Goal: Task Accomplishment & Management: Manage account settings

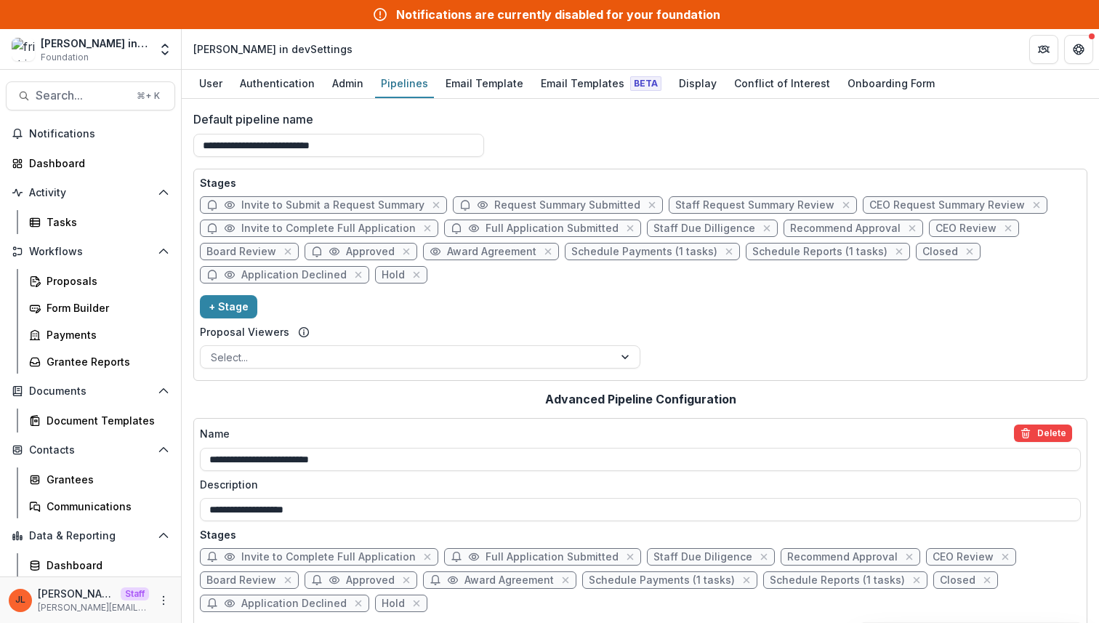
scroll to position [401, 0]
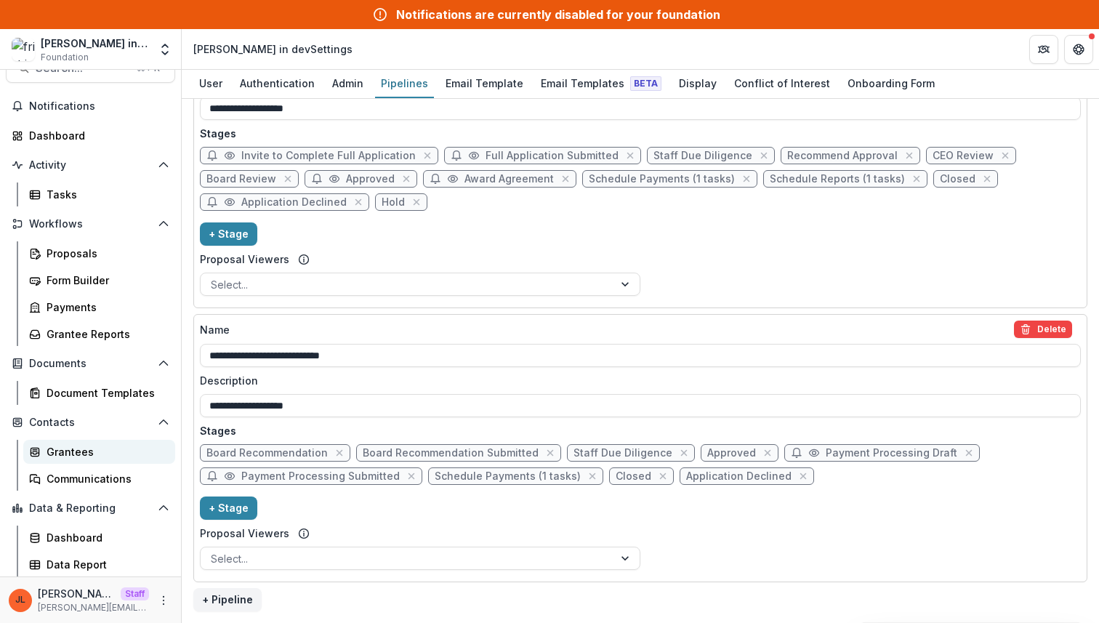
click at [105, 450] on div "Grantees" at bounding box center [105, 451] width 117 height 15
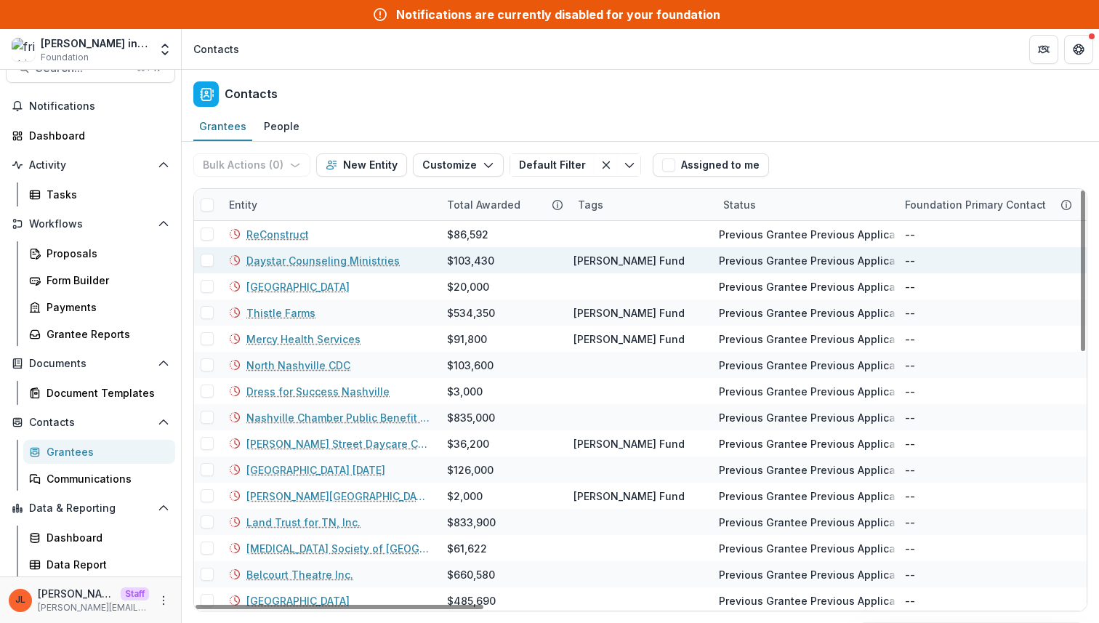
click at [309, 262] on link "Daystar Counseling Ministries" at bounding box center [322, 260] width 153 height 15
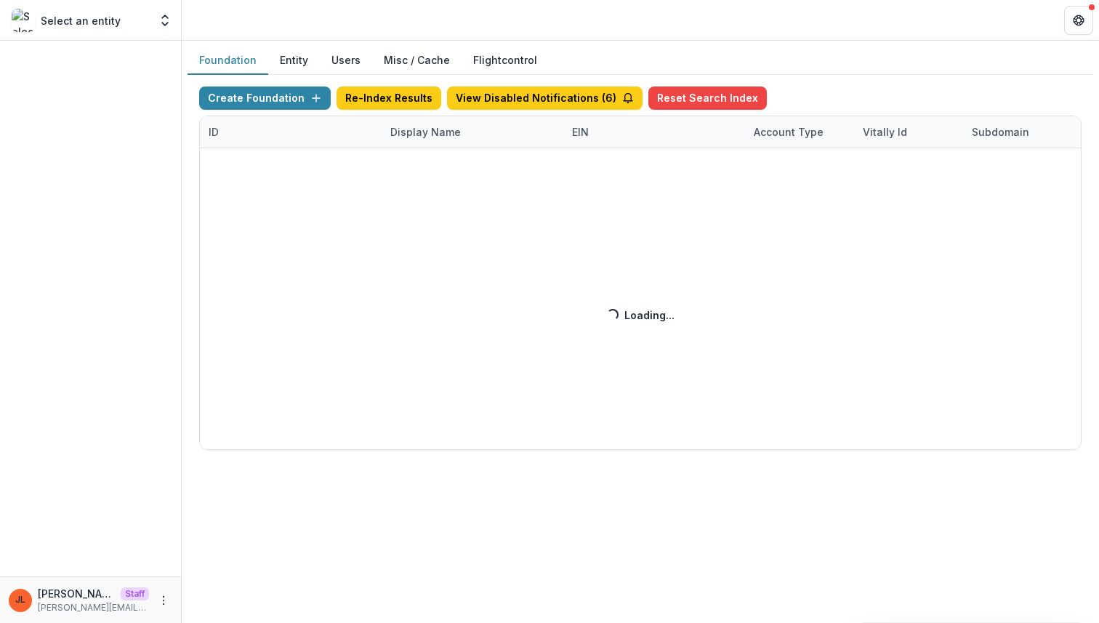
click at [419, 137] on div "Create Foundation Re-Index Results View Disabled Notifications ( 6 ) Reset Sear…" at bounding box center [640, 267] width 882 height 363
click at [431, 136] on div "Create Foundation Re-Index Results View Disabled Notifications ( 6 ) Reset Sear…" at bounding box center [640, 267] width 882 height 363
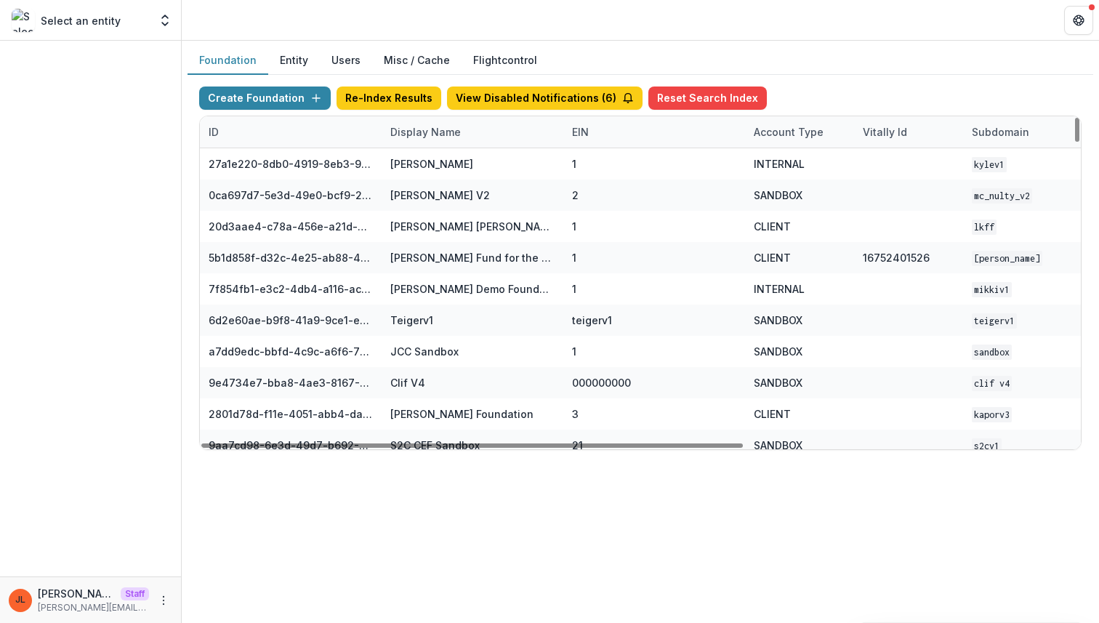
click at [427, 115] on div "Create Foundation Re-Index Results View Disabled Notifications ( 6 ) Reset Sear…" at bounding box center [640, 100] width 882 height 29
click at [425, 132] on div "Display Name" at bounding box center [425, 131] width 88 height 15
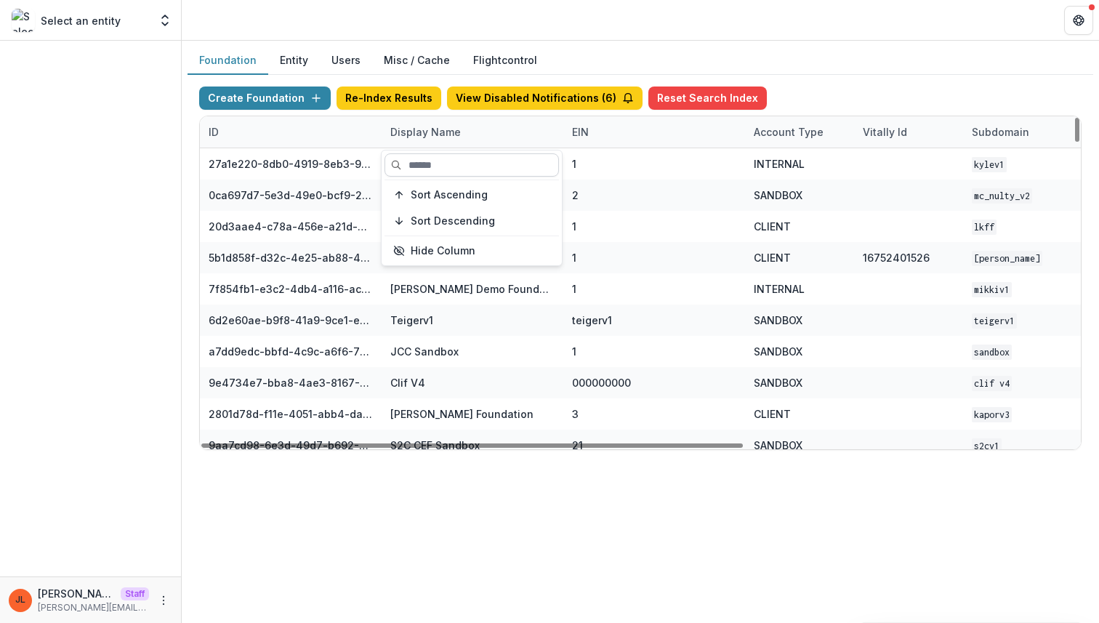
click at [427, 166] on input at bounding box center [471, 164] width 174 height 23
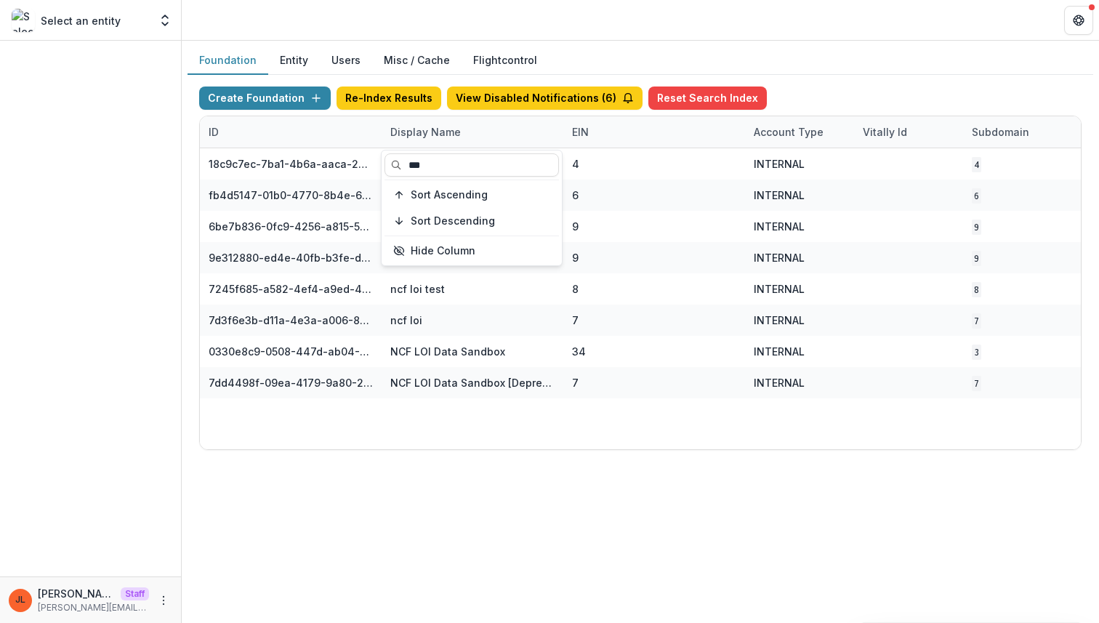
type input "***"
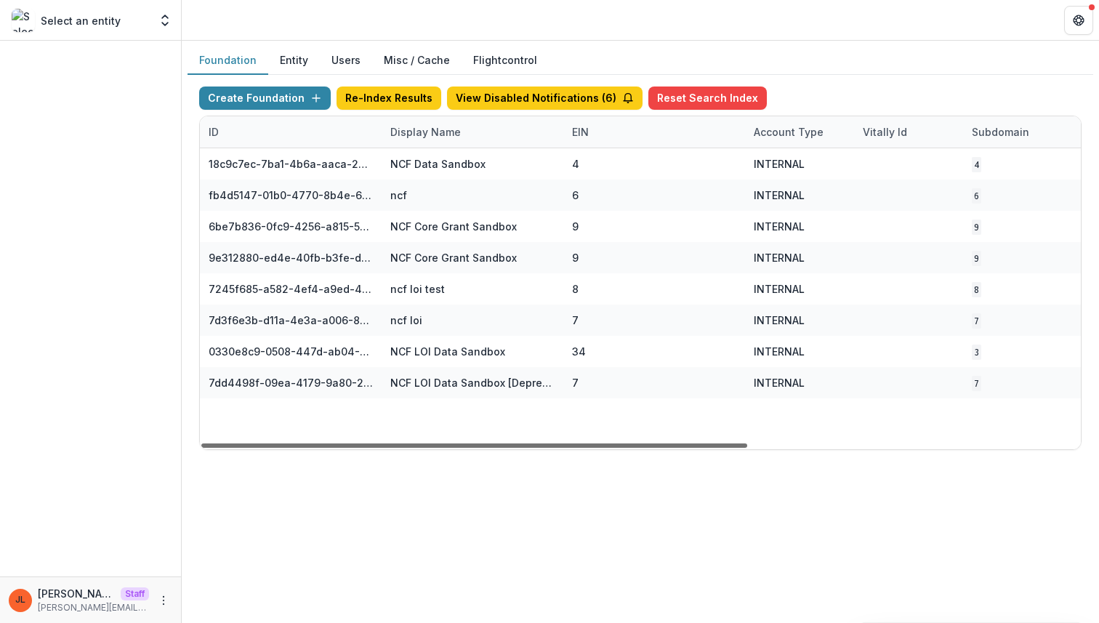
click at [411, 443] on div at bounding box center [474, 445] width 546 height 4
click at [438, 133] on div "Display Name" at bounding box center [425, 131] width 88 height 15
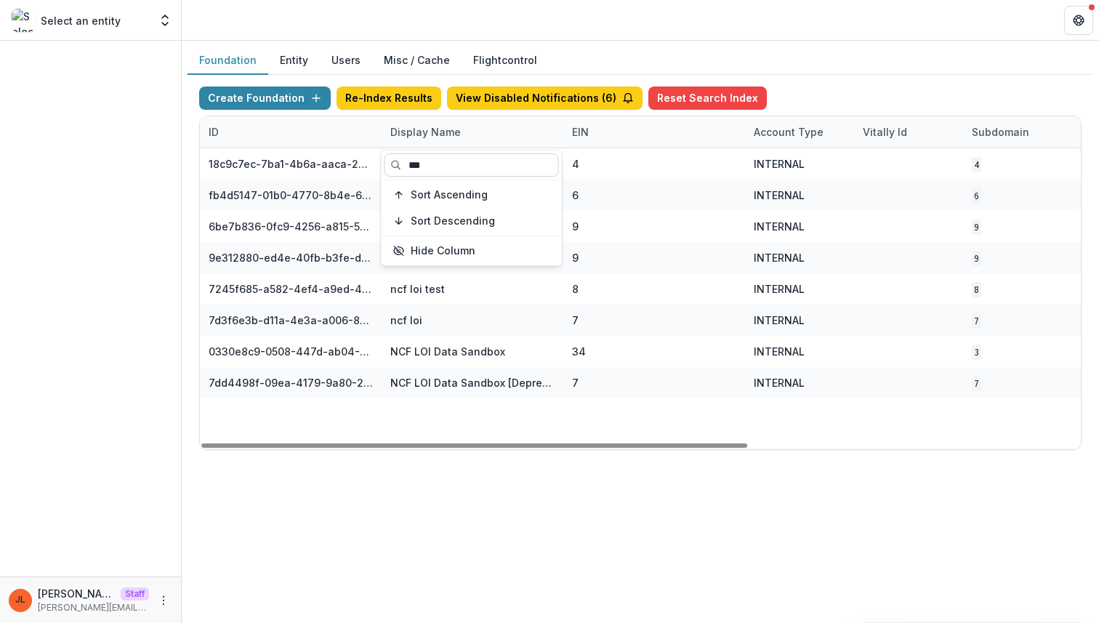
click at [439, 162] on input "***" at bounding box center [471, 164] width 174 height 23
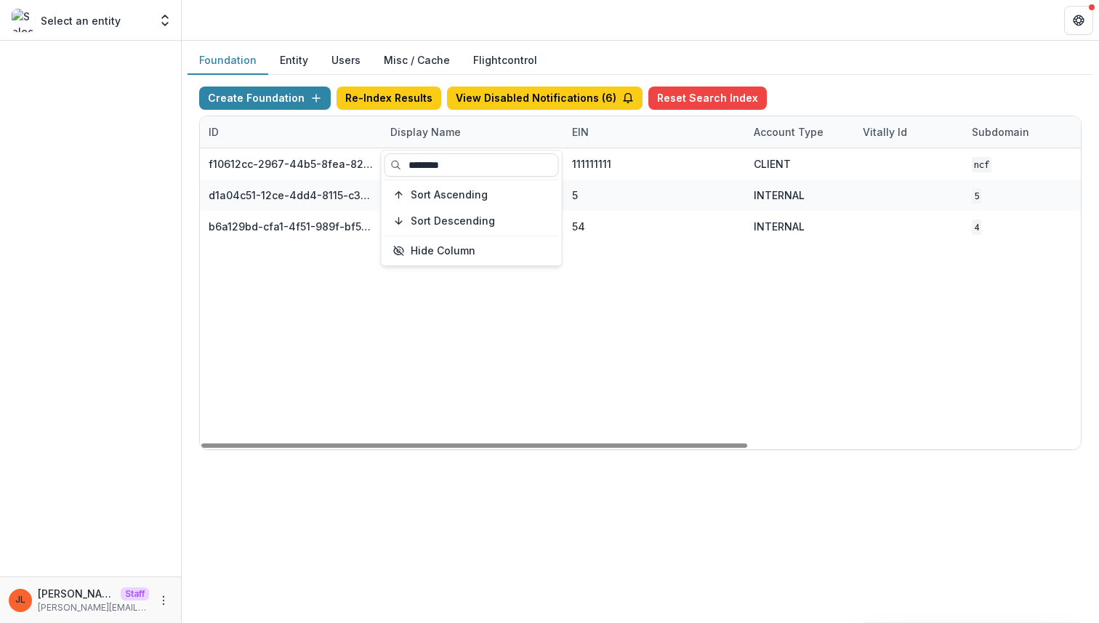
type input "********"
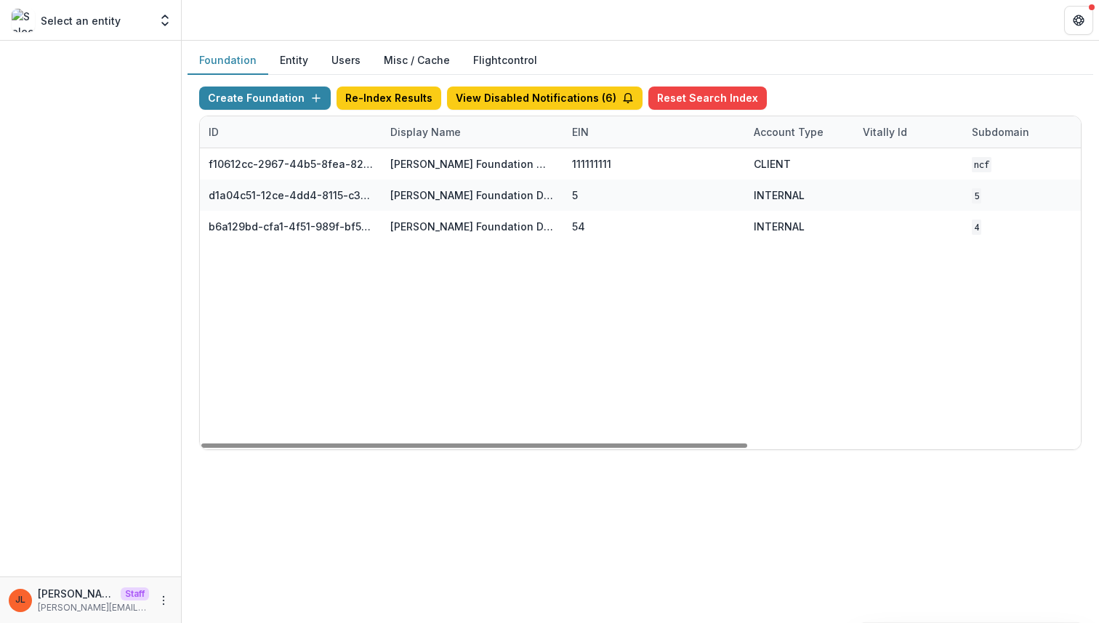
click at [480, 432] on div "f10612cc-2967-44b5-8fea-824c4e1f13c5 Nathan Cummings Foundation Workflow Sandbo…" at bounding box center [908, 298] width 1417 height 301
click at [405, 140] on div "Display Name" at bounding box center [472, 131] width 182 height 31
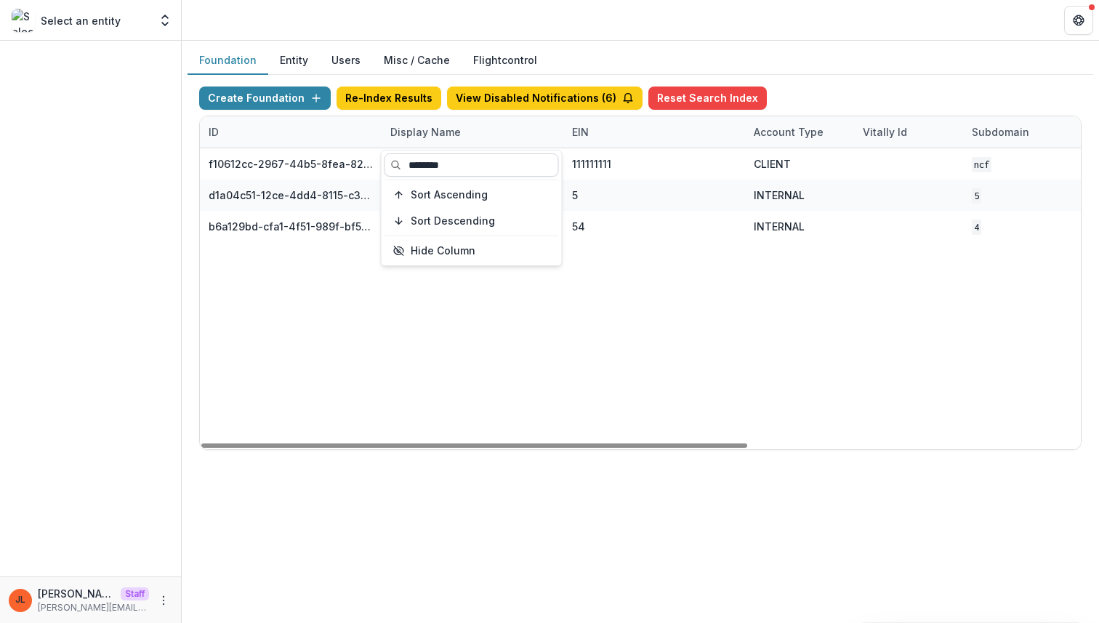
click at [413, 165] on input "********" at bounding box center [471, 164] width 174 height 23
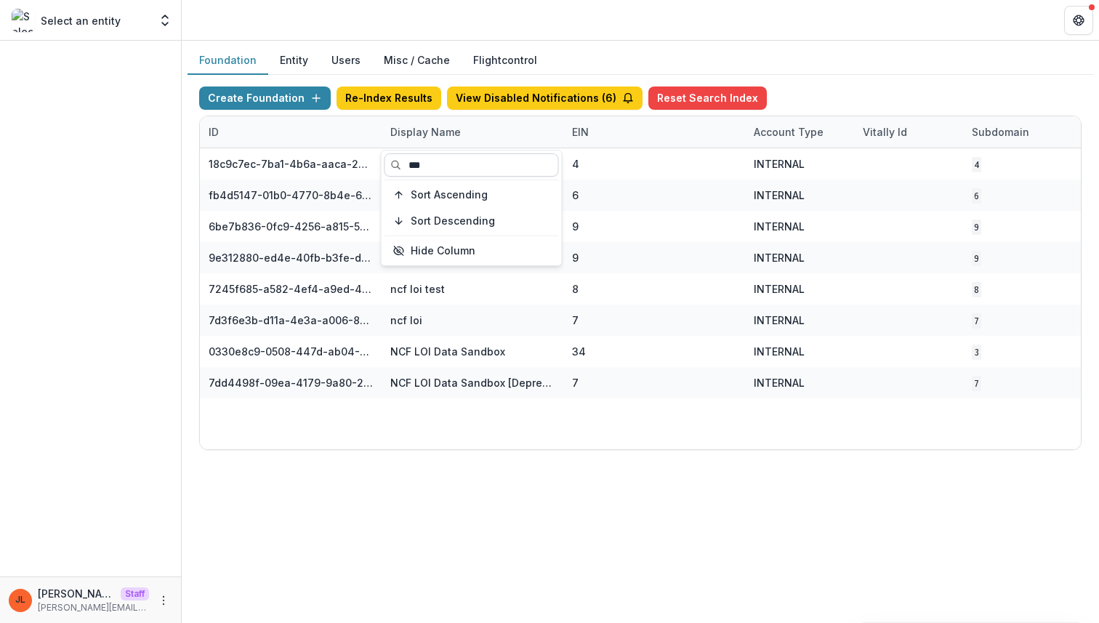
type input "***"
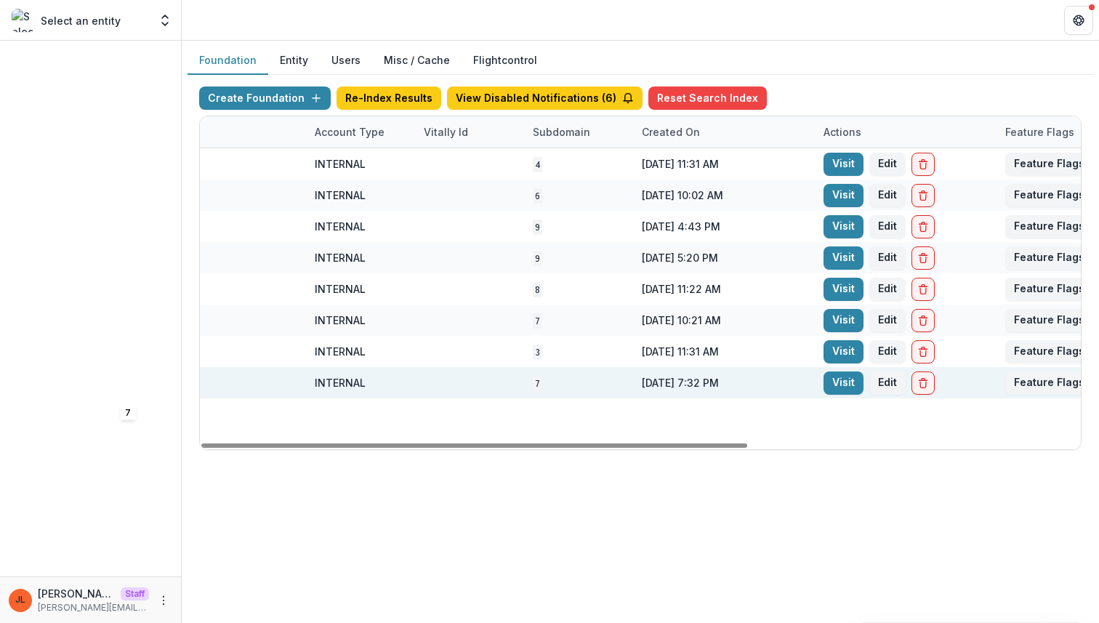
scroll to position [0, 518]
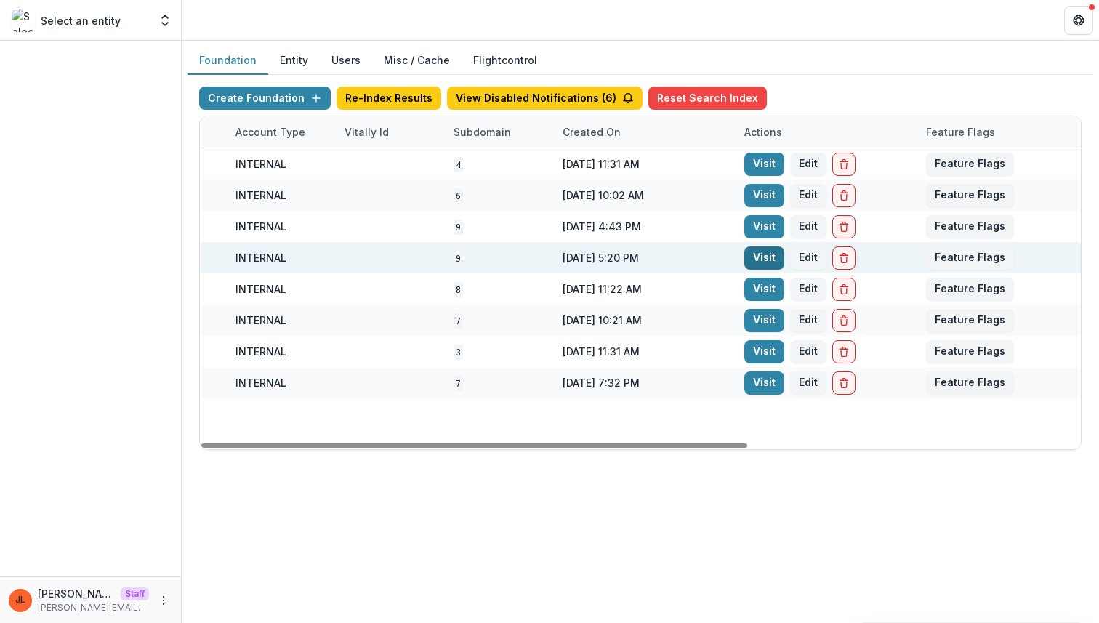
click at [763, 261] on link "Visit" at bounding box center [764, 257] width 40 height 23
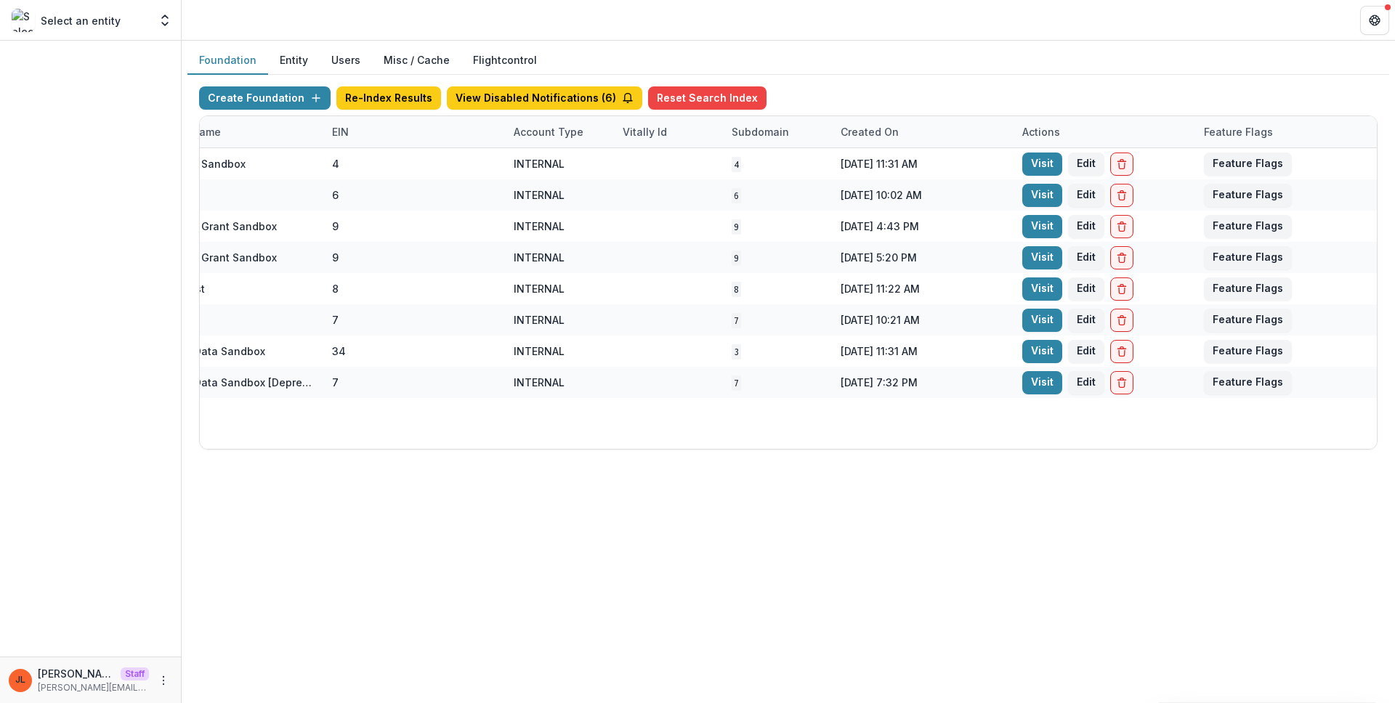
scroll to position [0, 240]
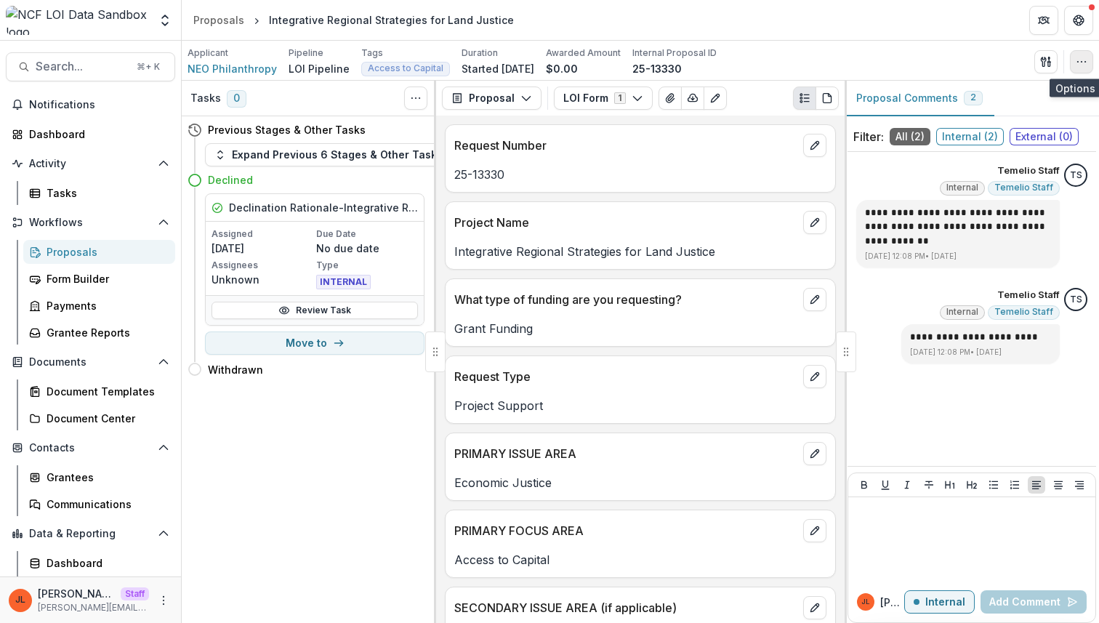
click at [541, 54] on button "button" at bounding box center [1081, 61] width 23 height 23
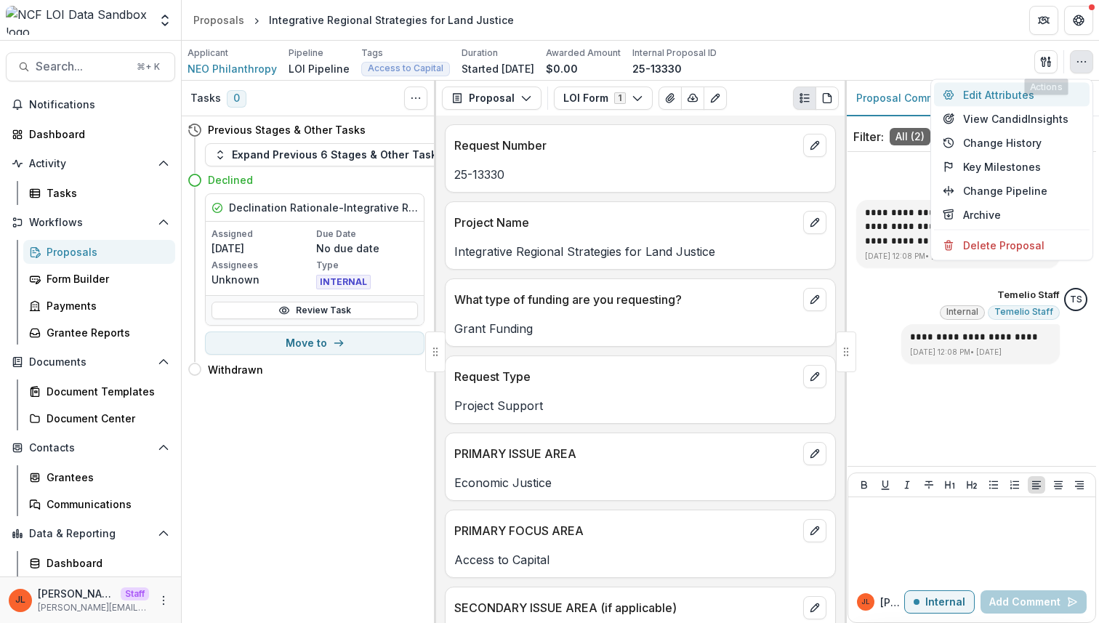
click at [541, 94] on button "Edit Attributes" at bounding box center [1011, 95] width 155 height 24
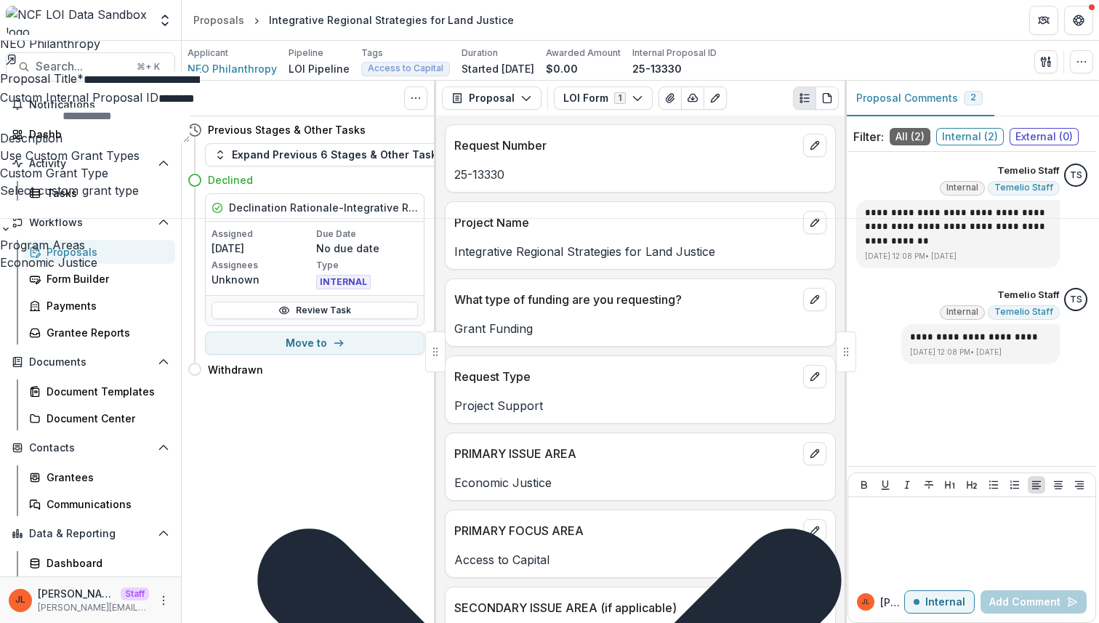
scroll to position [377, 0]
click at [541, 622] on div "**********" at bounding box center [549, 623] width 1099 height 0
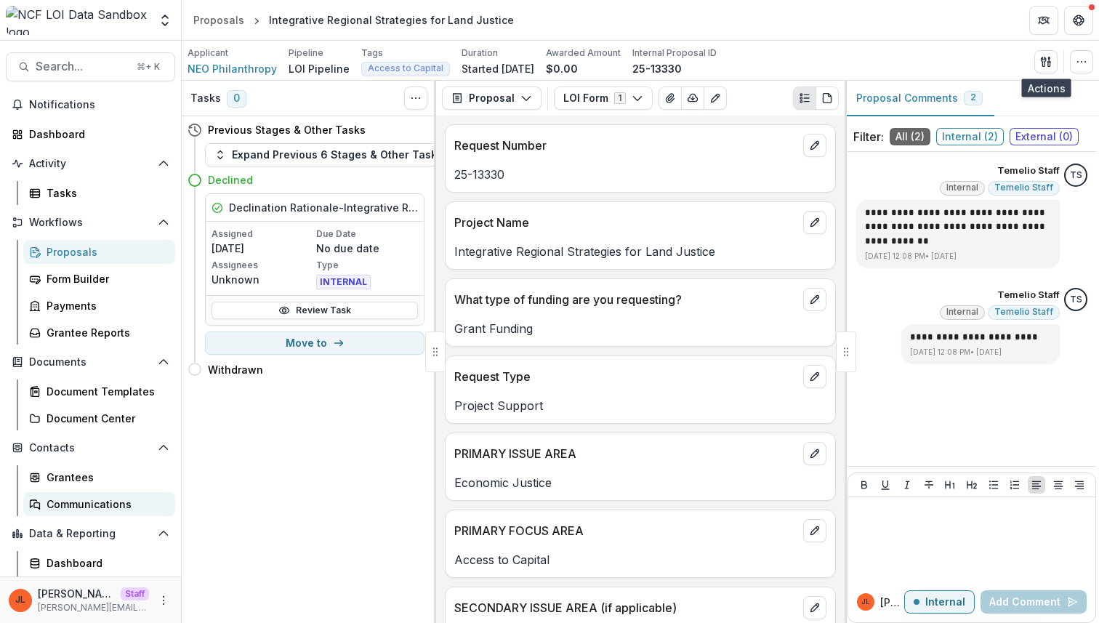
scroll to position [25, 0]
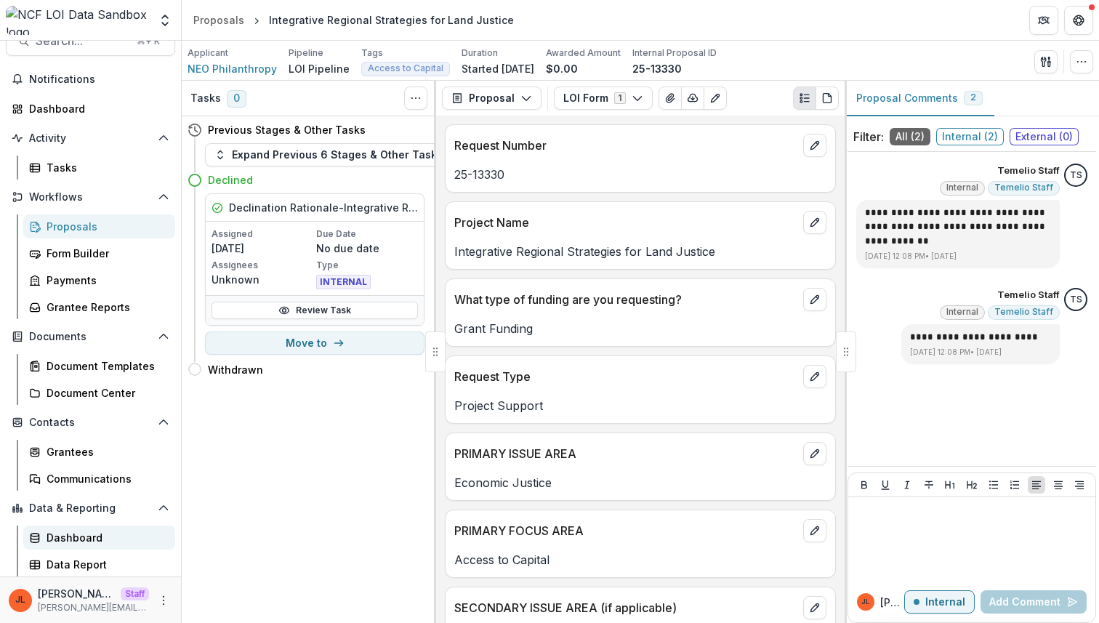
click at [73, 537] on div "Dashboard" at bounding box center [105, 537] width 117 height 15
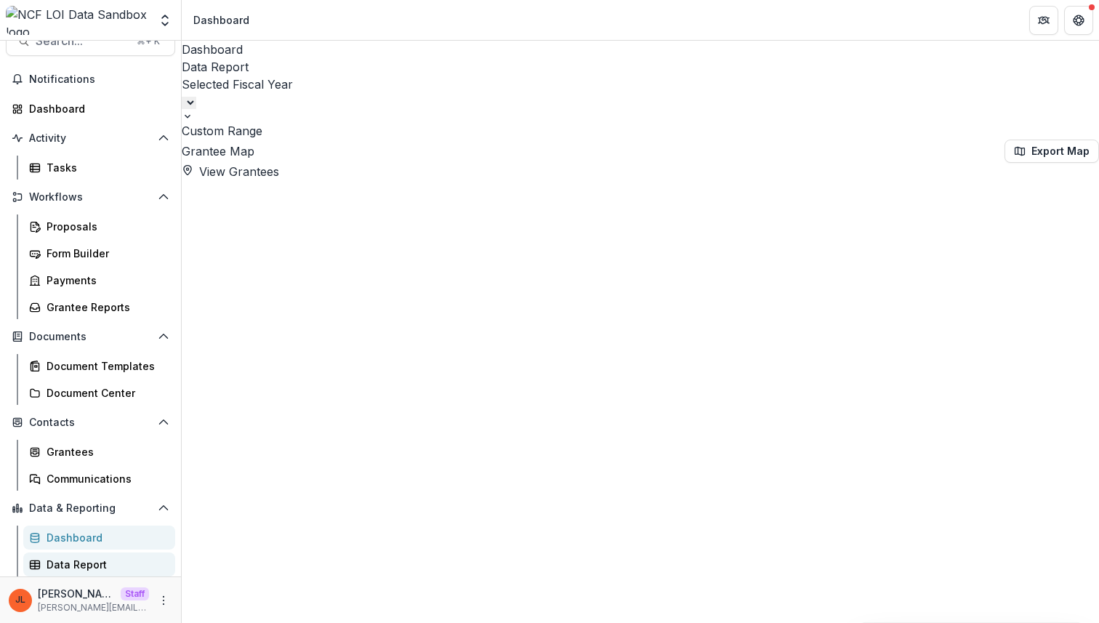
click at [71, 565] on div "Data Report" at bounding box center [105, 564] width 117 height 15
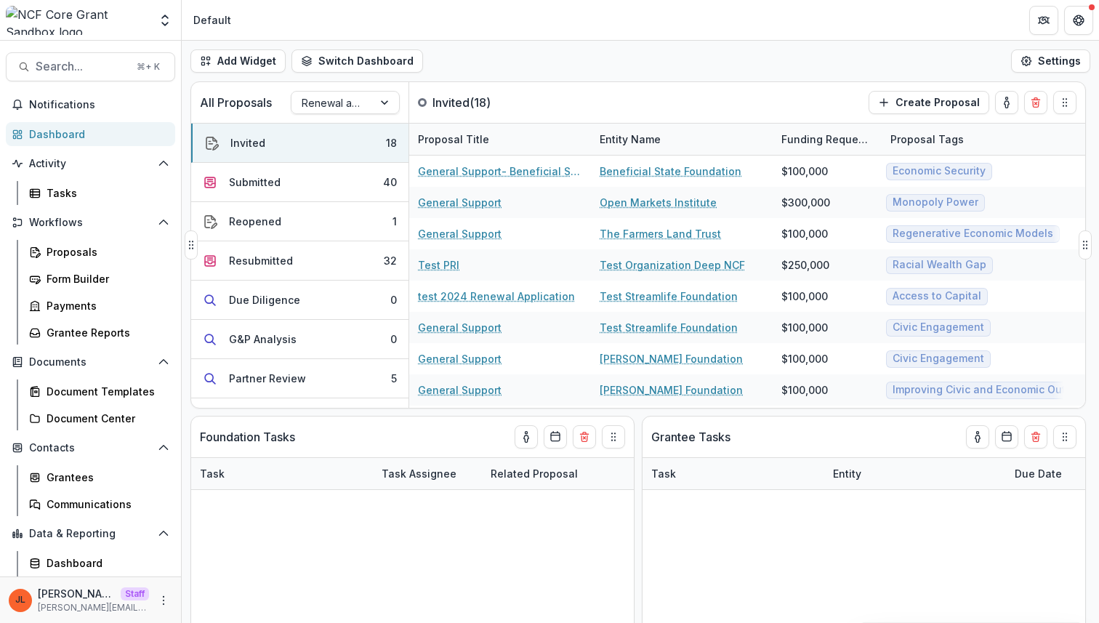
scroll to position [25, 0]
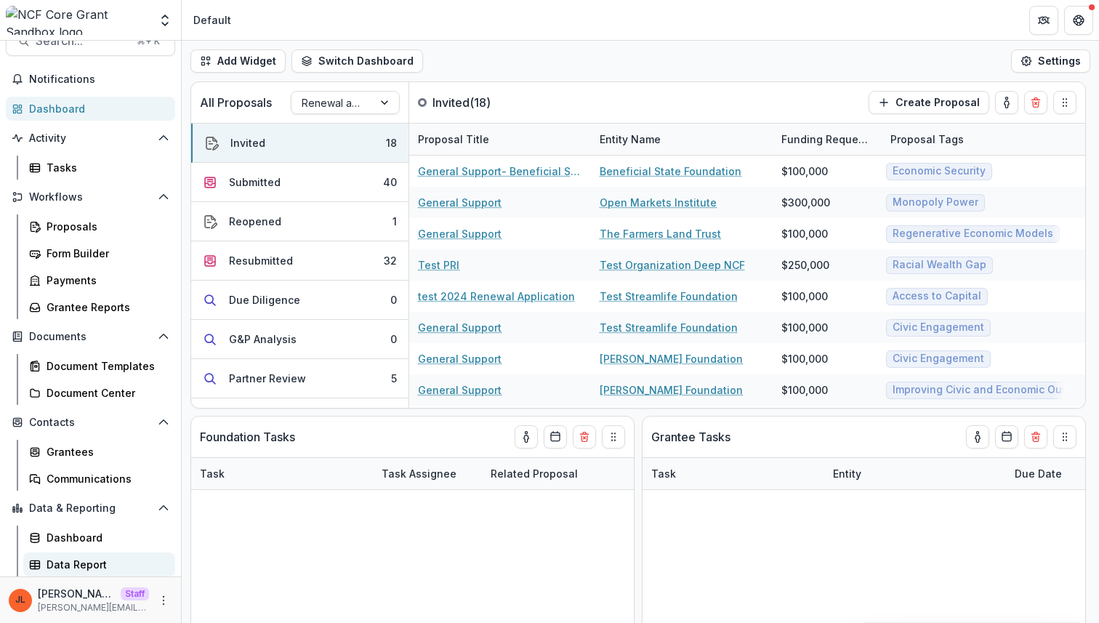
click at [67, 559] on div "Data Report" at bounding box center [105, 564] width 117 height 15
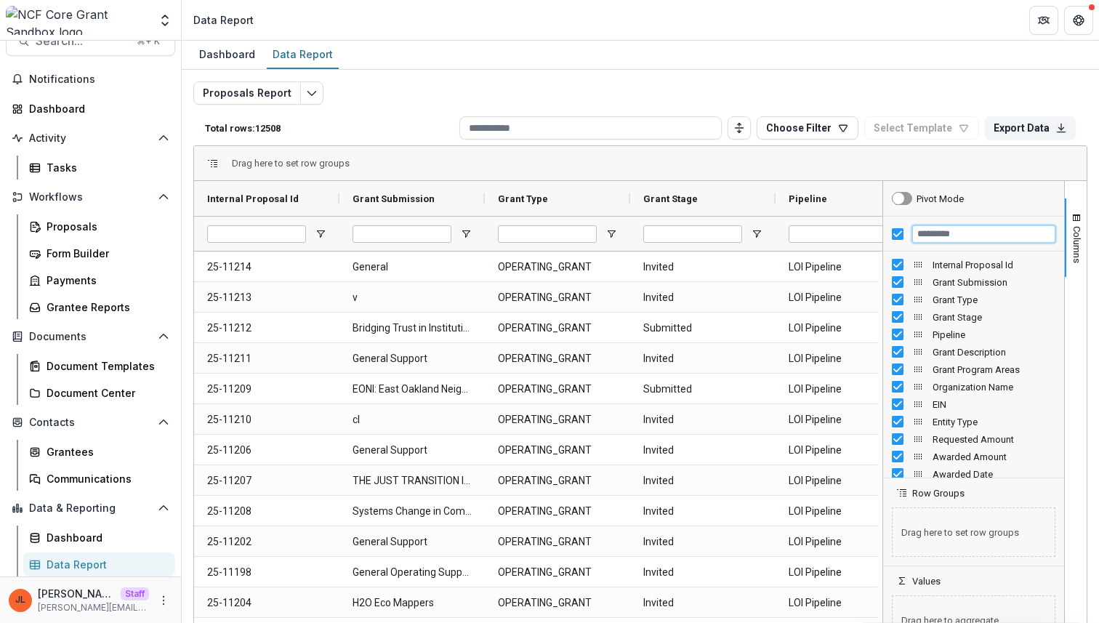
click at [963, 231] on input "Filter Columns Input" at bounding box center [983, 233] width 143 height 17
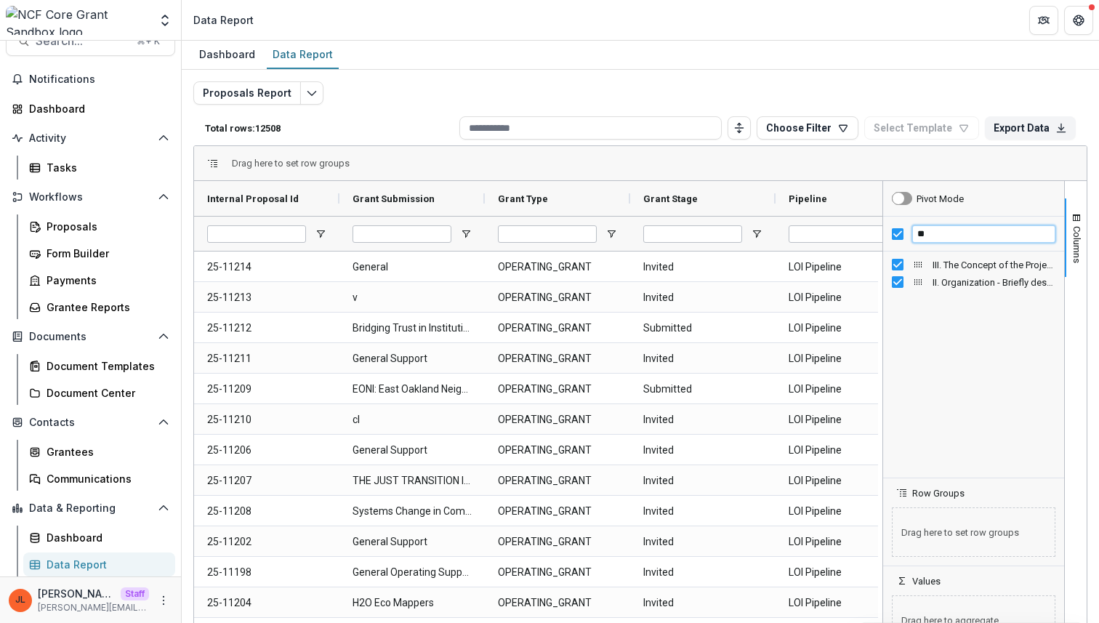
type input "*"
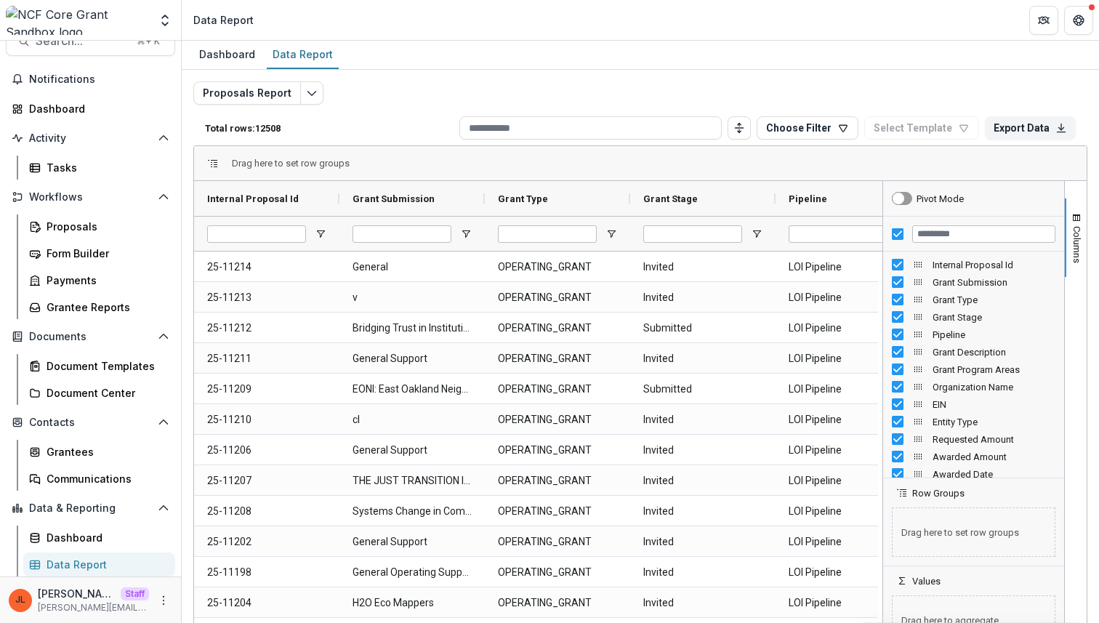
click at [899, 241] on div at bounding box center [973, 234] width 181 height 35
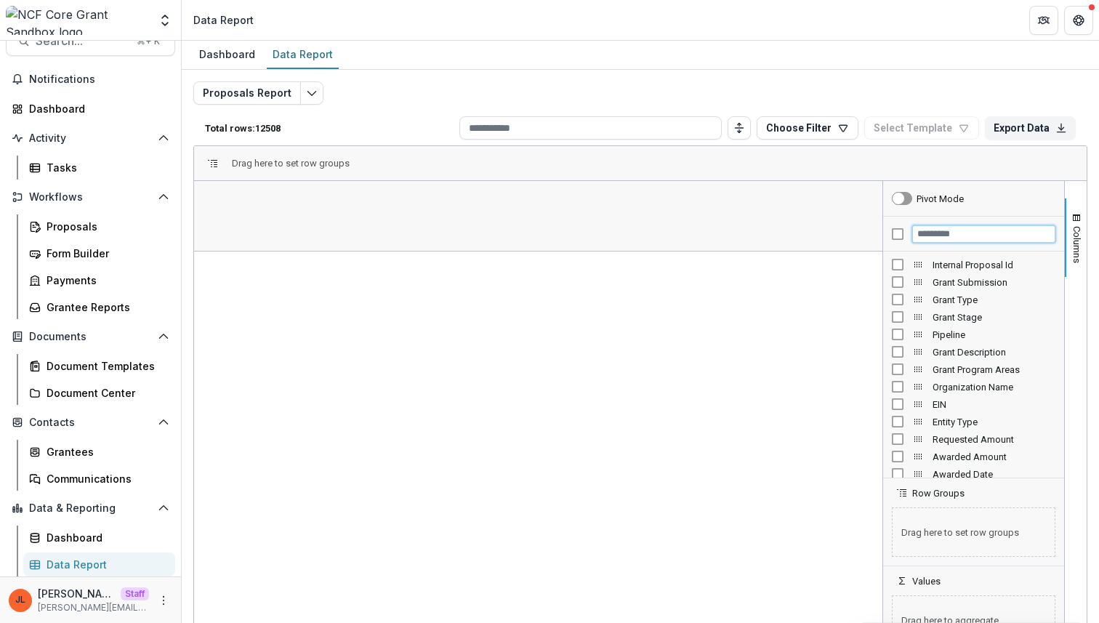
click at [933, 240] on input "Filter Columns Input" at bounding box center [983, 233] width 143 height 17
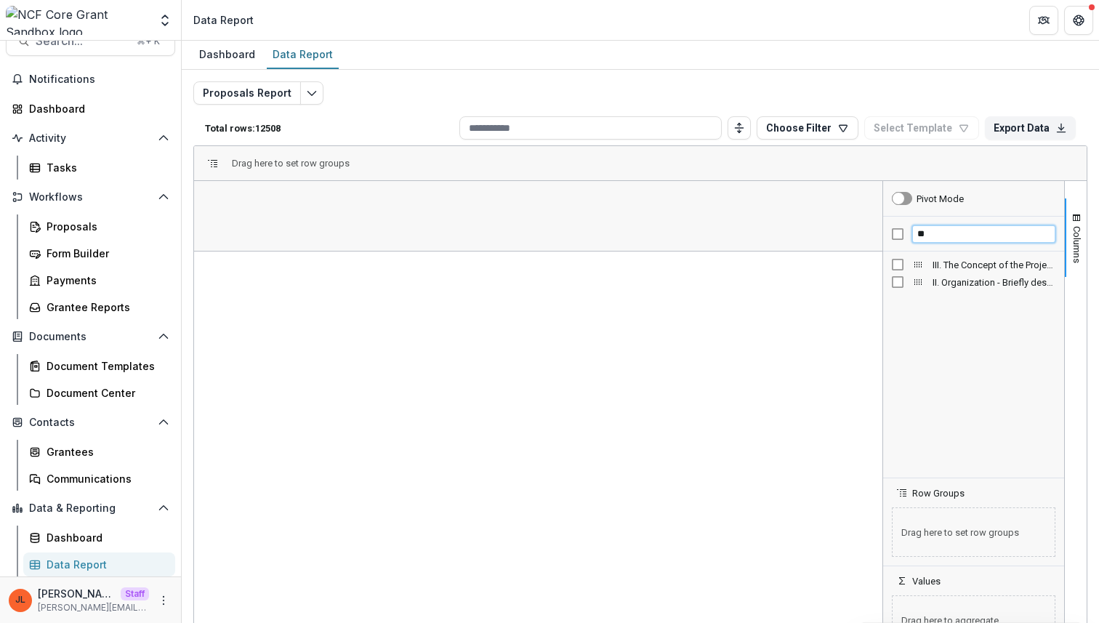
type input "**"
click at [949, 286] on span "II. Organization - Briefly describe the organization proposing this work and re…" at bounding box center [993, 282] width 123 height 11
click at [325, 233] on span "Open Filter Menu" at bounding box center [321, 234] width 12 height 12
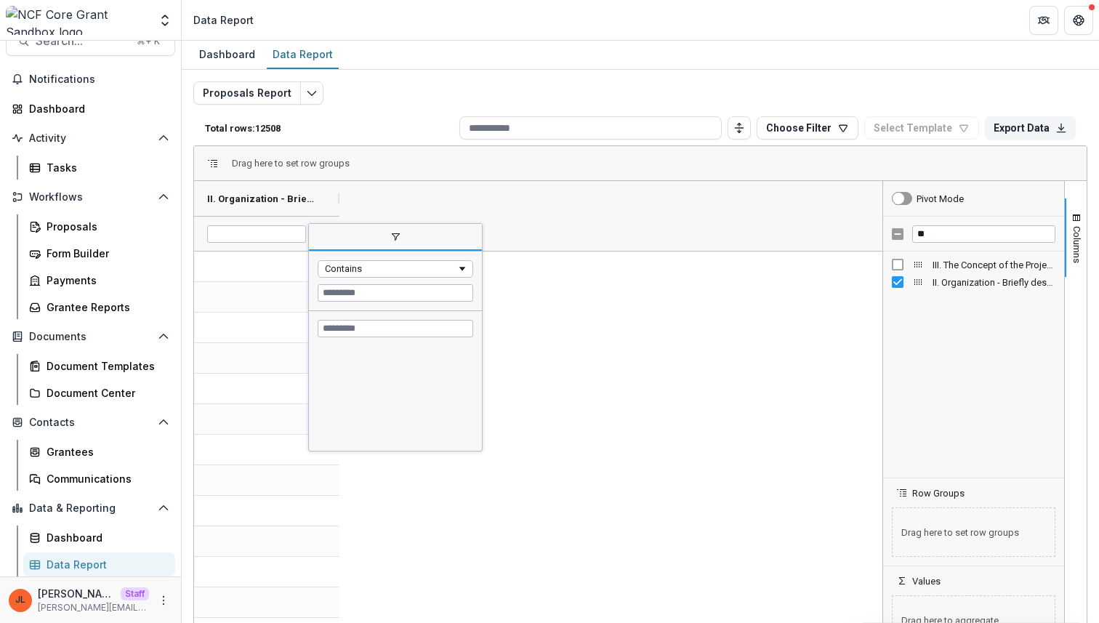
scroll to position [1606, 0]
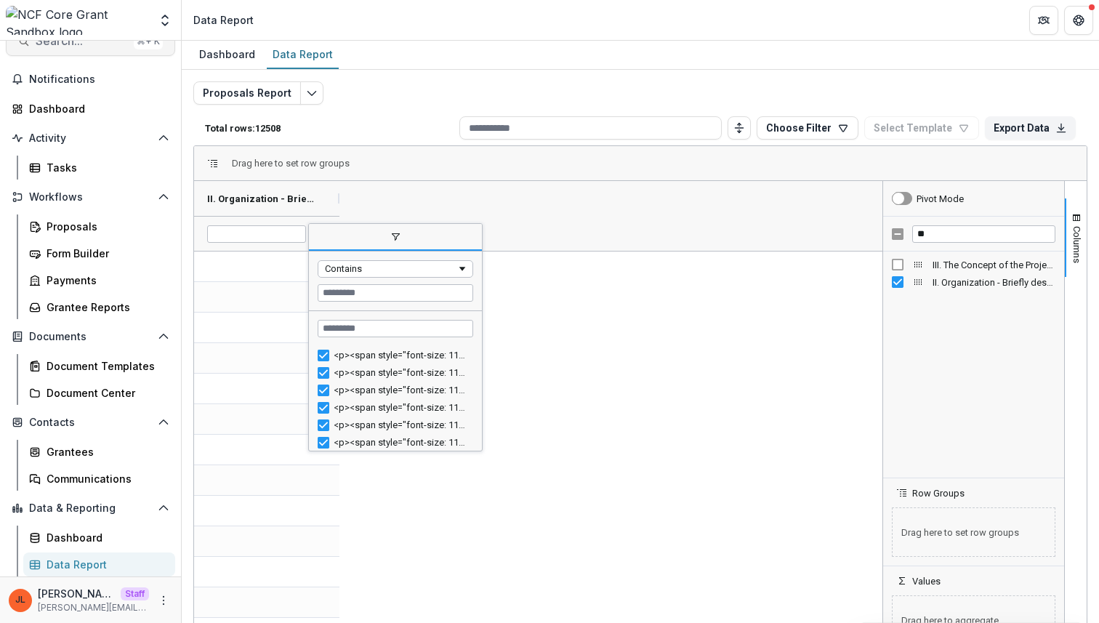
click at [48, 49] on button "Search... ⌘ + K" at bounding box center [90, 41] width 169 height 29
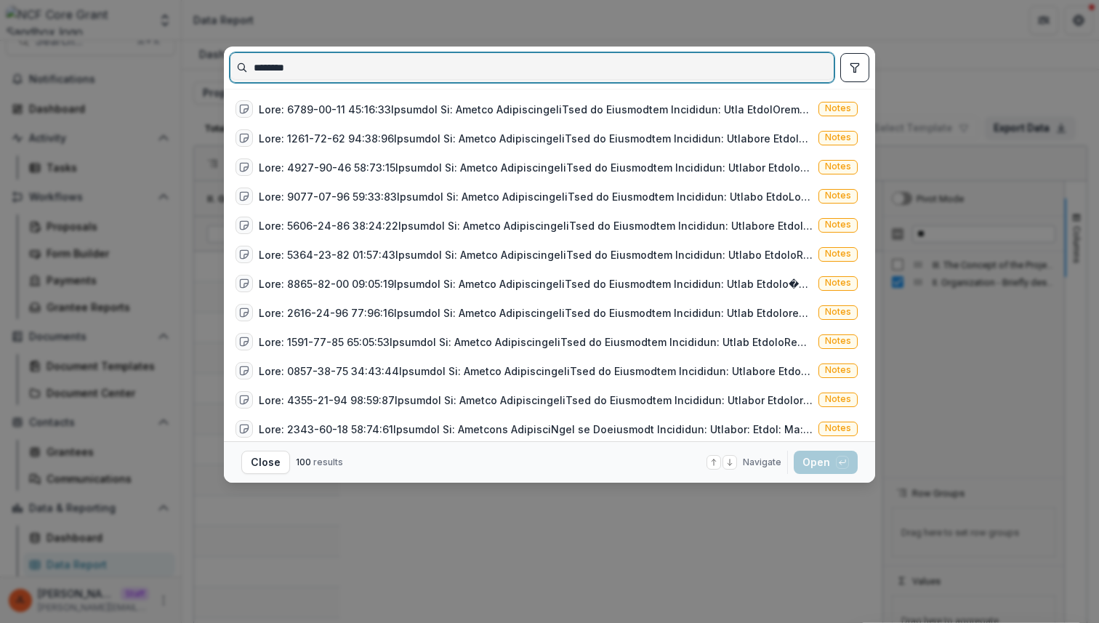
type input "********"
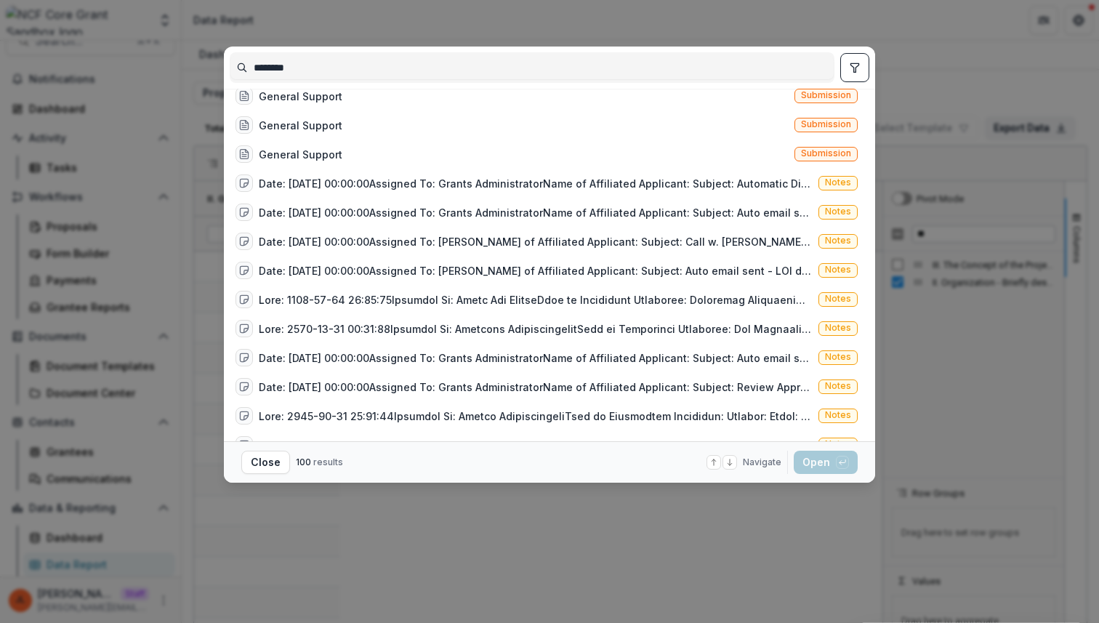
scroll to position [848, 0]
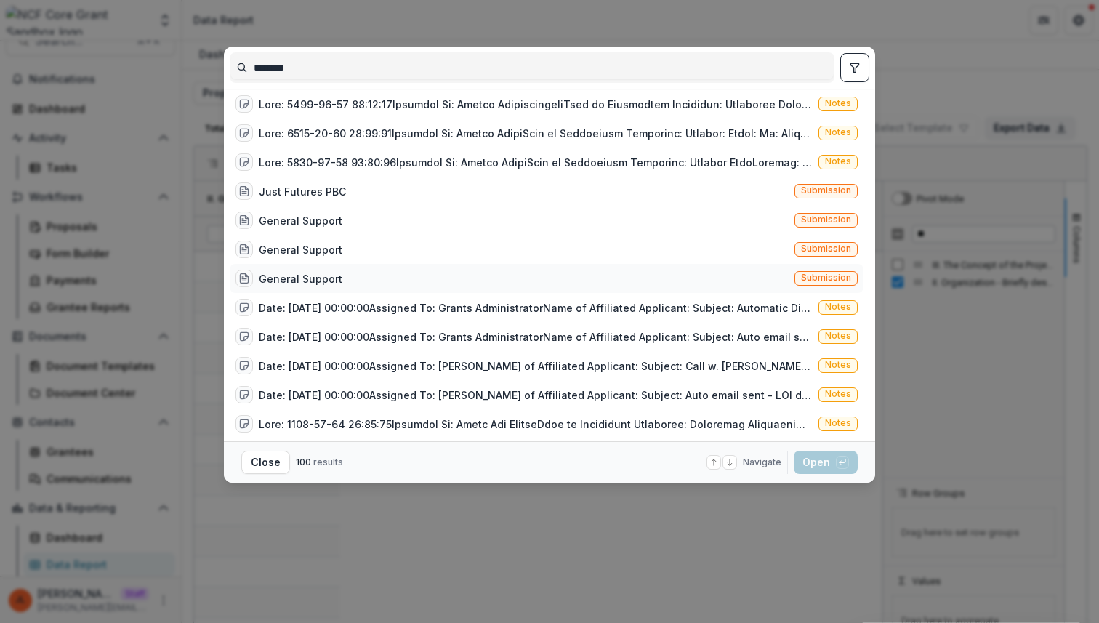
click at [553, 265] on div "General Support Submission" at bounding box center [547, 278] width 634 height 29
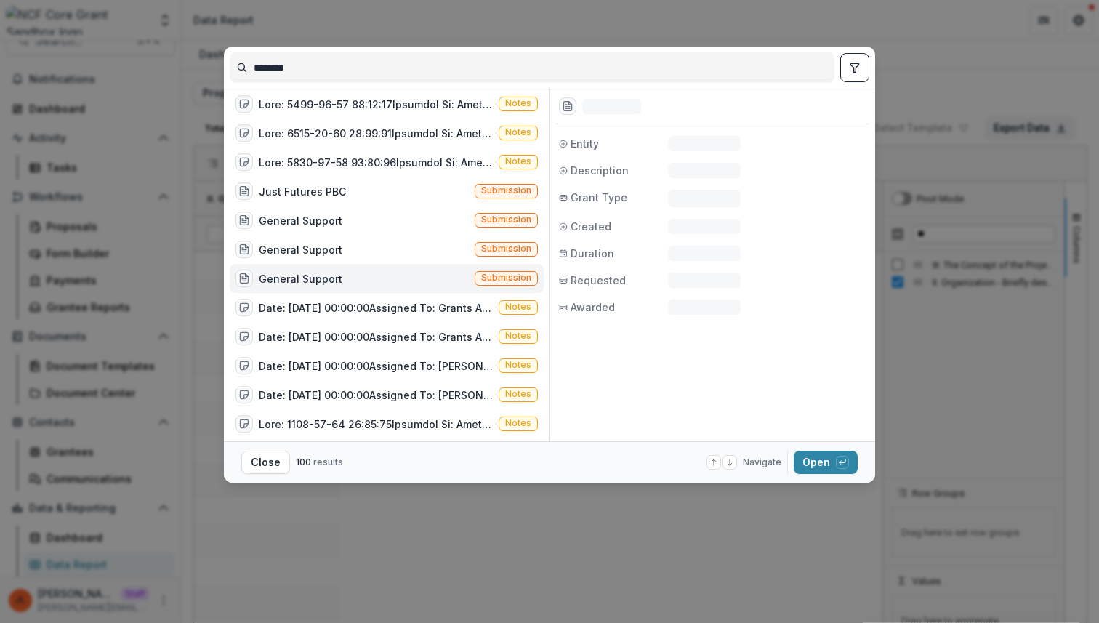
click at [553, 265] on div "Submission Entity N/A Description N/A Grant Type N/A Created 09/22/2025 Duratio…" at bounding box center [709, 265] width 320 height 352
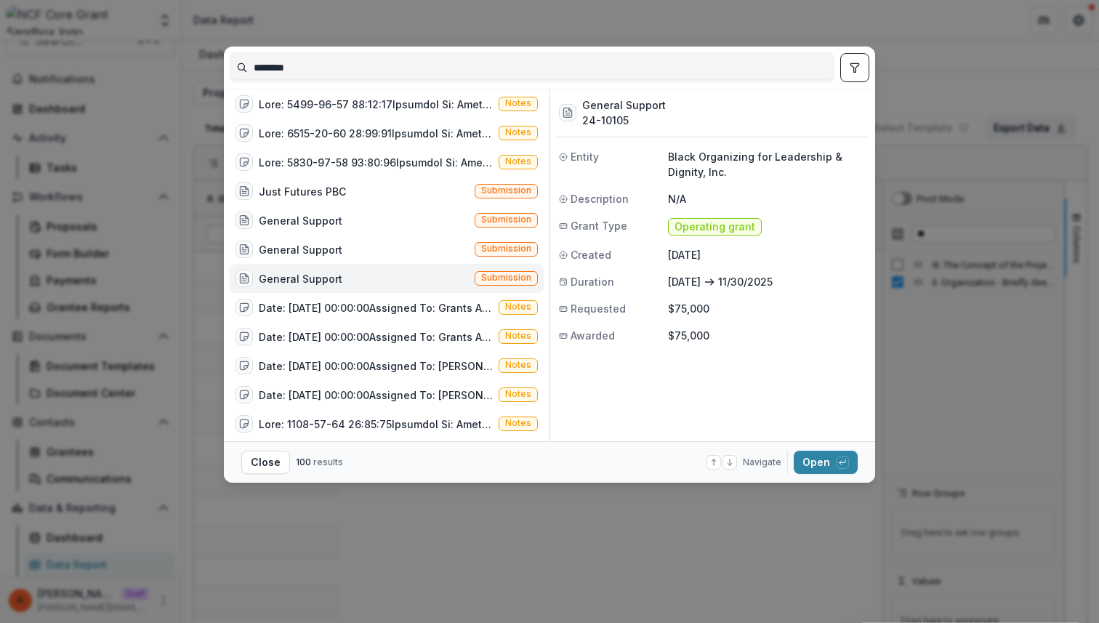
click at [611, 274] on span "Duration" at bounding box center [592, 281] width 44 height 15
click at [387, 266] on div "General Support Submission" at bounding box center [387, 278] width 314 height 29
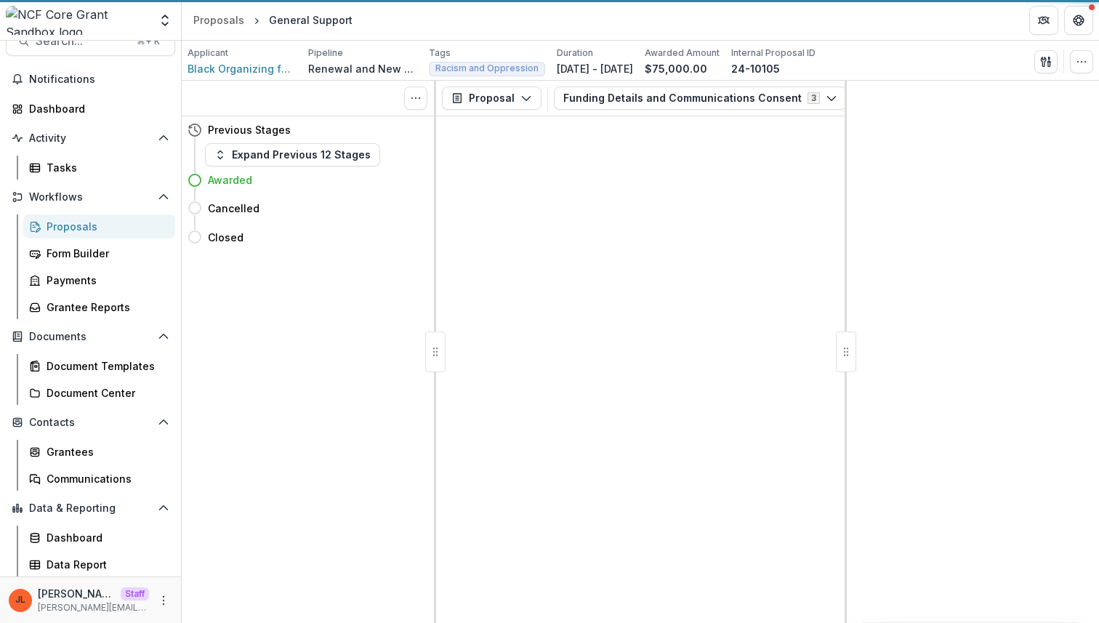
scroll to position [12, 0]
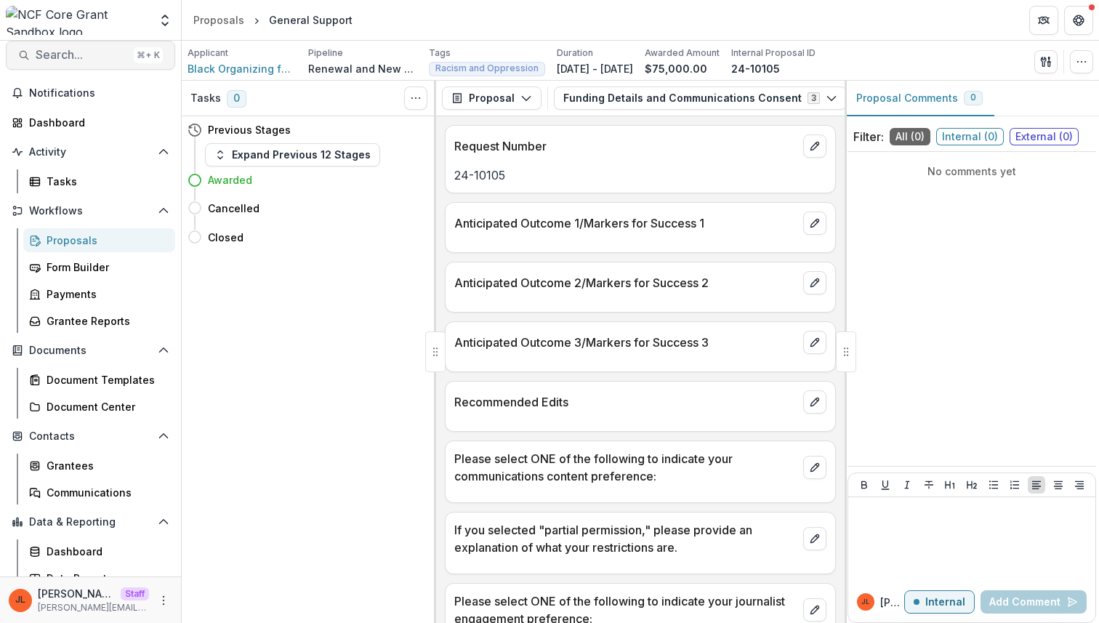
click at [94, 60] on span "Search..." at bounding box center [82, 55] width 92 height 14
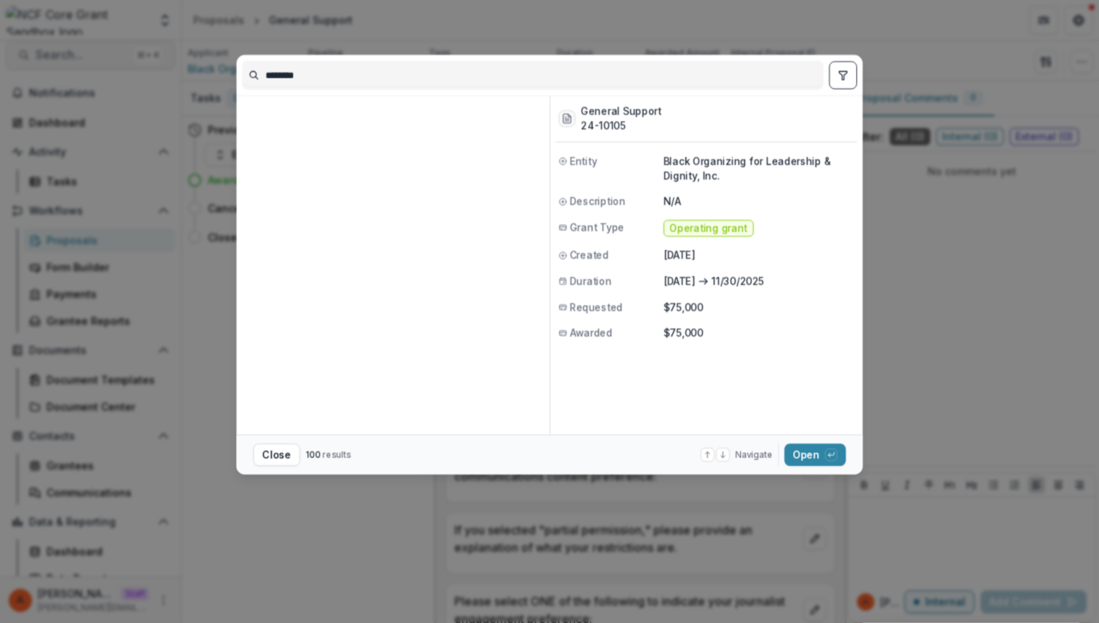
scroll to position [848, 0]
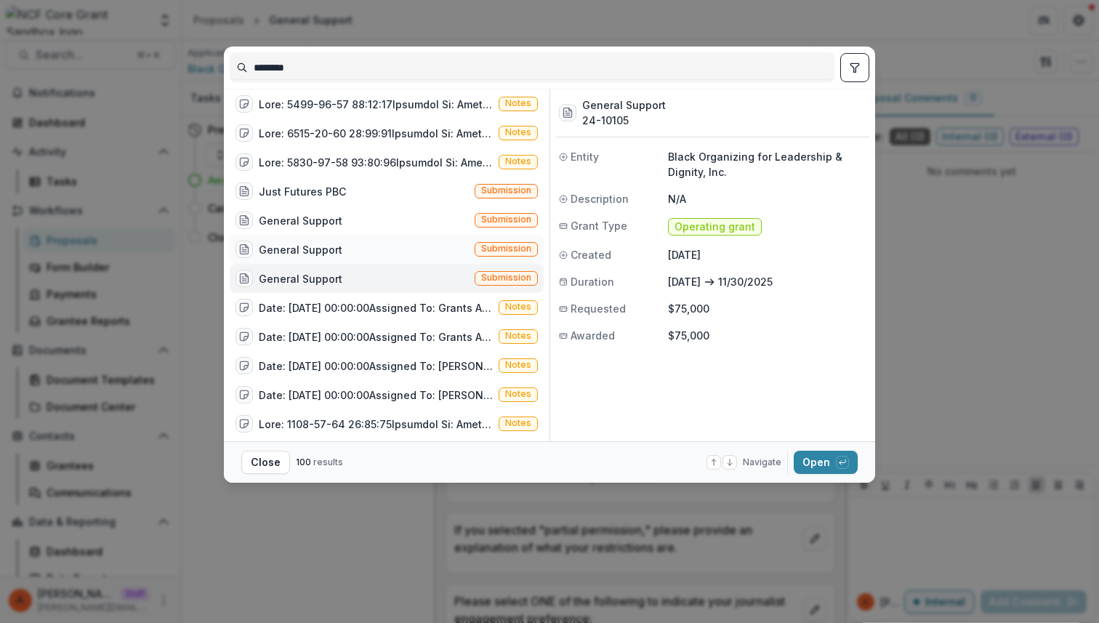
click at [360, 253] on div "General Support Submission" at bounding box center [387, 249] width 314 height 29
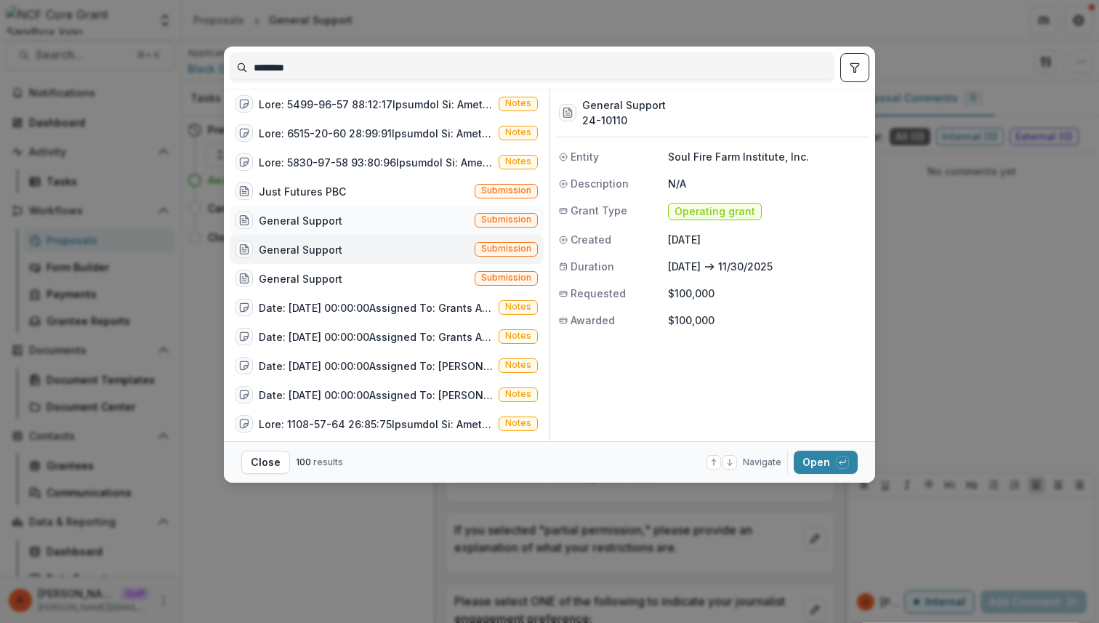
click at [368, 222] on div "General Support Submission" at bounding box center [387, 220] width 314 height 29
click at [371, 187] on div "Just Futures PBC Submission" at bounding box center [387, 191] width 314 height 29
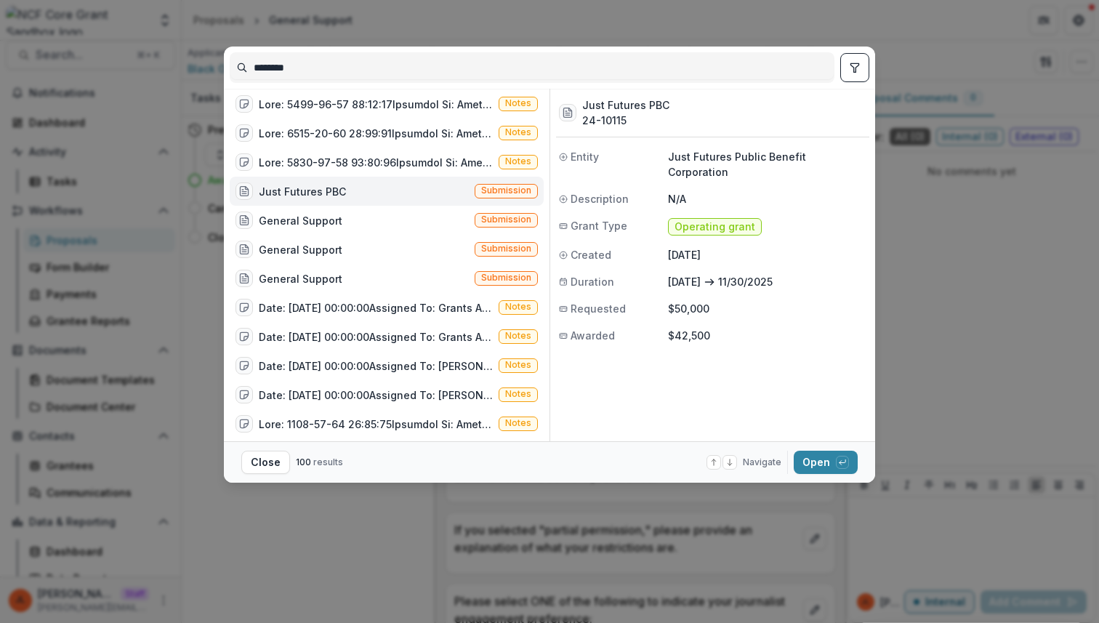
click at [371, 187] on div "Just Futures PBC Submission" at bounding box center [387, 191] width 314 height 29
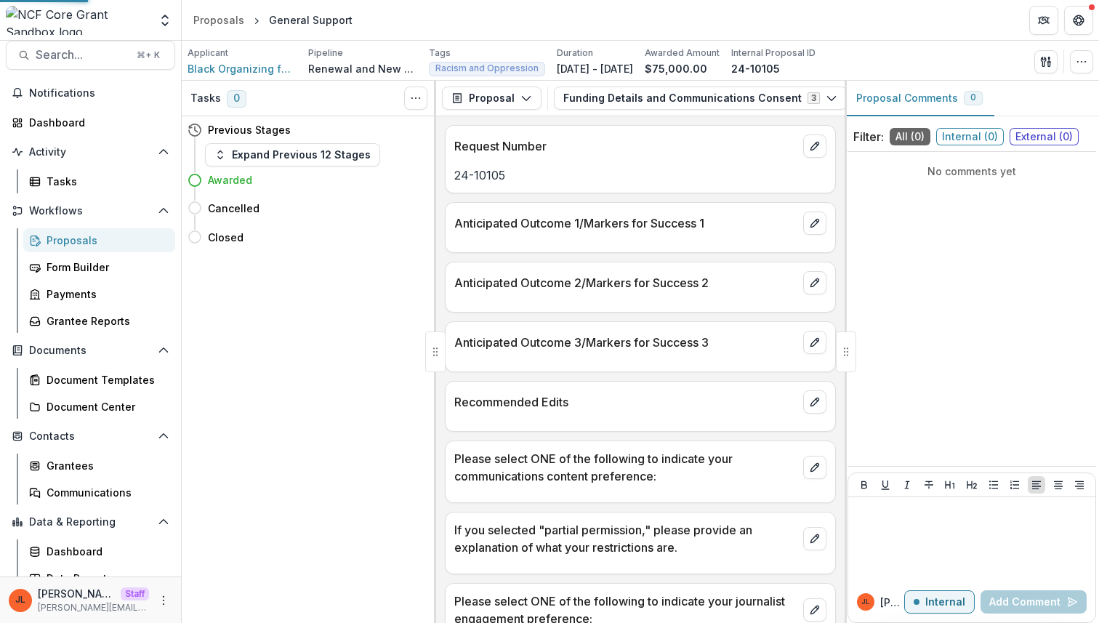
click at [371, 187] on div "Just Futures PBC Submission" at bounding box center [395, 195] width 298 height 28
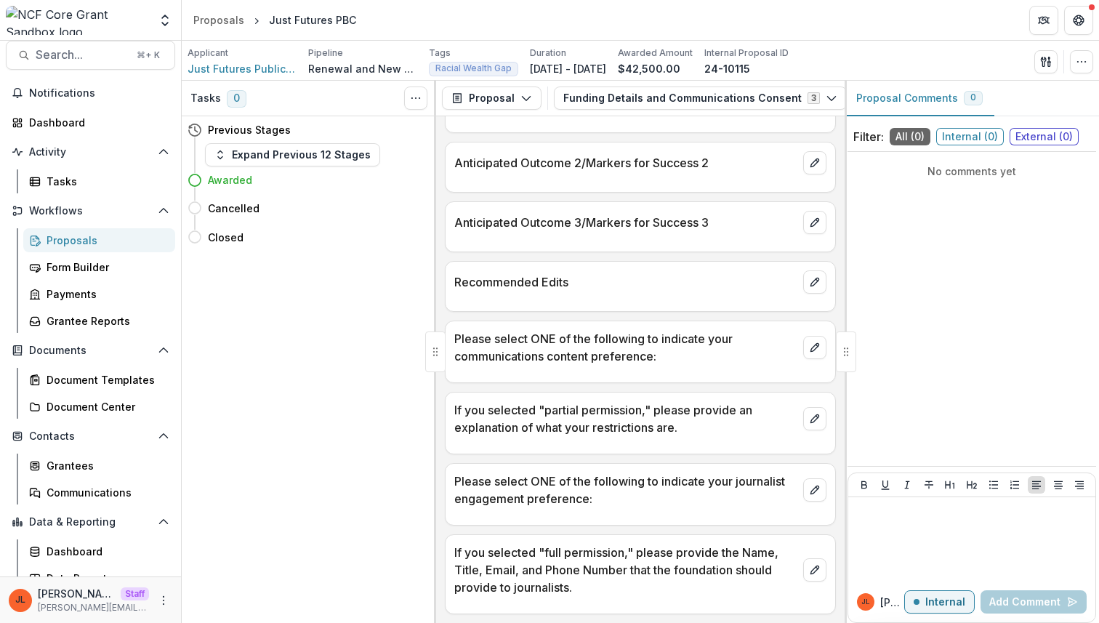
click at [507, 449] on div "If you selected "partial permission," please provide an explanation of what you…" at bounding box center [640, 423] width 391 height 62
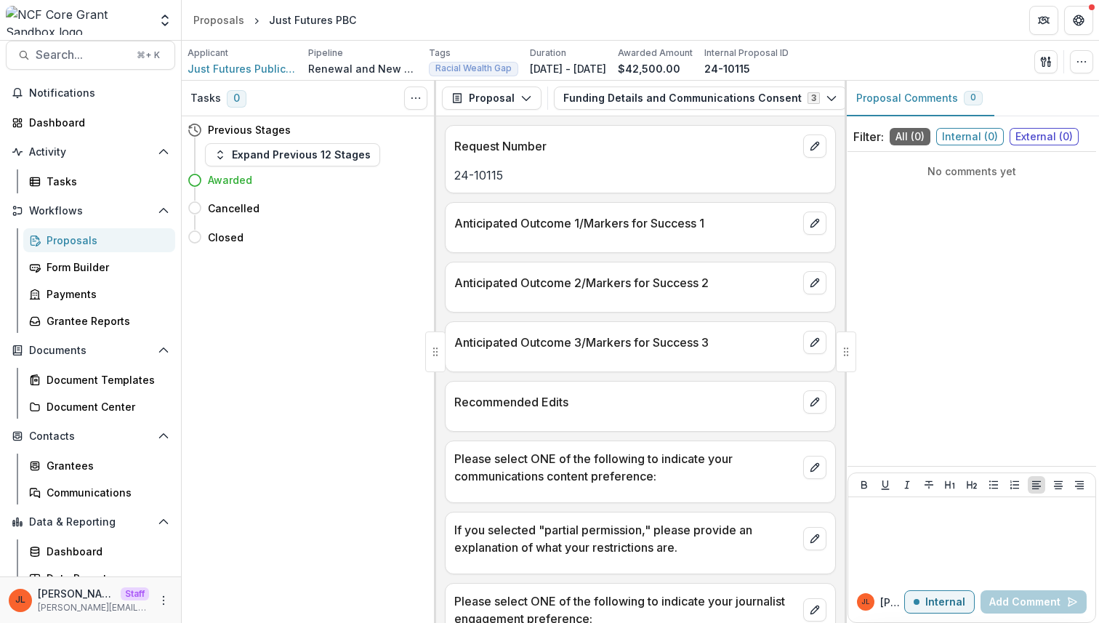
click at [631, 339] on p "Anticipated Outcome 3/Markers for Success 3" at bounding box center [625, 342] width 343 height 17
drag, startPoint x: 506, startPoint y: 177, endPoint x: 437, endPoint y: 176, distance: 69.0
click at [437, 176] on div "Request Number 24-10115 Anticipated Outcome 1/Markers for Success 1 Anticipated…" at bounding box center [640, 369] width 408 height 506
copy p "24-10115"
click at [248, 545] on div "Tasks 0 Show Cancelled Tasks Previous Stages Expand Previous 12 Stages Awarded …" at bounding box center [309, 352] width 254 height 542
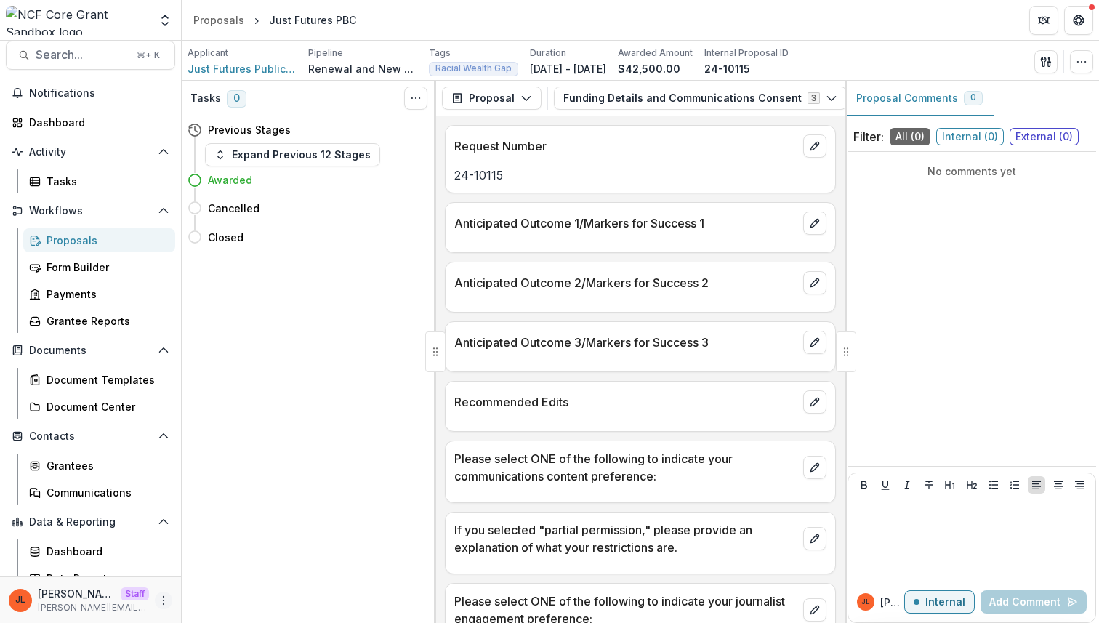
click at [166, 599] on button "More" at bounding box center [163, 599] width 17 height 17
click at [323, 431] on div "Tasks 0 Show Cancelled Tasks Previous Stages Expand Previous 12 Stages Awarded …" at bounding box center [309, 352] width 254 height 542
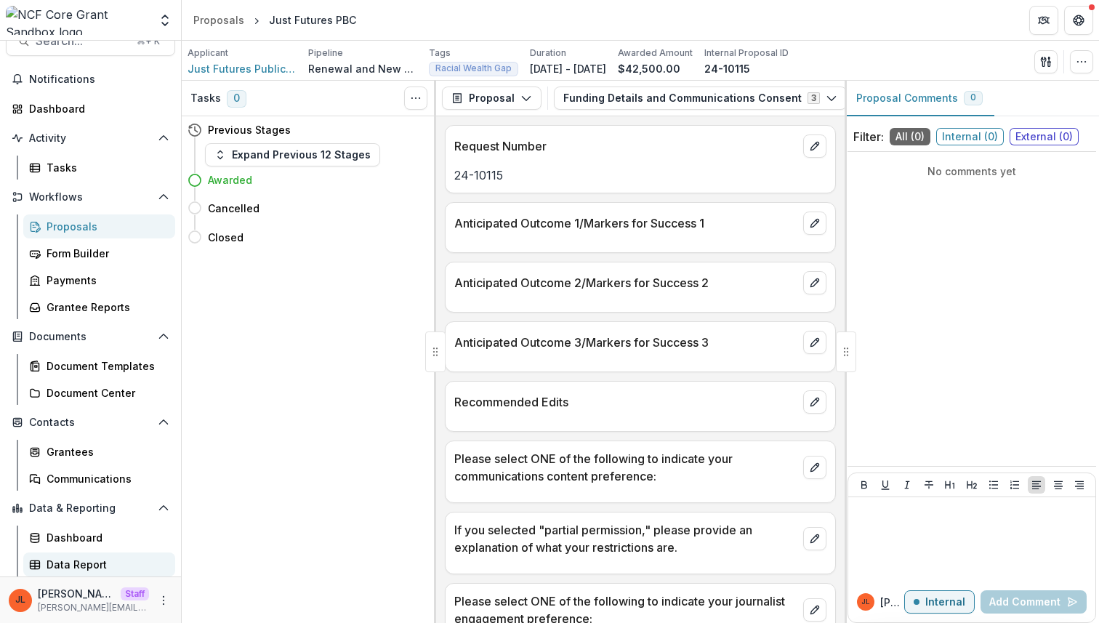
click at [65, 564] on div "Data Report" at bounding box center [105, 564] width 117 height 15
click at [576, 462] on p "Please select ONE of the following to indicate your communications content pref…" at bounding box center [625, 467] width 343 height 35
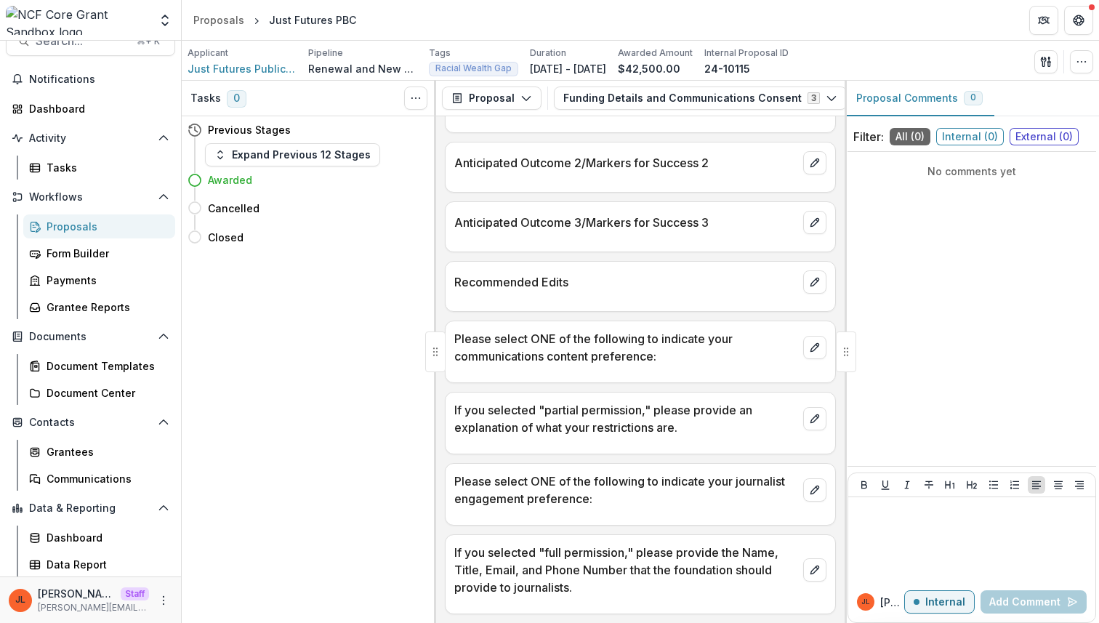
scroll to position [0, 0]
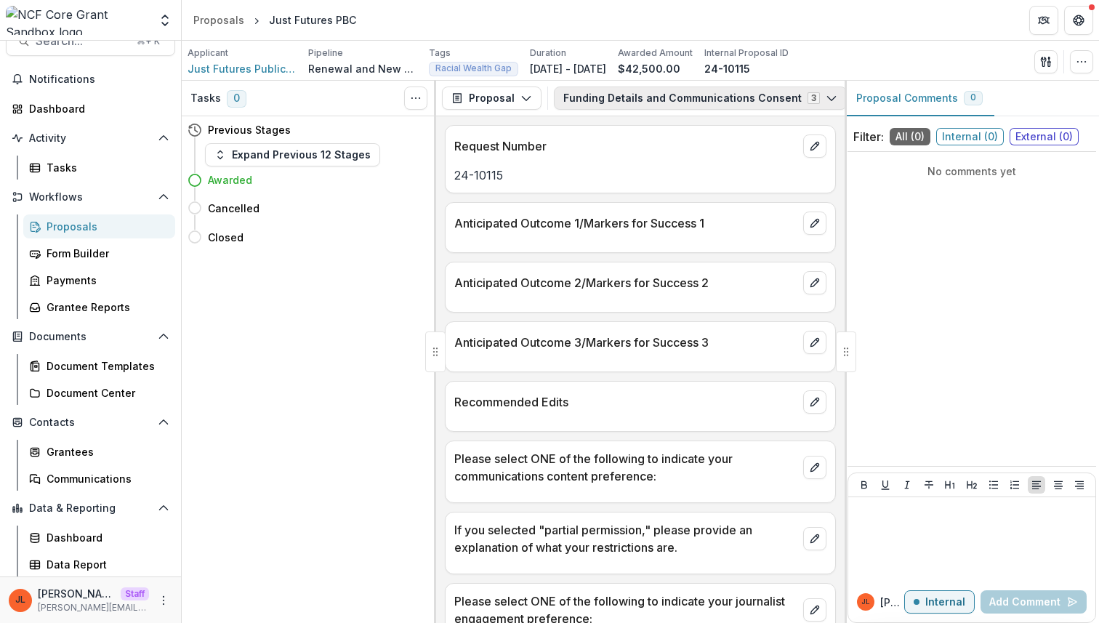
click at [703, 94] on button "Funding Details and Communications Consent 3" at bounding box center [700, 97] width 293 height 23
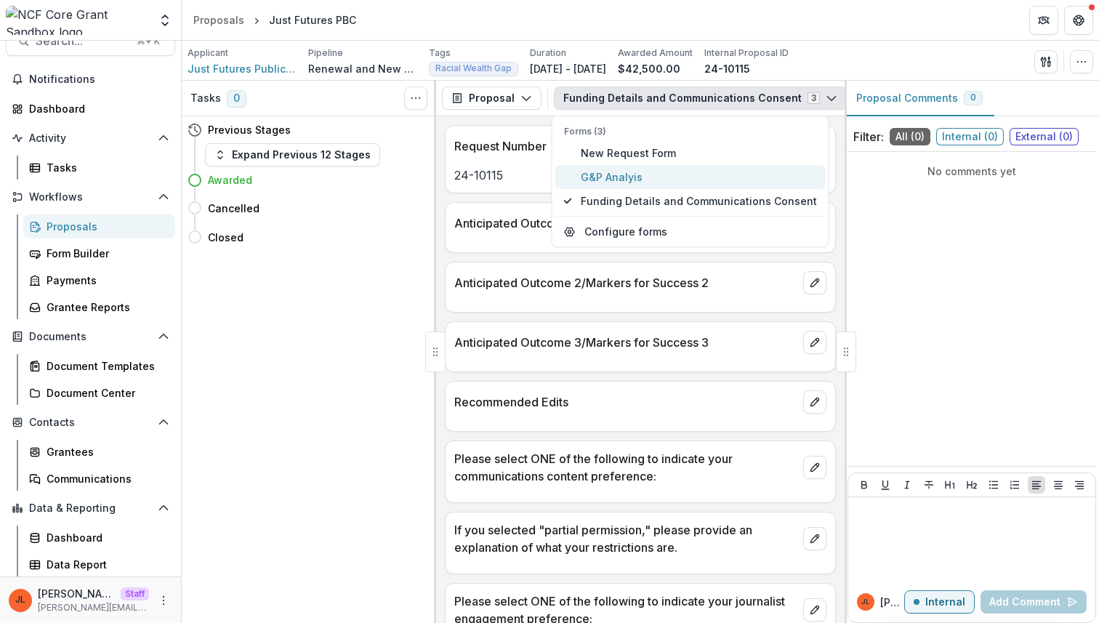
click at [674, 169] on span "G&P Analyis" at bounding box center [699, 176] width 236 height 15
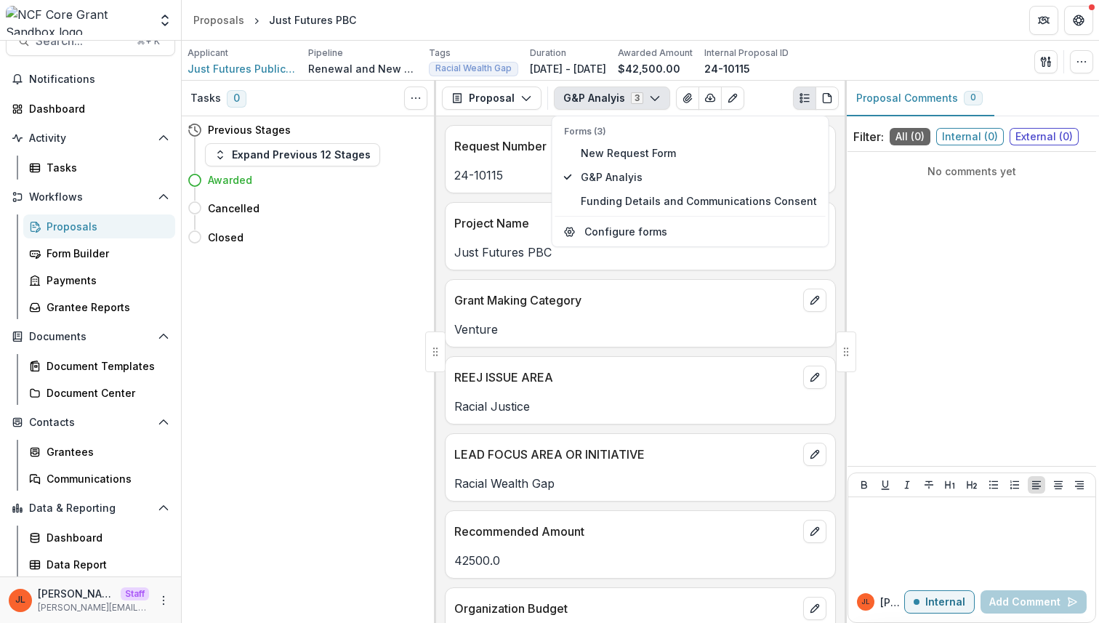
click at [586, 368] on div "REEJ ISSUE AREA" at bounding box center [639, 373] width 389 height 32
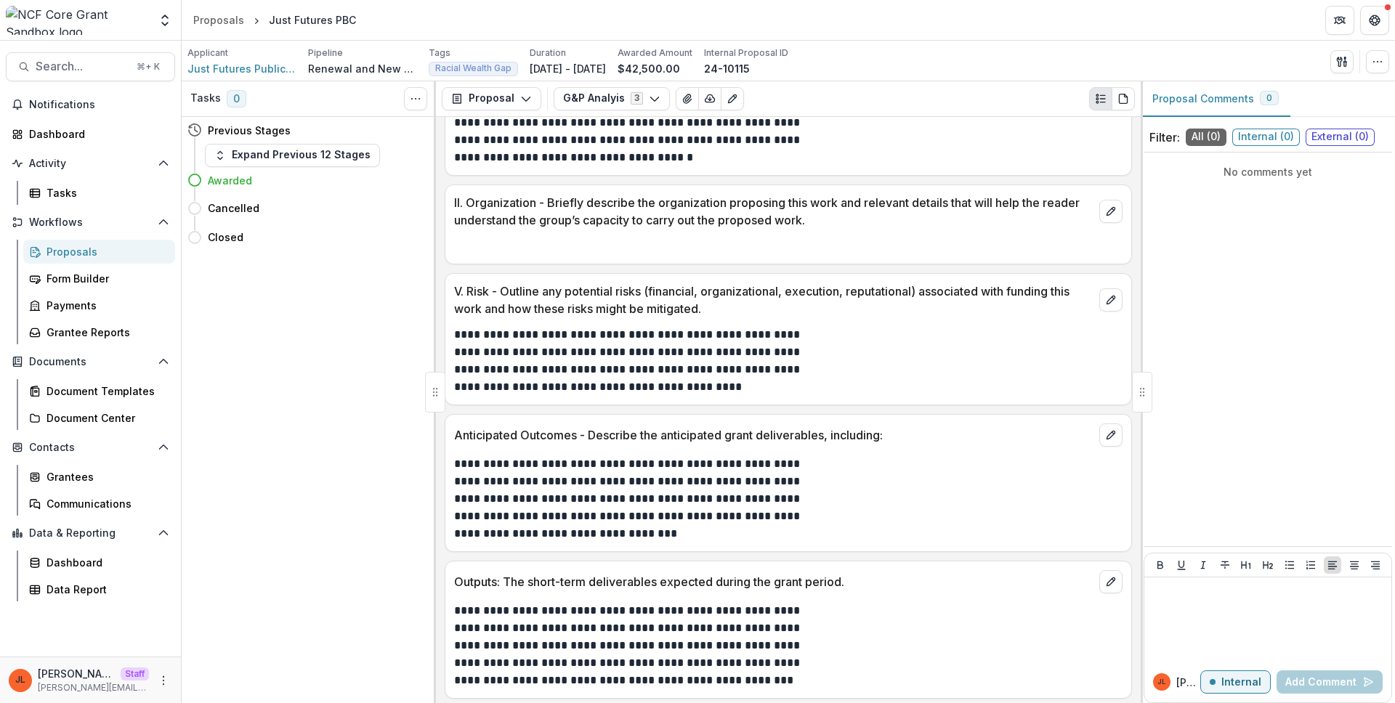
scroll to position [903, 0]
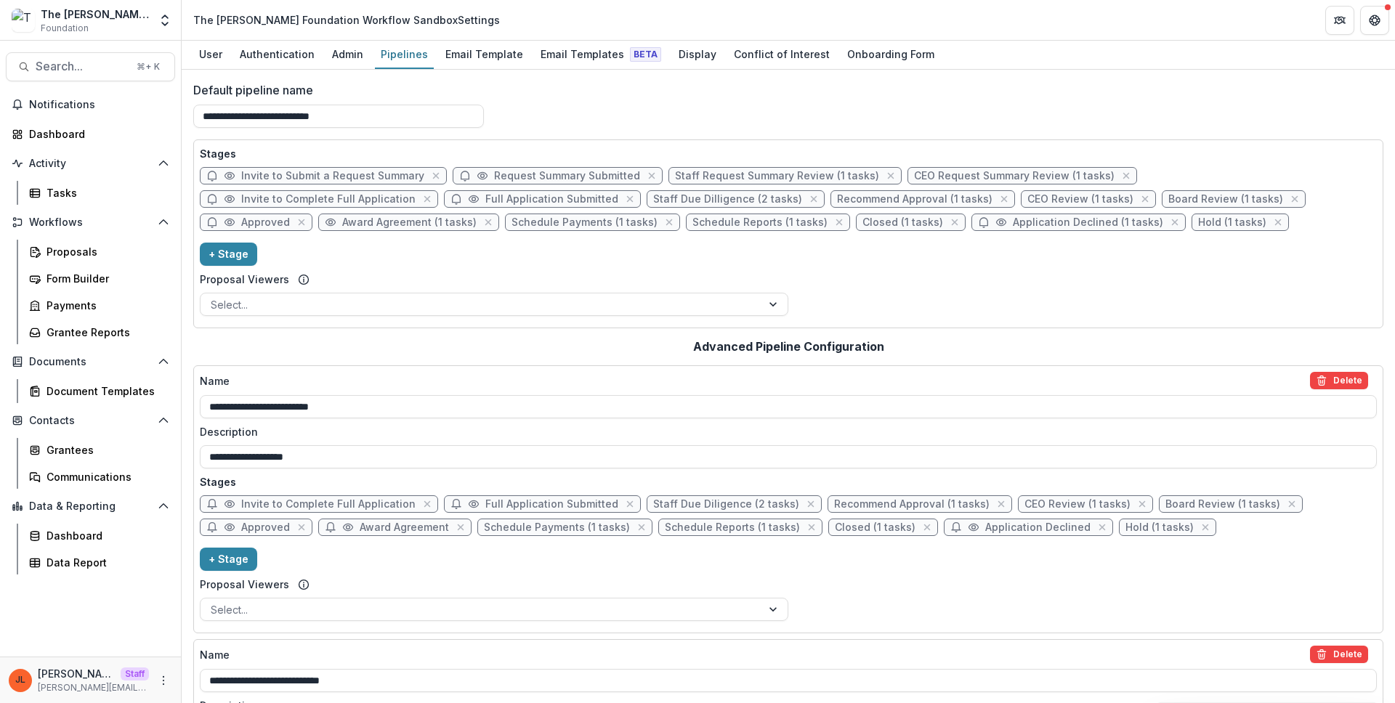
scroll to position [245, 0]
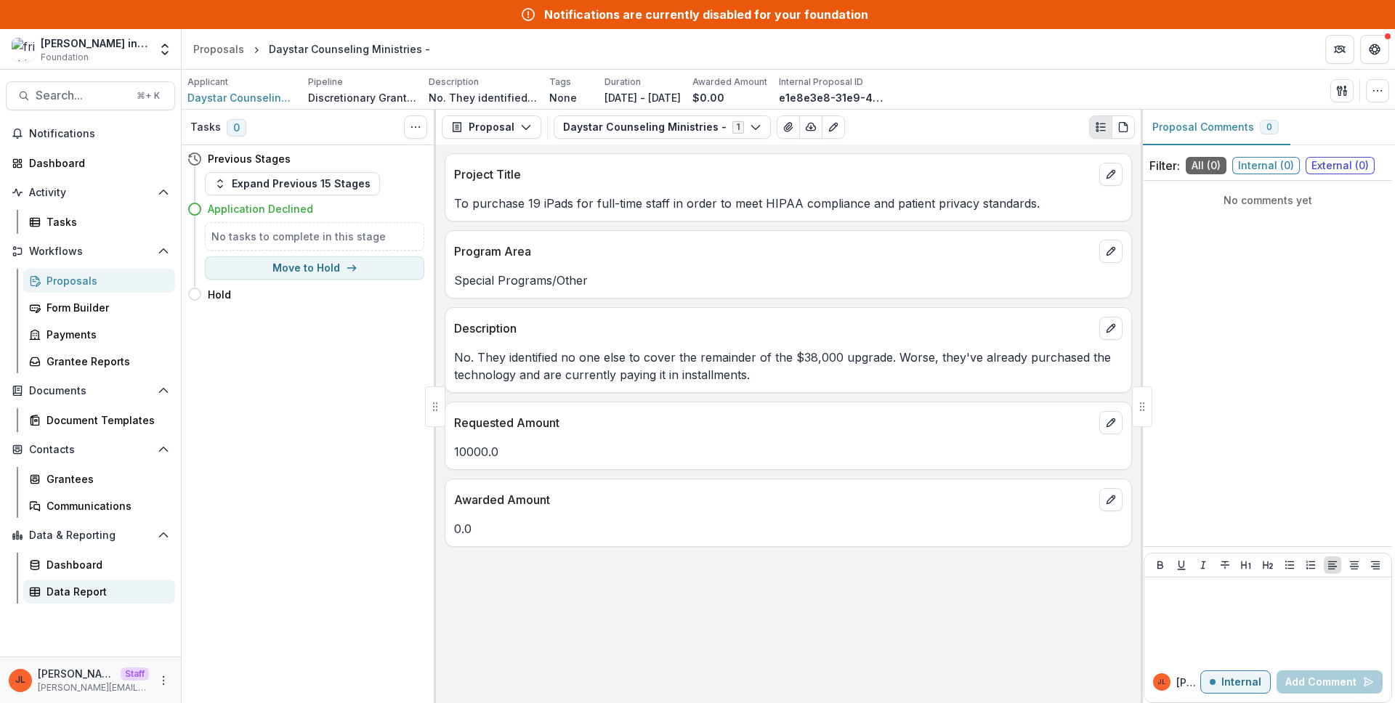
click at [96, 589] on div "Data Report" at bounding box center [105, 591] width 117 height 15
click at [793, 395] on div "Project Title To purchase 19 iPads for full-time staff in order to meet HIPAA c…" at bounding box center [788, 424] width 705 height 559
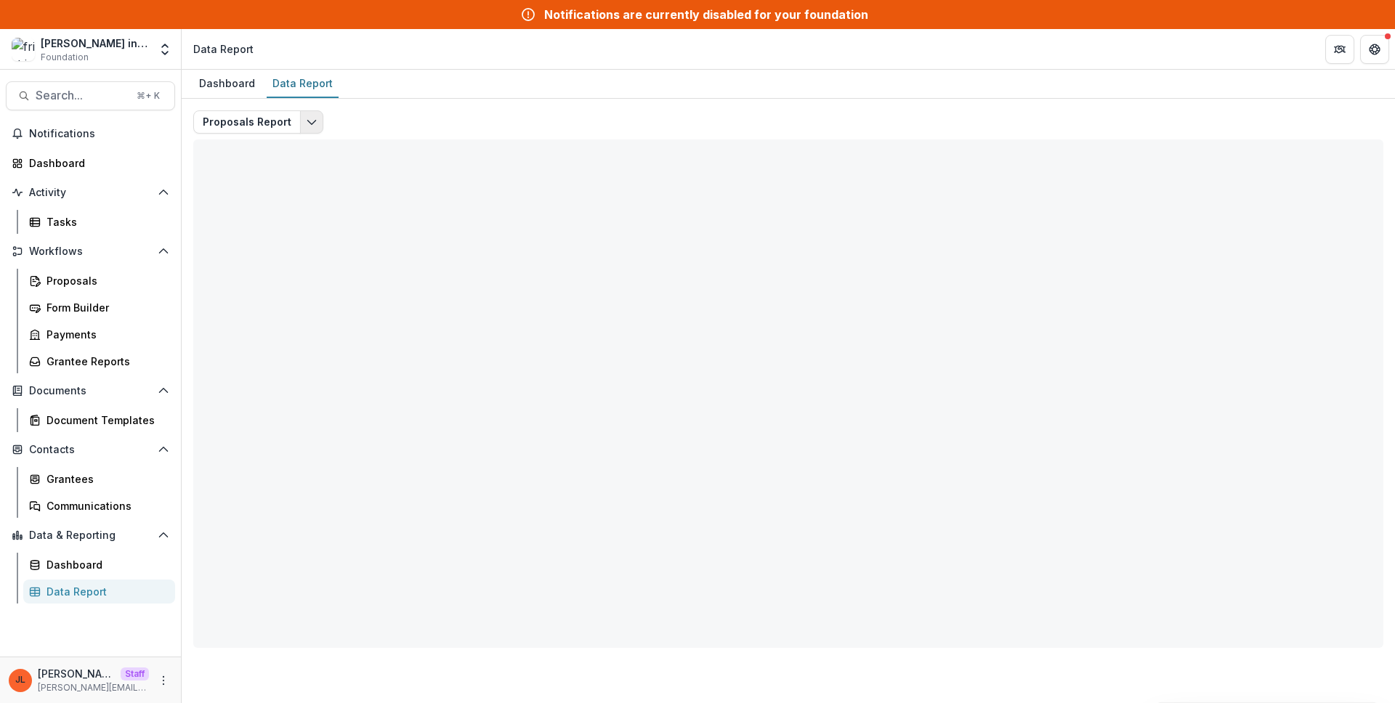
click at [311, 118] on icon "Edit selected report" at bounding box center [312, 122] width 12 height 12
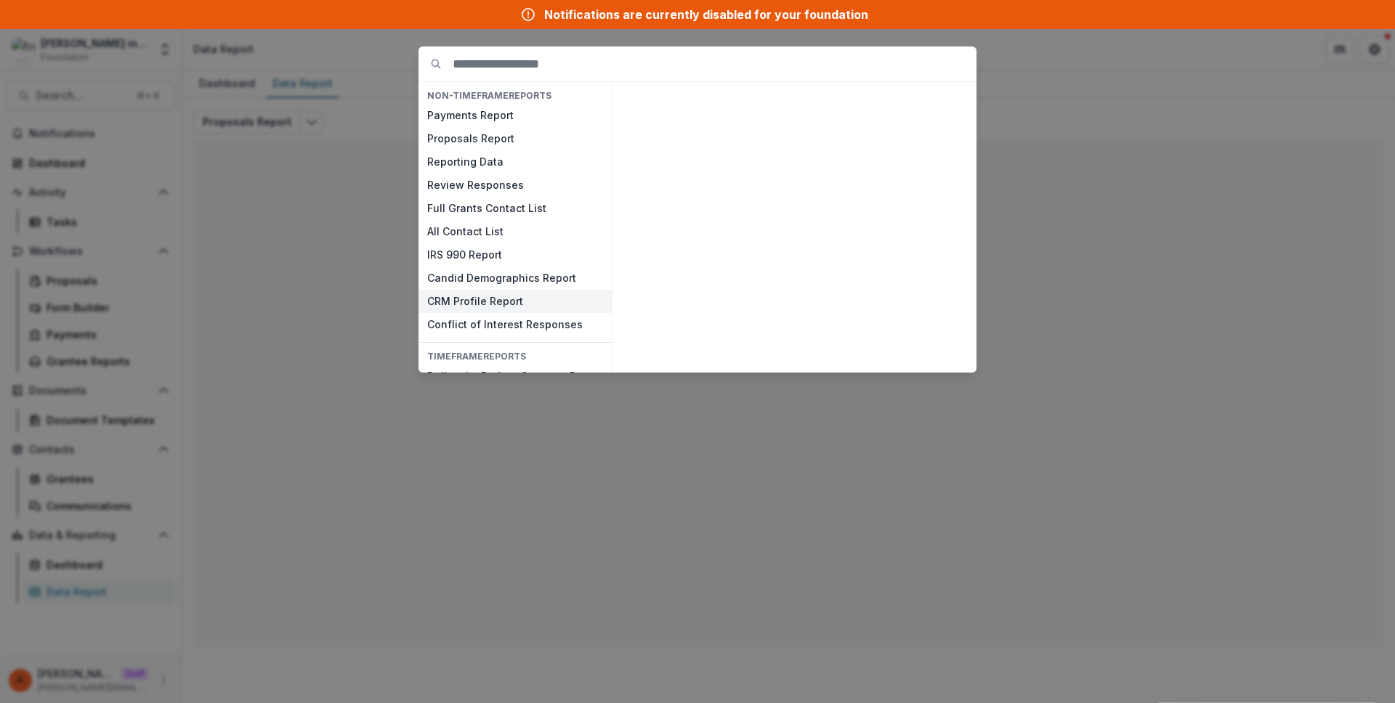
click at [483, 300] on button "CRM Profile Report" at bounding box center [515, 301] width 193 height 23
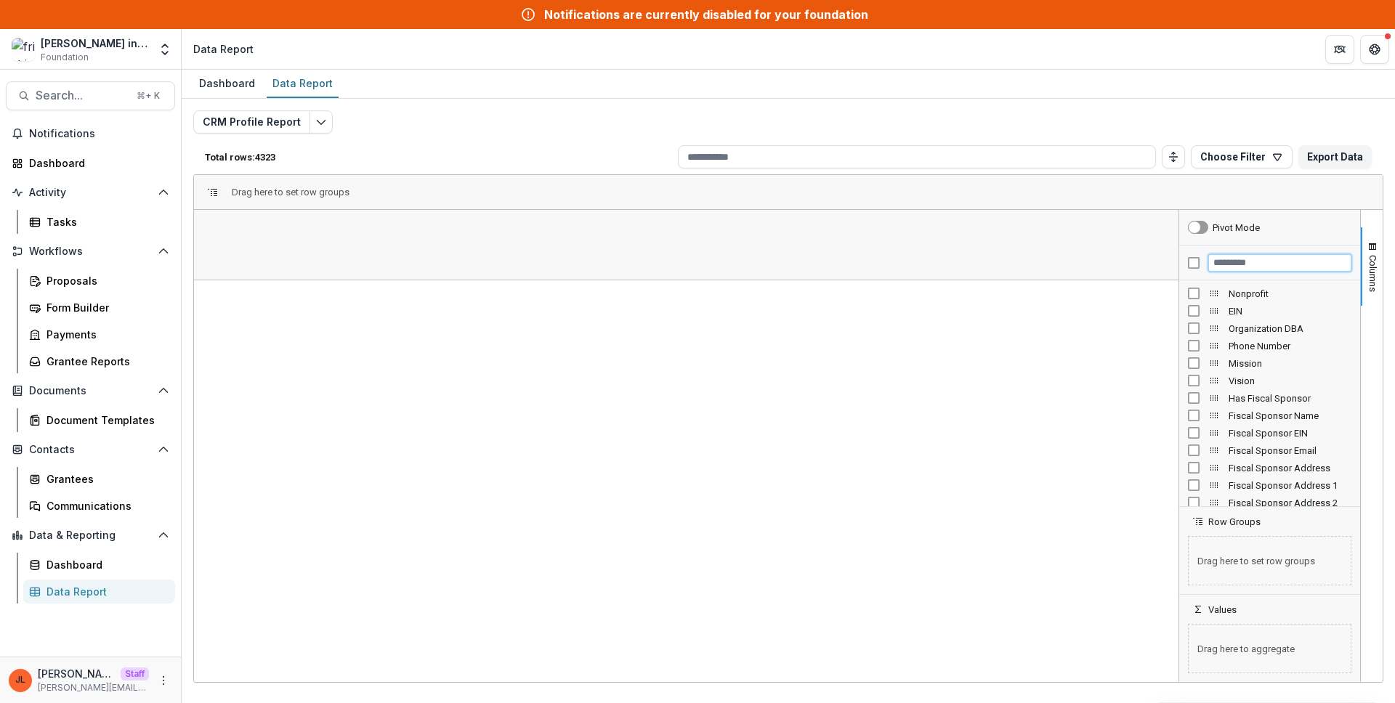
click at [1253, 260] on input "Filter Columns Input" at bounding box center [1279, 262] width 143 height 17
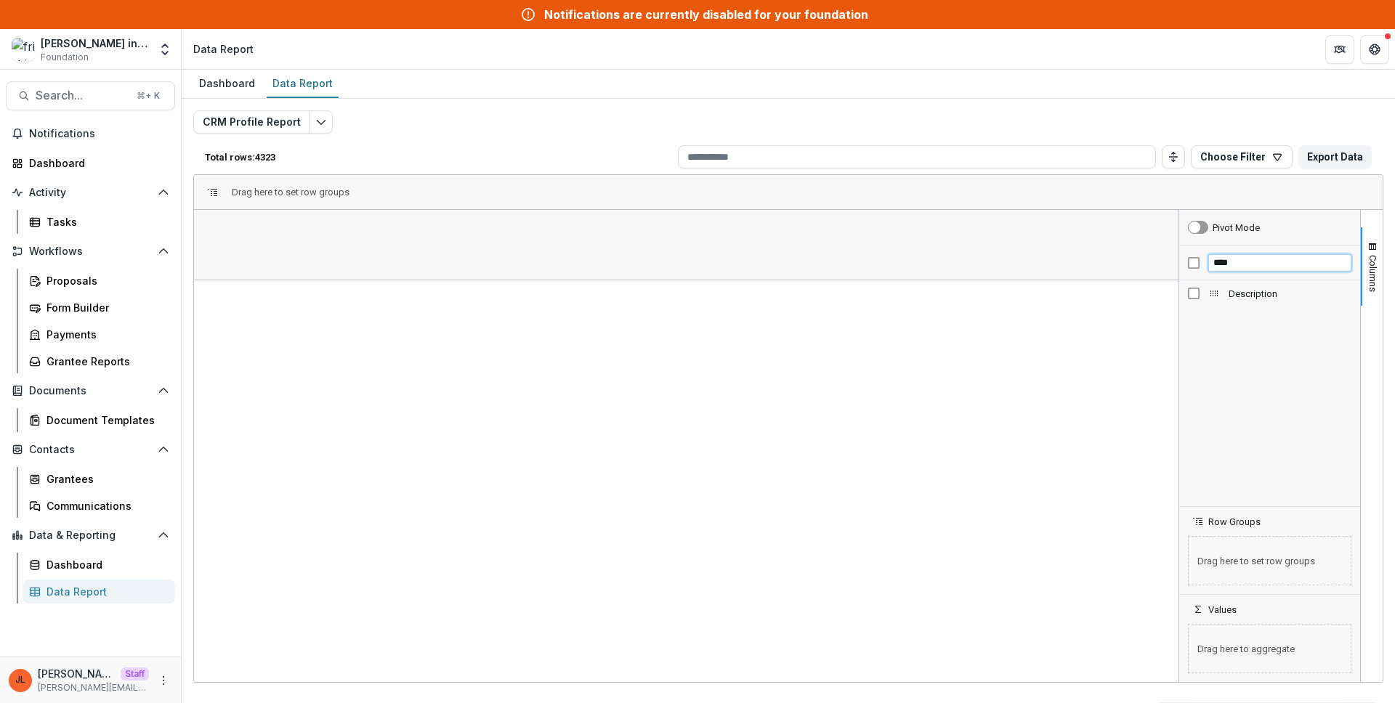
type input "****"
click at [1253, 296] on span "Description" at bounding box center [1290, 293] width 123 height 11
click at [315, 264] on span "Open Filter Menu" at bounding box center [321, 263] width 12 height 12
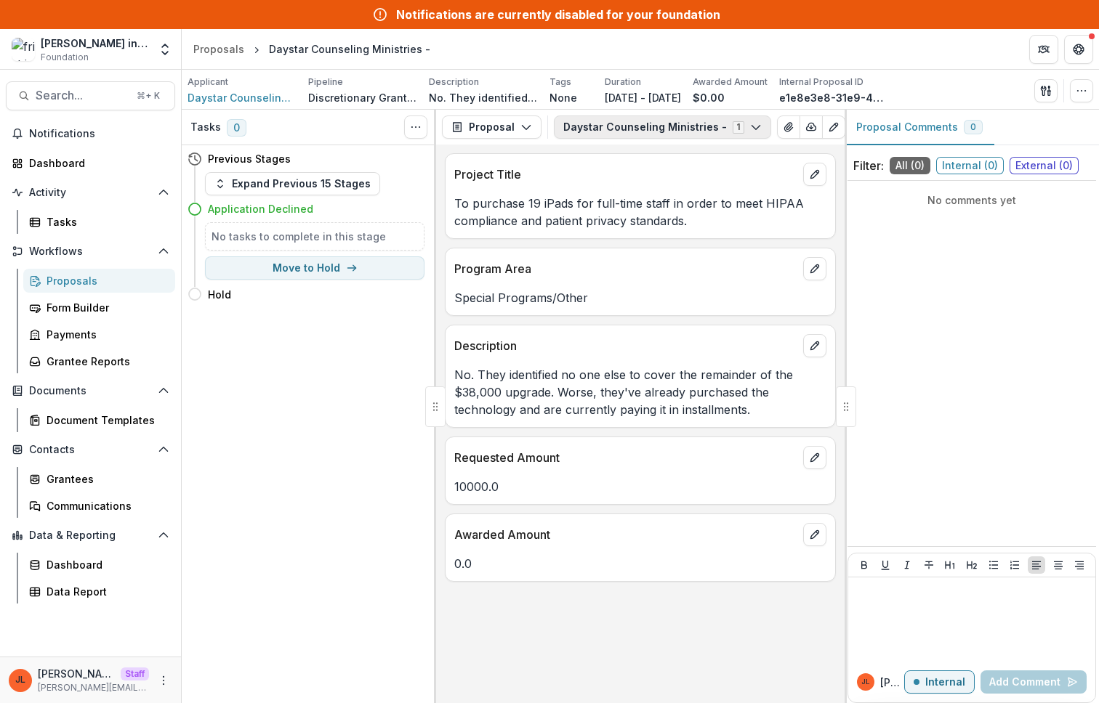
click at [671, 126] on button "Daystar Counseling Ministries - 1" at bounding box center [662, 127] width 217 height 23
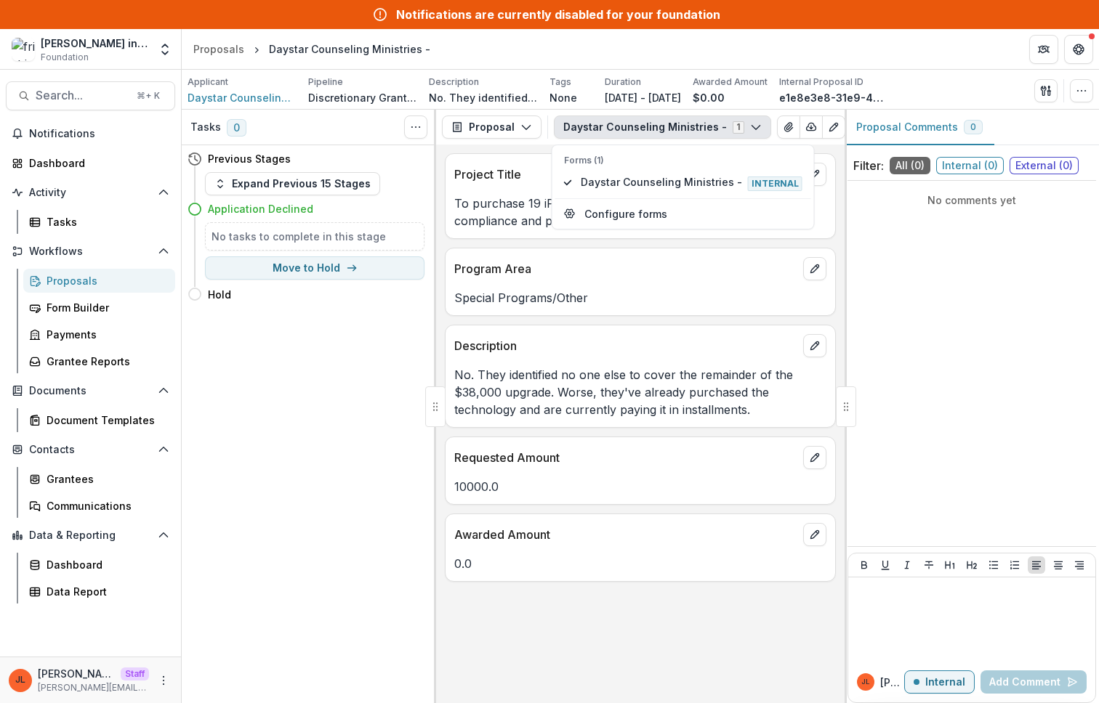
click at [99, 277] on div "Proposals" at bounding box center [105, 280] width 117 height 15
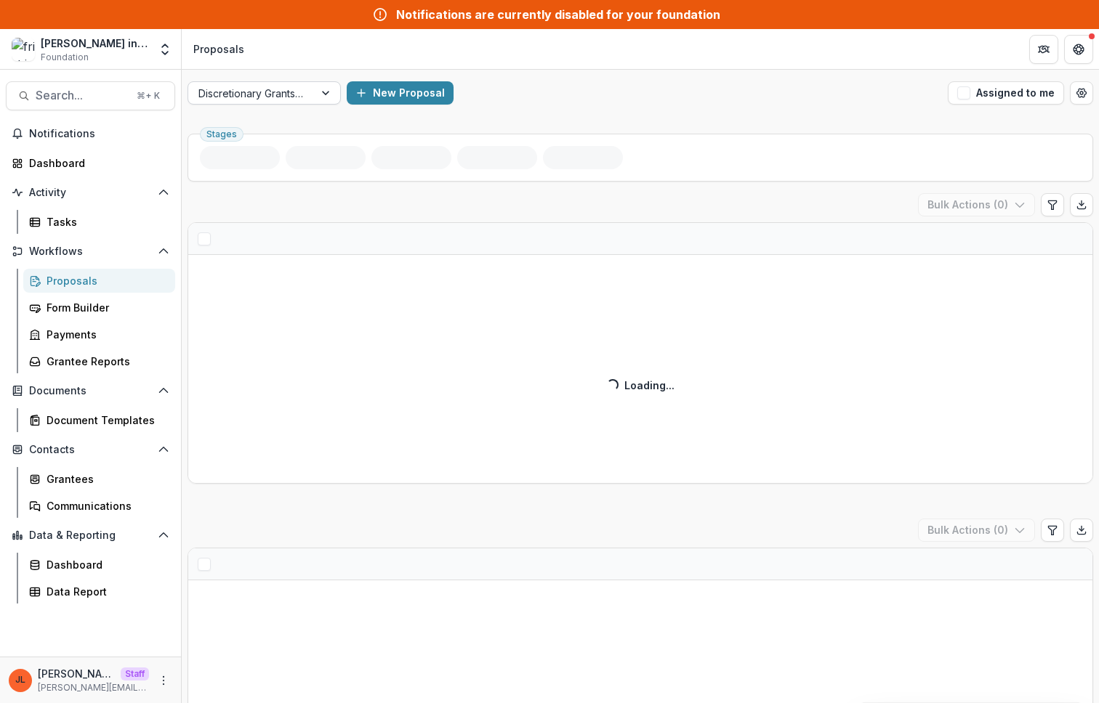
click at [307, 100] on div "Discretionary Grants Pipeline" at bounding box center [251, 93] width 126 height 21
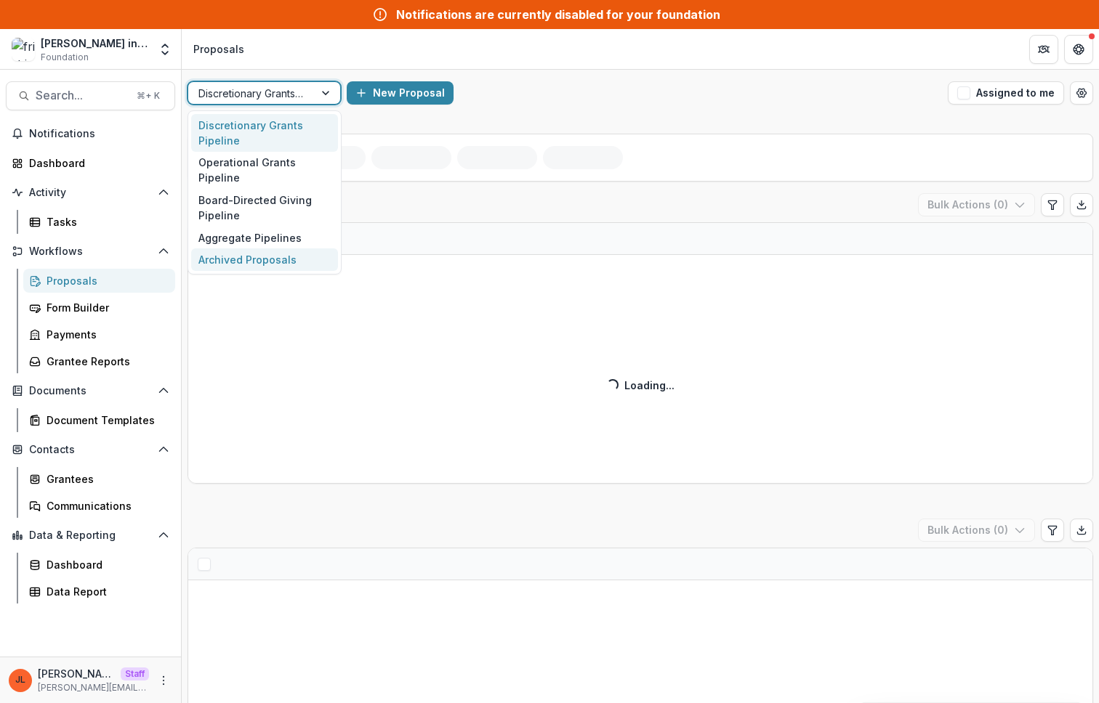
click at [241, 250] on div "Archived Proposals" at bounding box center [264, 259] width 147 height 23
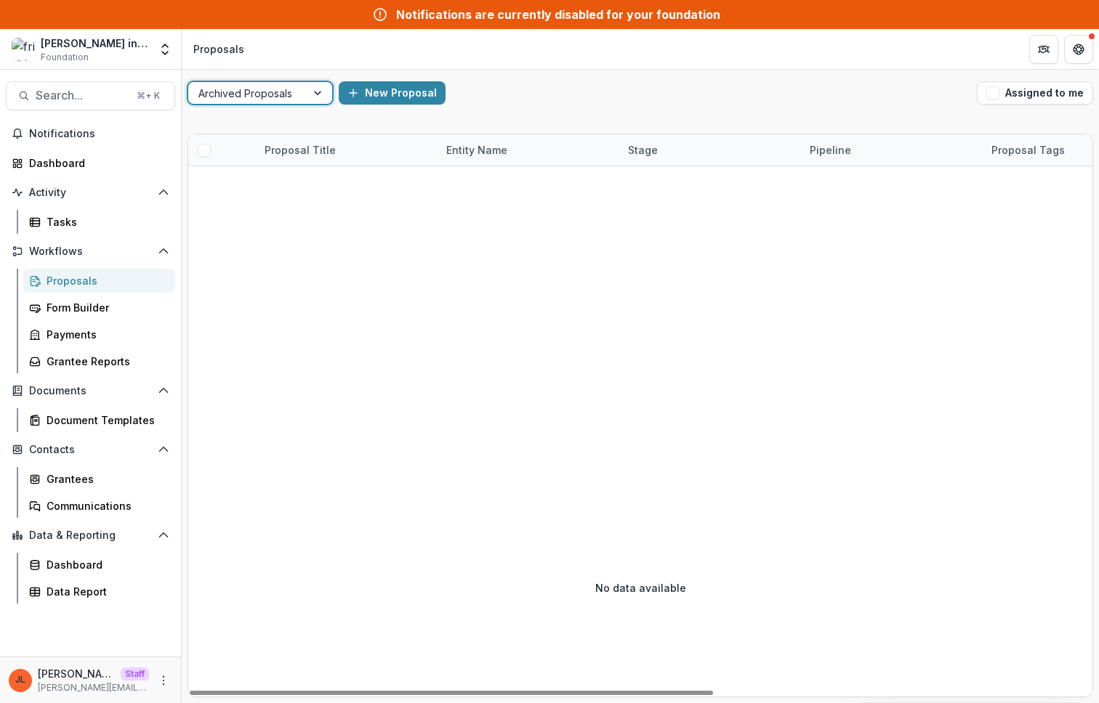
click at [344, 248] on div at bounding box center [966, 322] width 1557 height 312
click at [288, 96] on div at bounding box center [246, 93] width 97 height 18
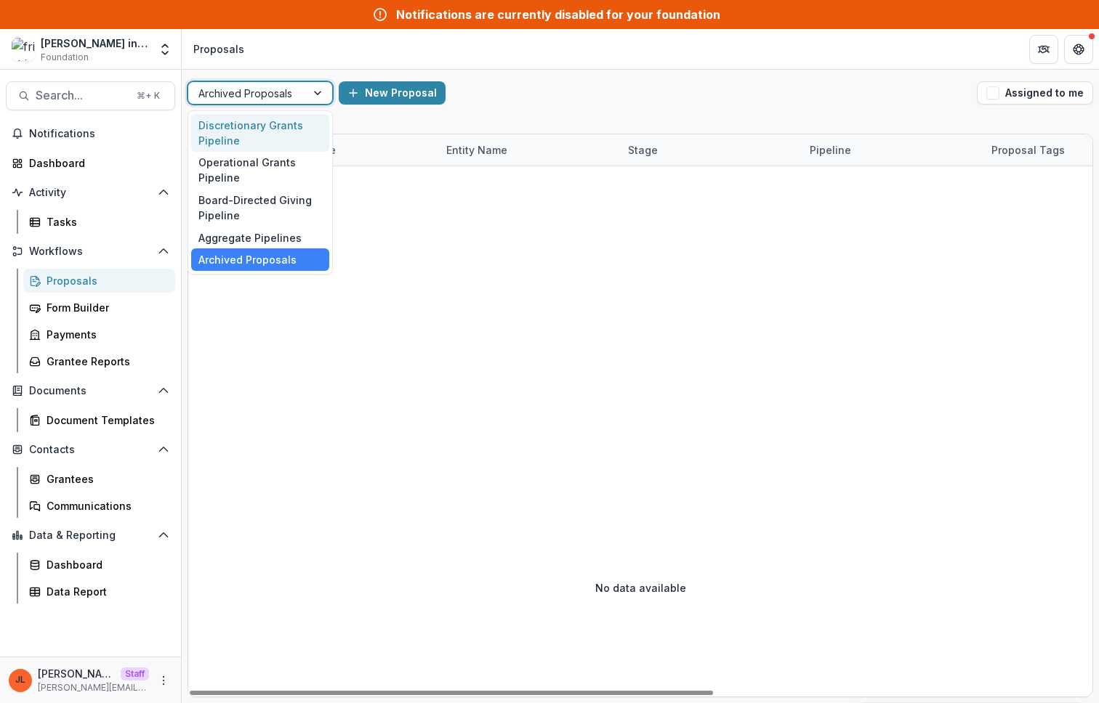
click at [286, 126] on div "Discretionary Grants Pipeline" at bounding box center [260, 133] width 138 height 38
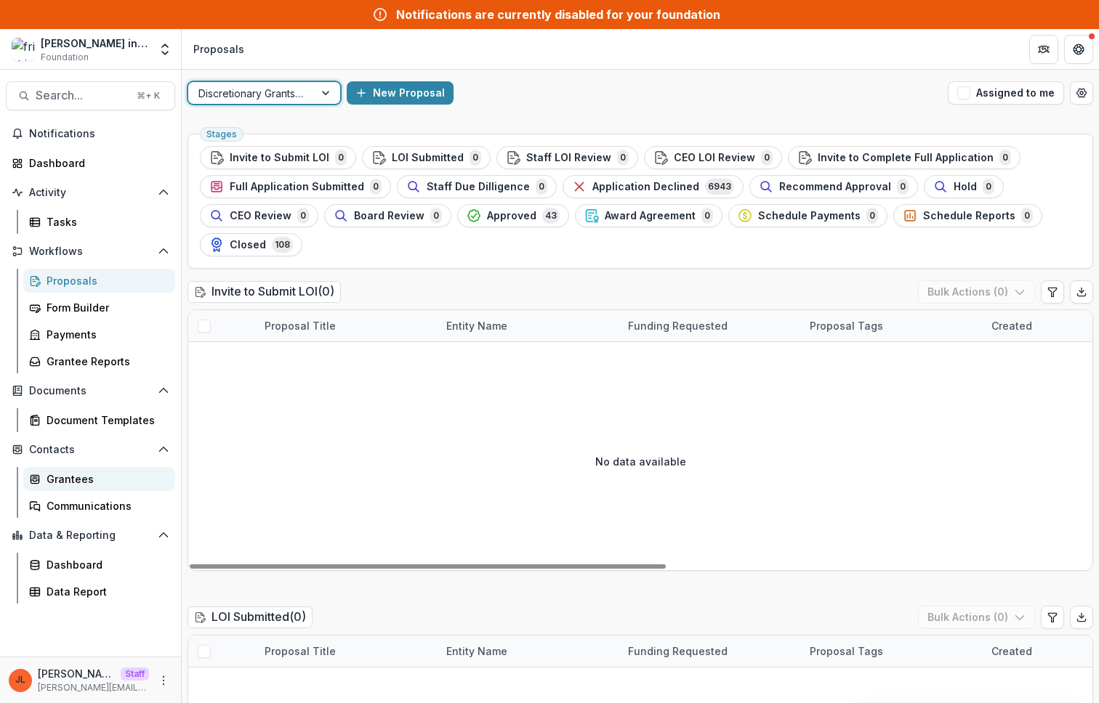
click at [75, 467] on link "Grantees" at bounding box center [99, 479] width 152 height 24
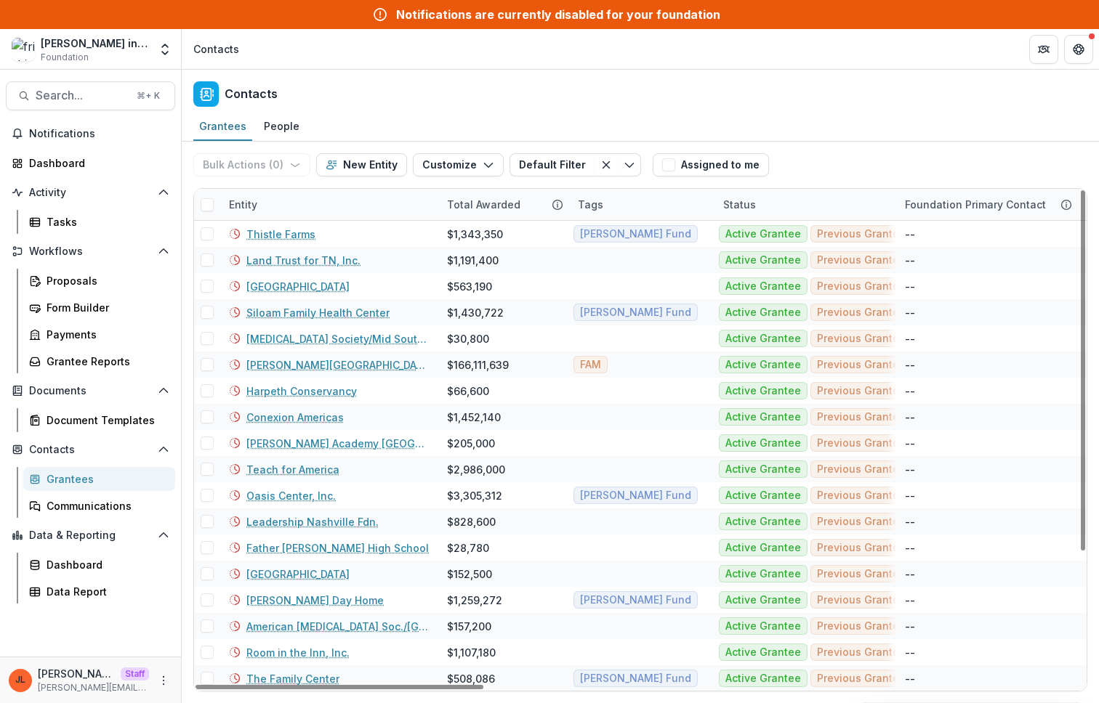
click at [285, 208] on div "Entity" at bounding box center [329, 204] width 218 height 31
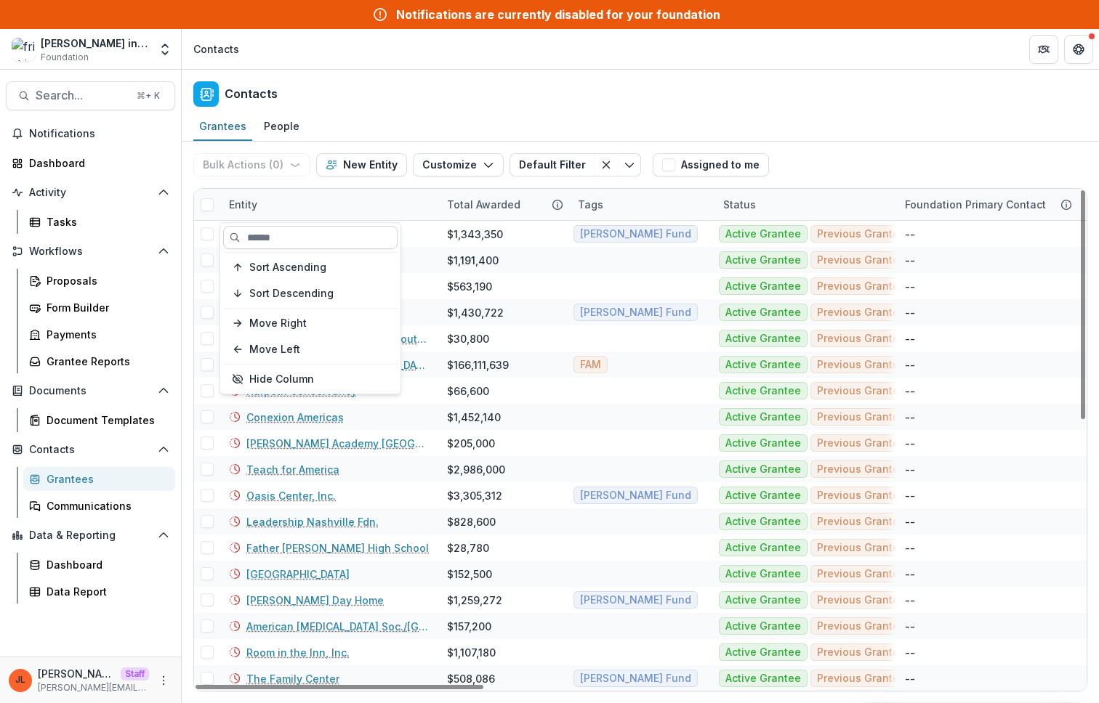
click at [289, 244] on input at bounding box center [310, 237] width 174 height 23
paste input "**********"
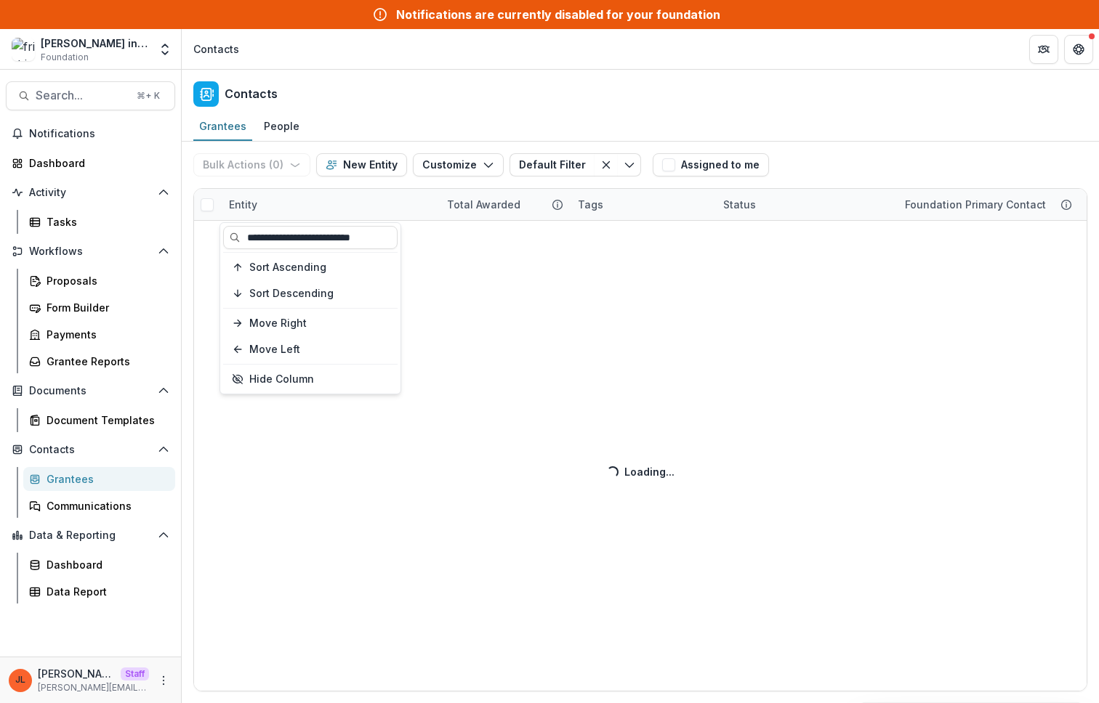
type input "**********"
click at [446, 83] on div "Contacts" at bounding box center [640, 91] width 917 height 43
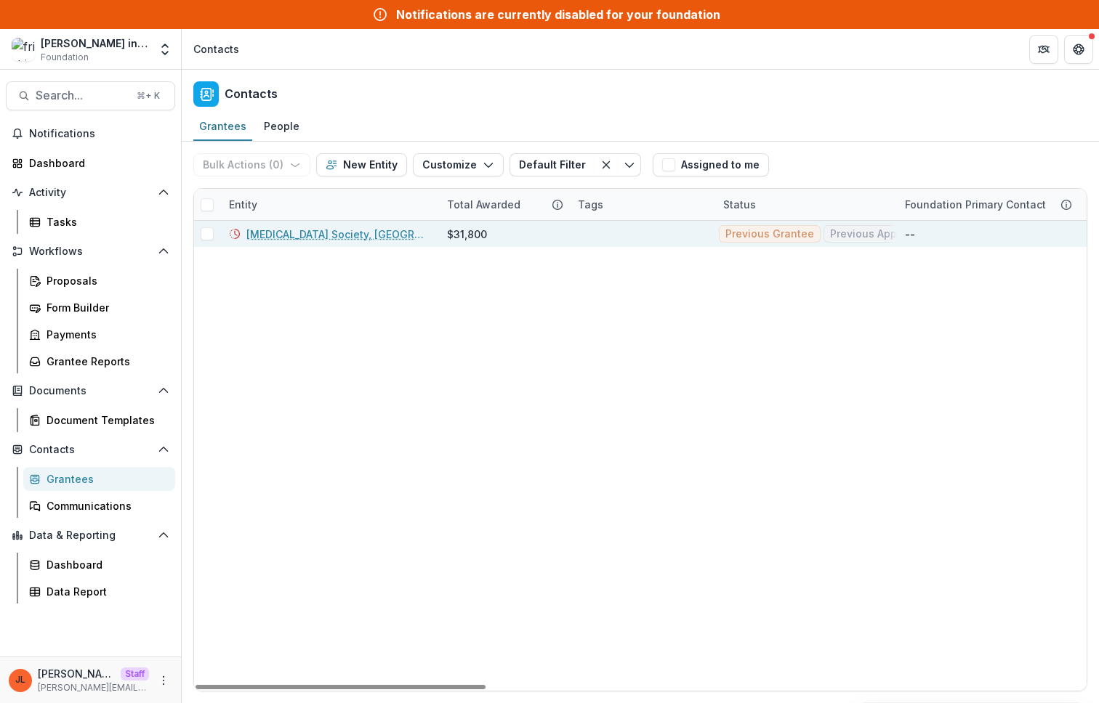
click at [331, 232] on link "Leukemia Society, TN Chapter" at bounding box center [337, 234] width 183 height 15
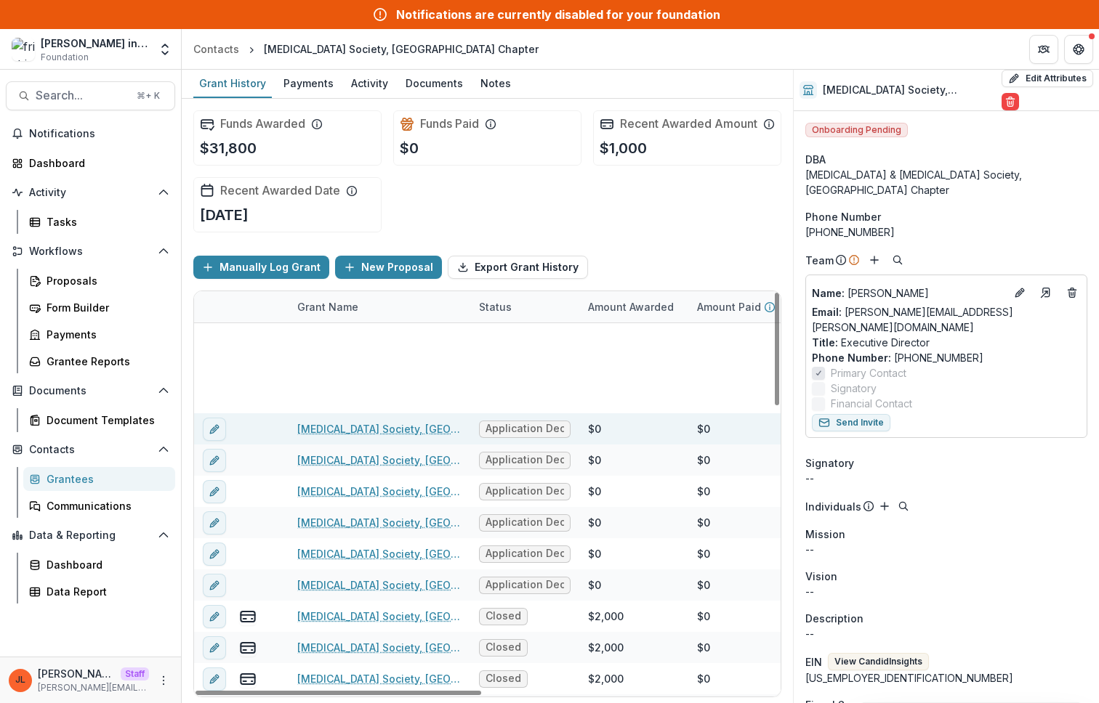
scroll to position [958, 0]
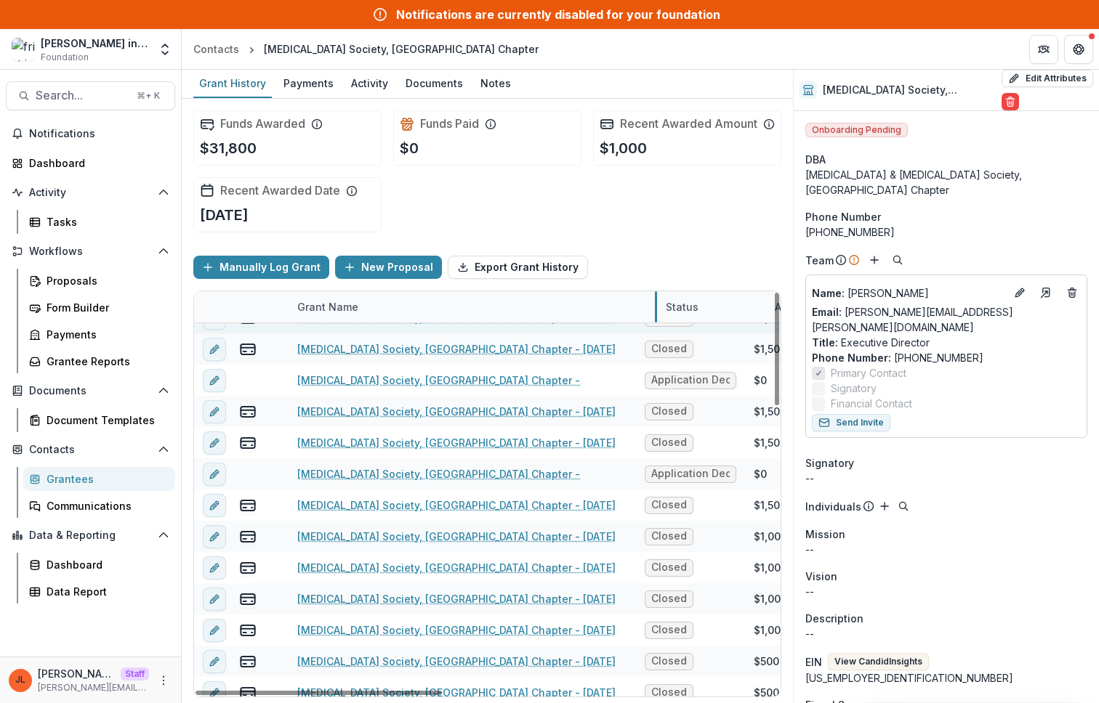
drag, startPoint x: 469, startPoint y: 318, endPoint x: 679, endPoint y: 344, distance: 211.6
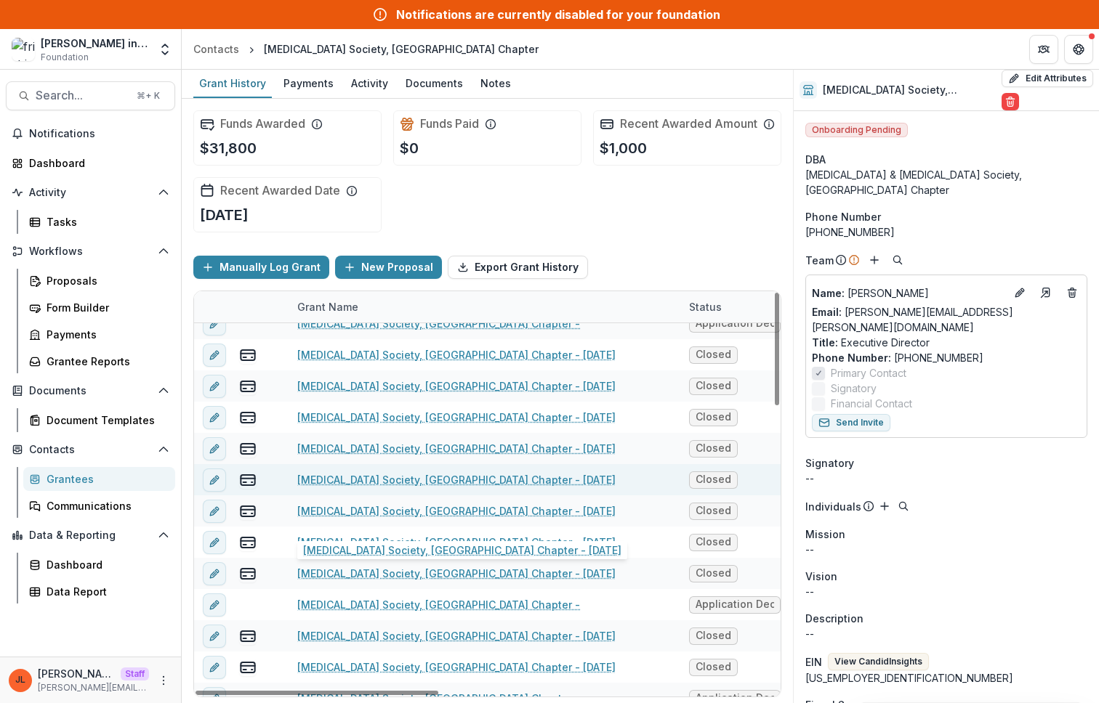
scroll to position [732, 0]
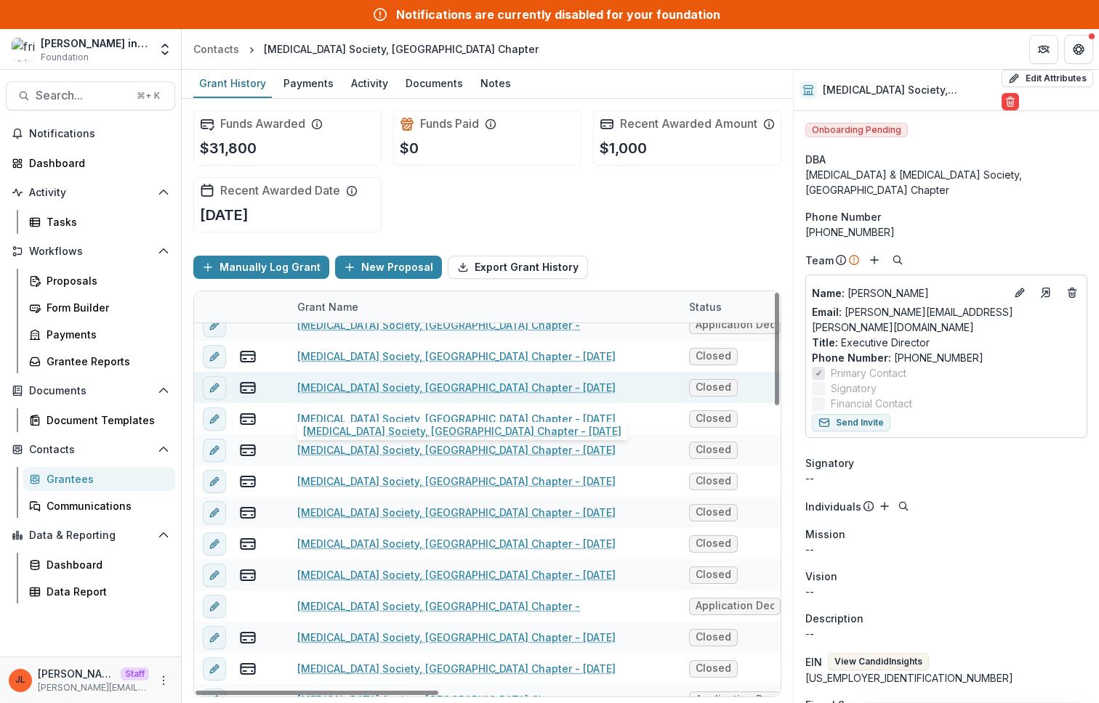
click at [469, 392] on link "Leukemia Society, TN Chapter - 2000-01-10" at bounding box center [456, 387] width 318 height 15
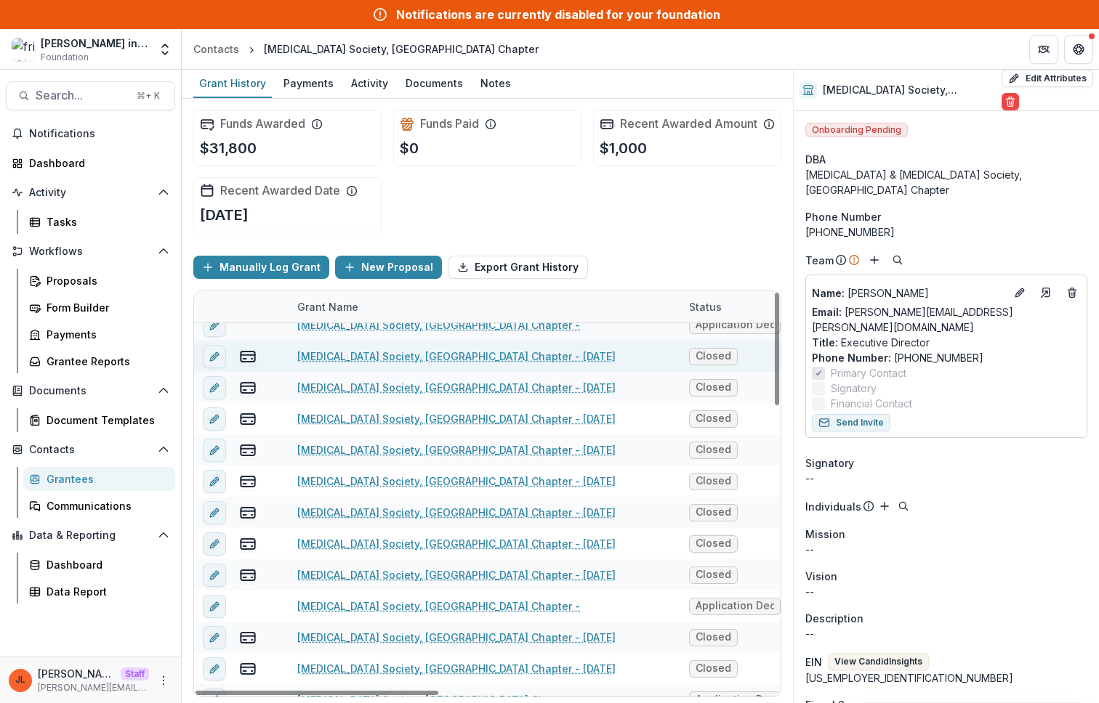
click at [473, 364] on link "Leukemia Society, TN Chapter - 2000-01-10" at bounding box center [456, 356] width 318 height 15
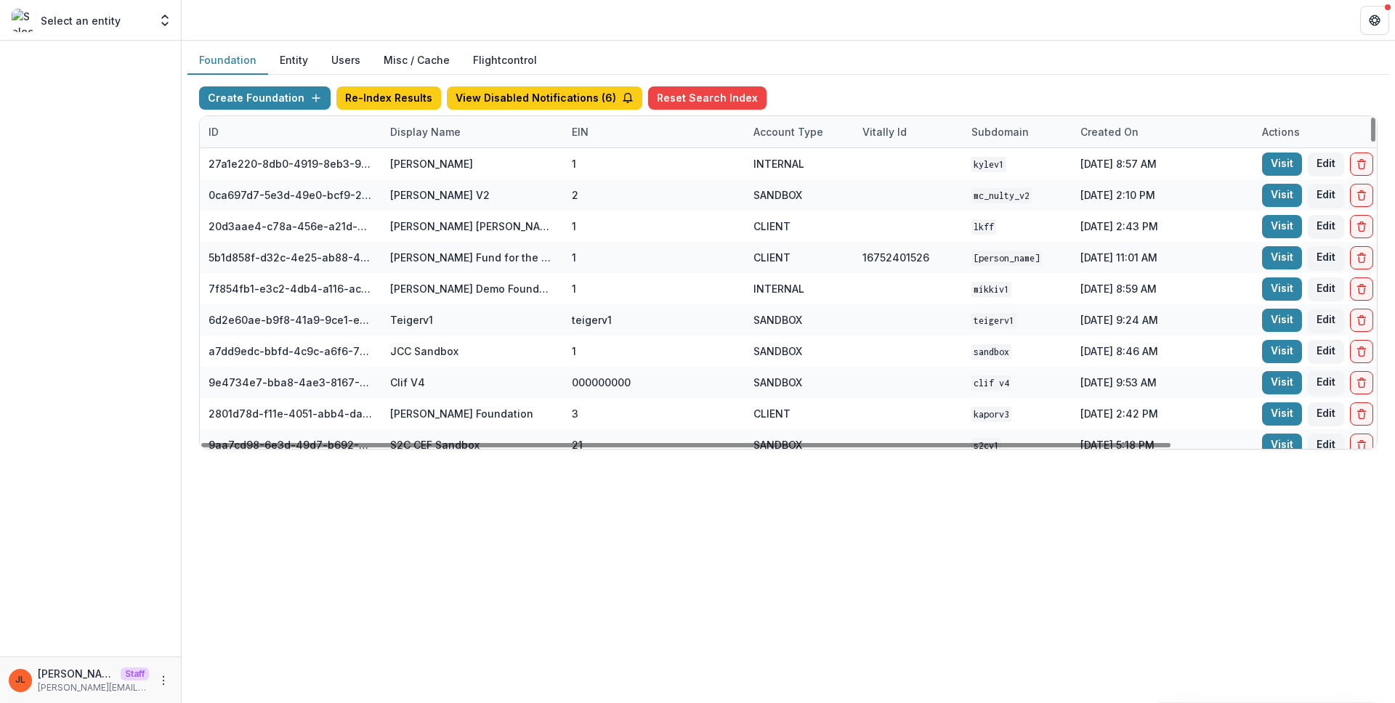
click at [406, 129] on div "Display Name" at bounding box center [425, 131] width 88 height 15
click at [416, 174] on input at bounding box center [471, 164] width 174 height 23
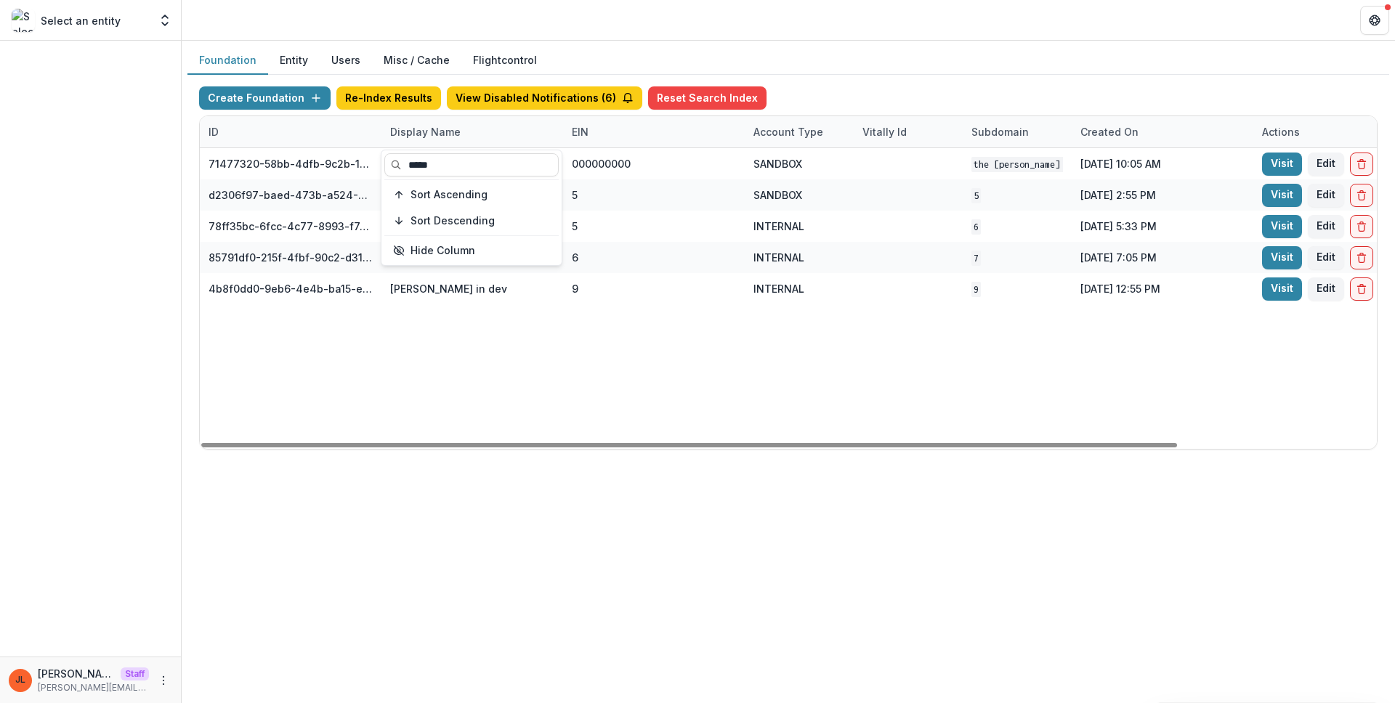
type input "*****"
click at [561, 387] on div "71477320-58bb-4dfb-9c2b-1ce0ed8fa8a7 The [PERSON_NAME] Foundation Workflow Sand…" at bounding box center [908, 298] width 1417 height 301
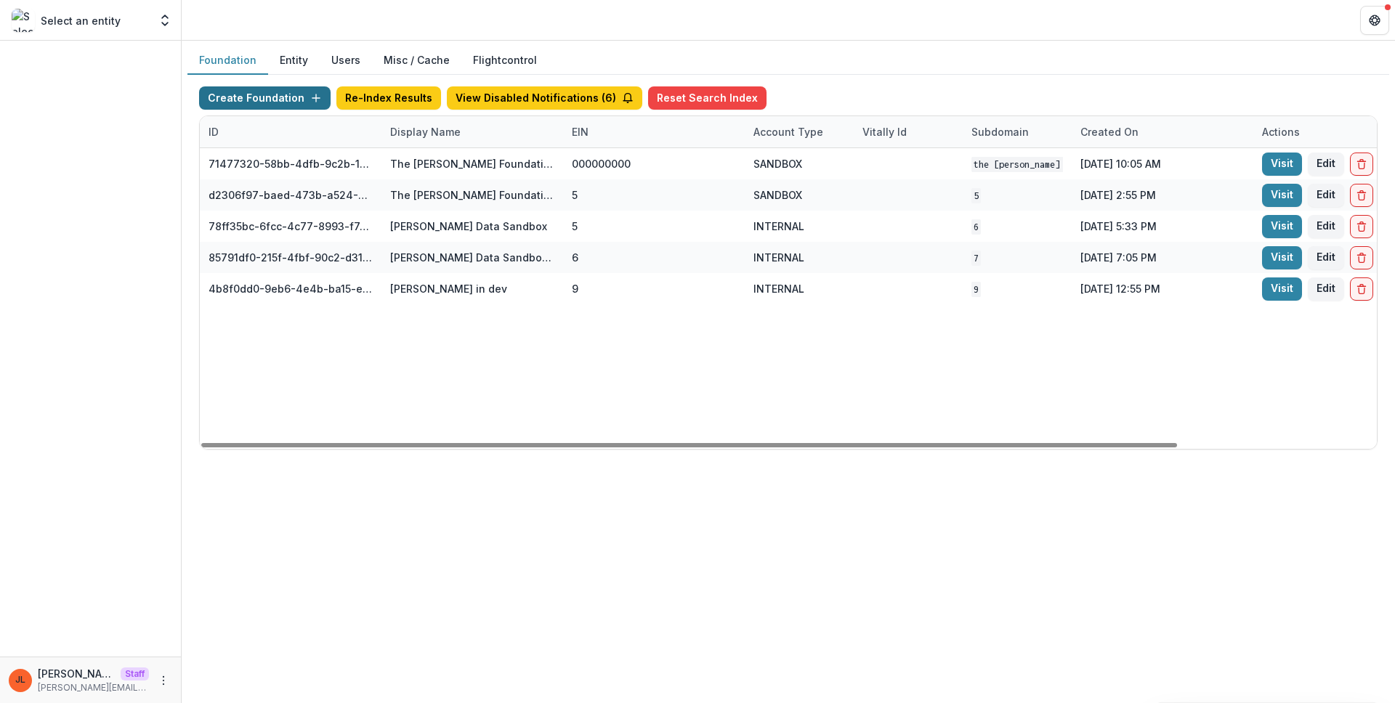
click at [272, 105] on button "Create Foundation" at bounding box center [265, 97] width 132 height 23
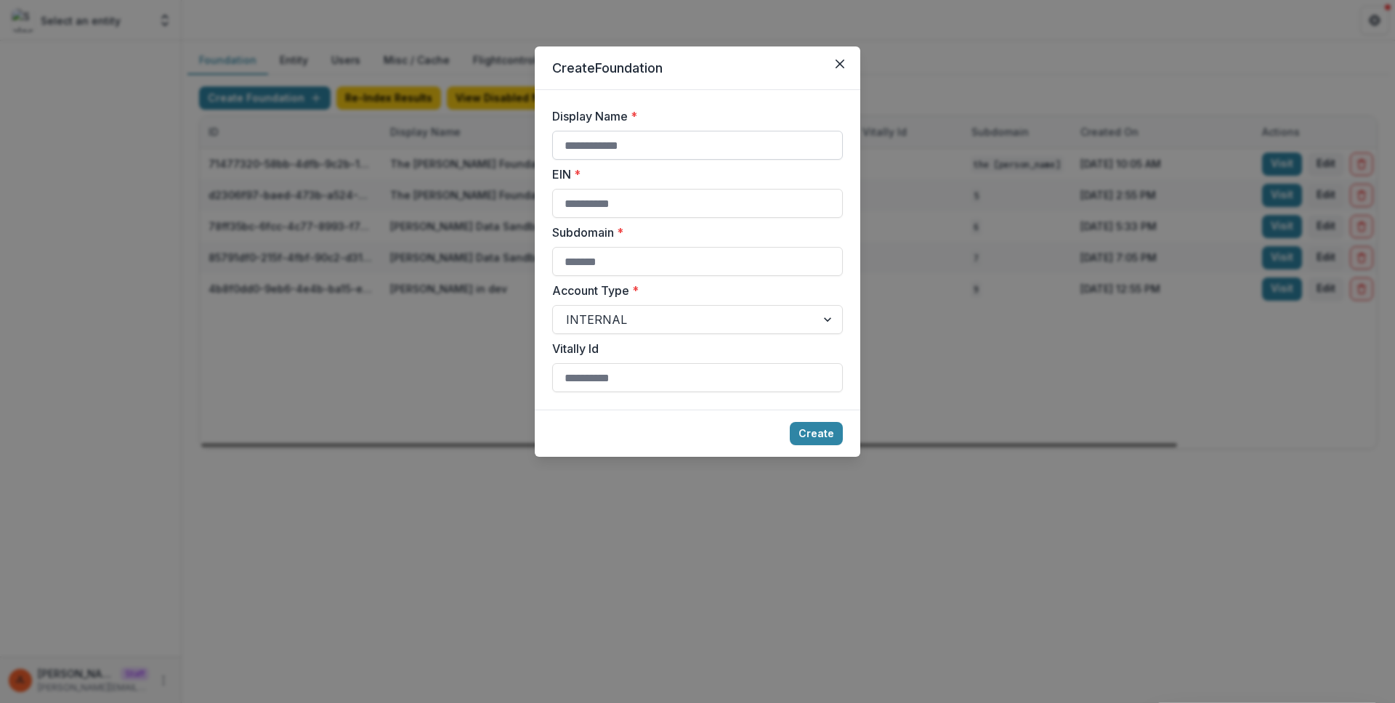
click at [612, 146] on input "Display Name *" at bounding box center [697, 145] width 291 height 29
type input "**********"
type input "*"
click at [811, 433] on button "Create" at bounding box center [816, 433] width 53 height 23
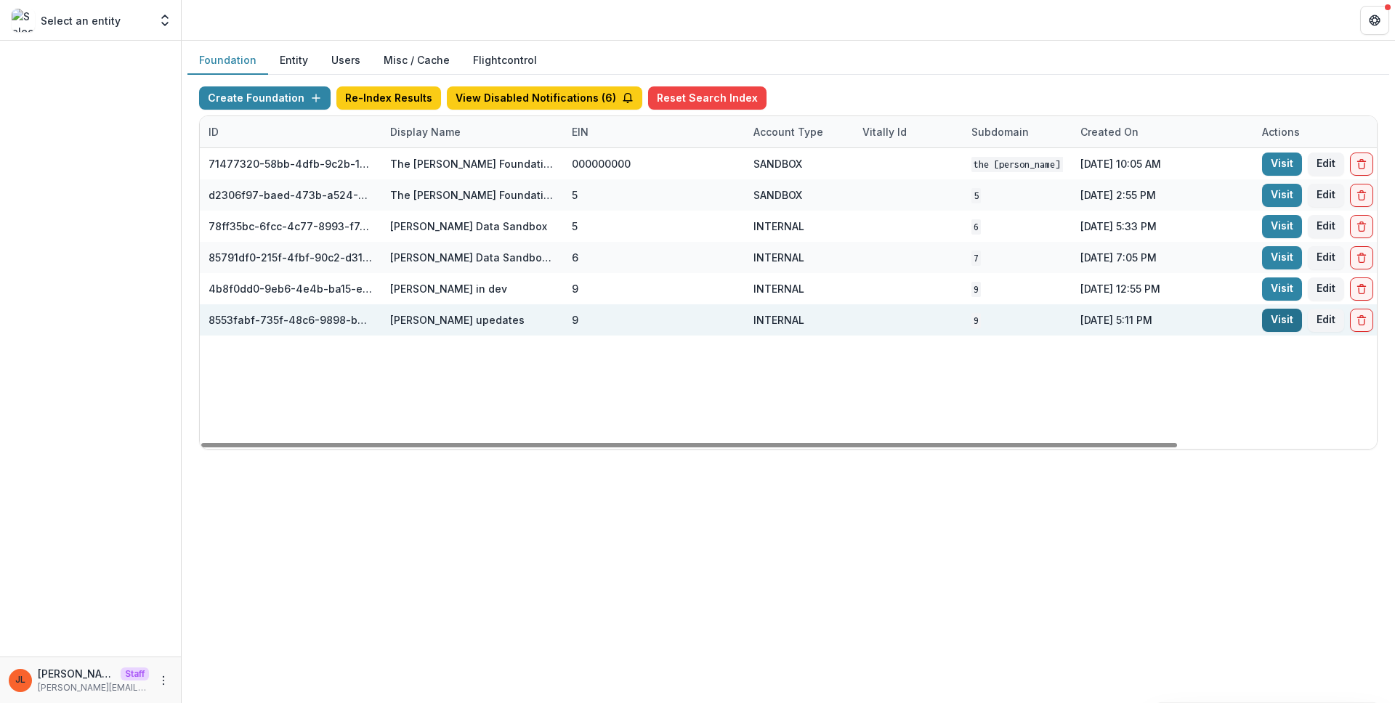
click at [1281, 317] on link "Visit" at bounding box center [1282, 320] width 40 height 23
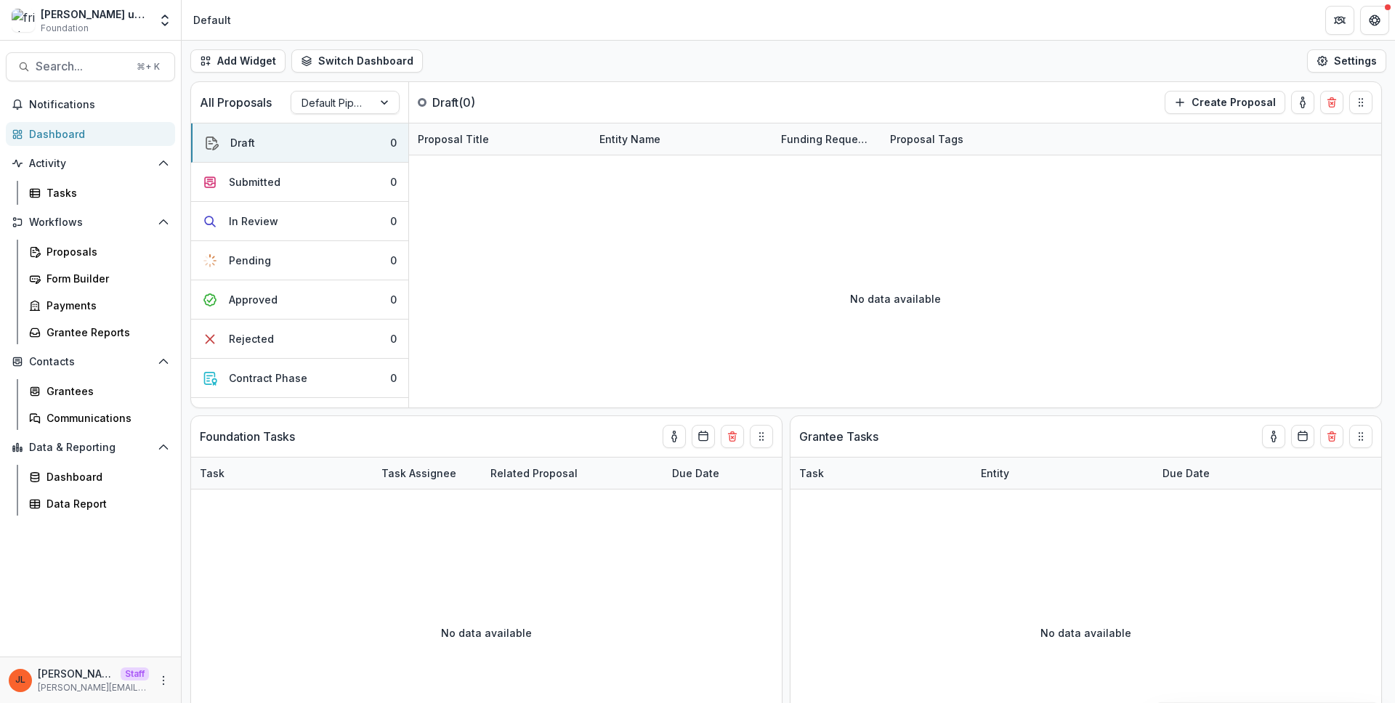
click at [172, 682] on div "JL Jeanne Locker Staff jeanne@trytemelio.com" at bounding box center [90, 680] width 181 height 47
click at [163, 682] on icon "More" at bounding box center [164, 681] width 12 height 12
click at [248, 649] on link "User Settings" at bounding box center [259, 650] width 155 height 24
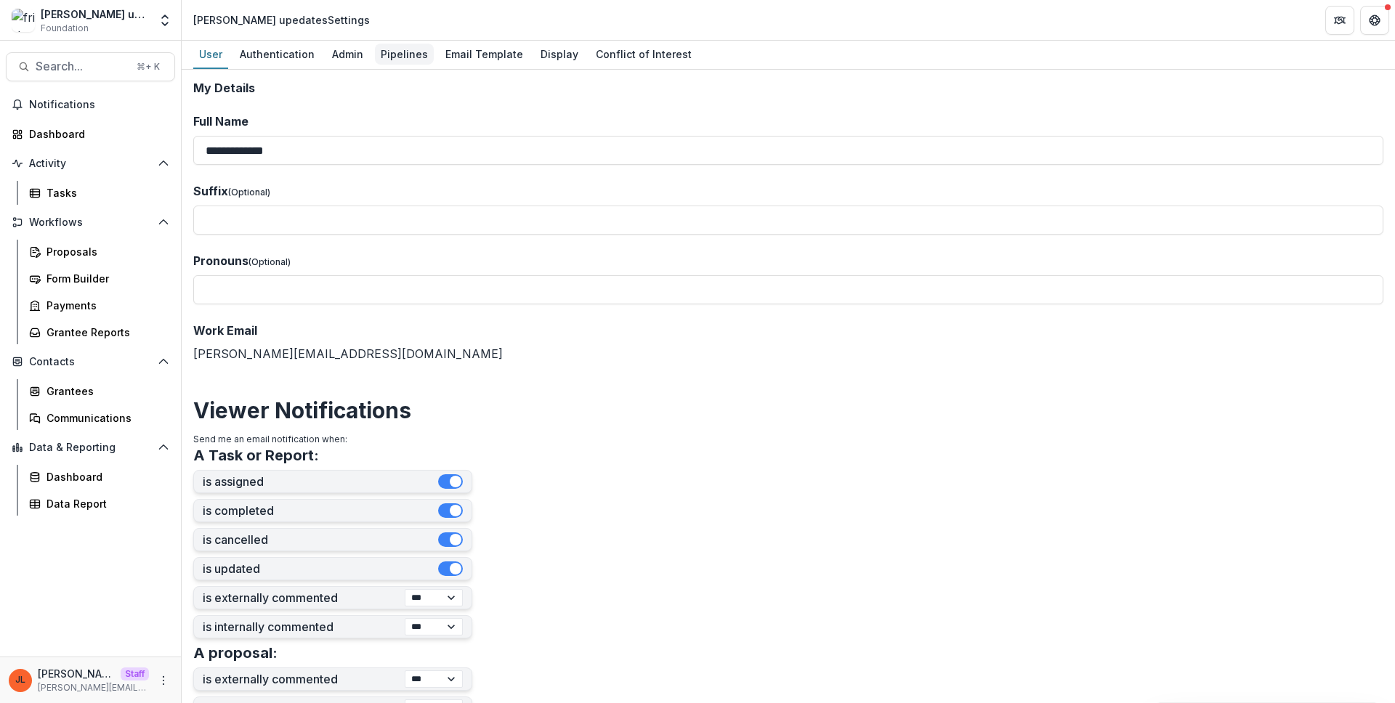
drag, startPoint x: 349, startPoint y: 56, endPoint x: 384, endPoint y: 48, distance: 35.8
click at [349, 56] on div "Admin" at bounding box center [347, 54] width 43 height 21
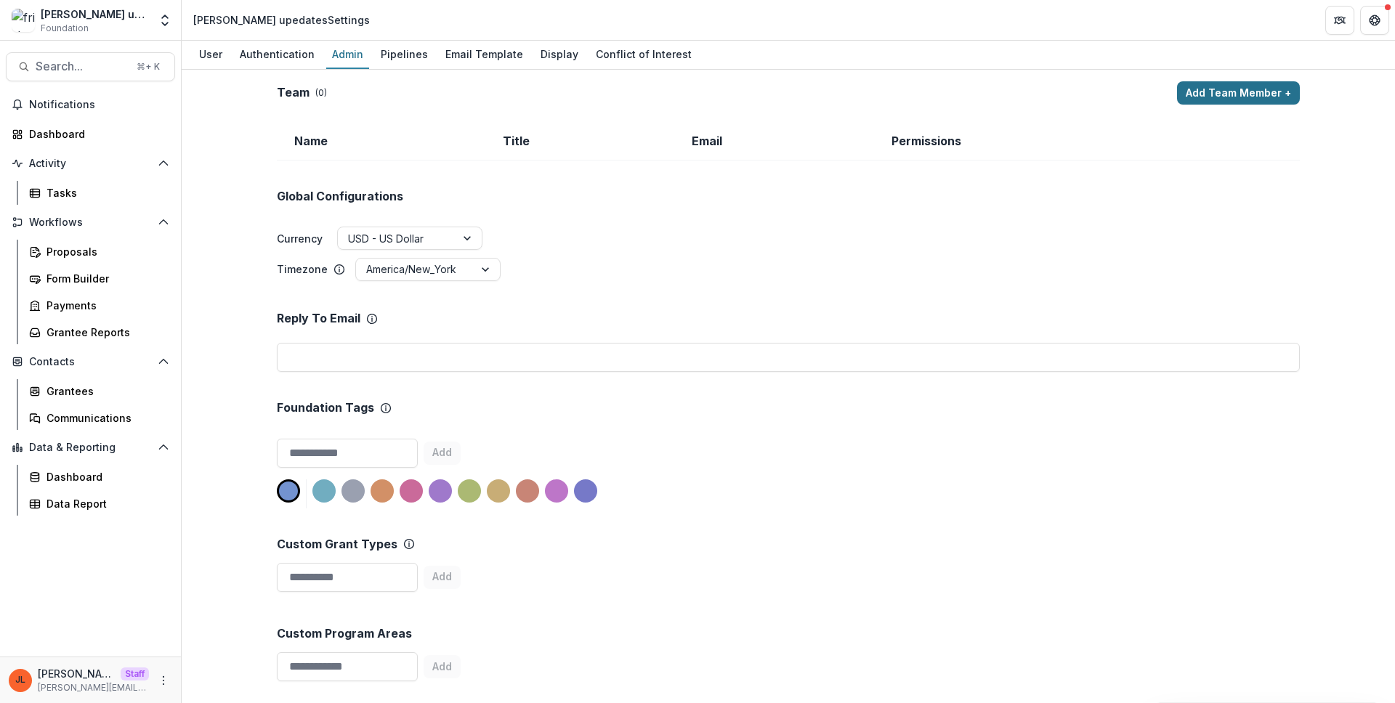
click at [1206, 88] on button "Add Team Member +" at bounding box center [1238, 92] width 123 height 23
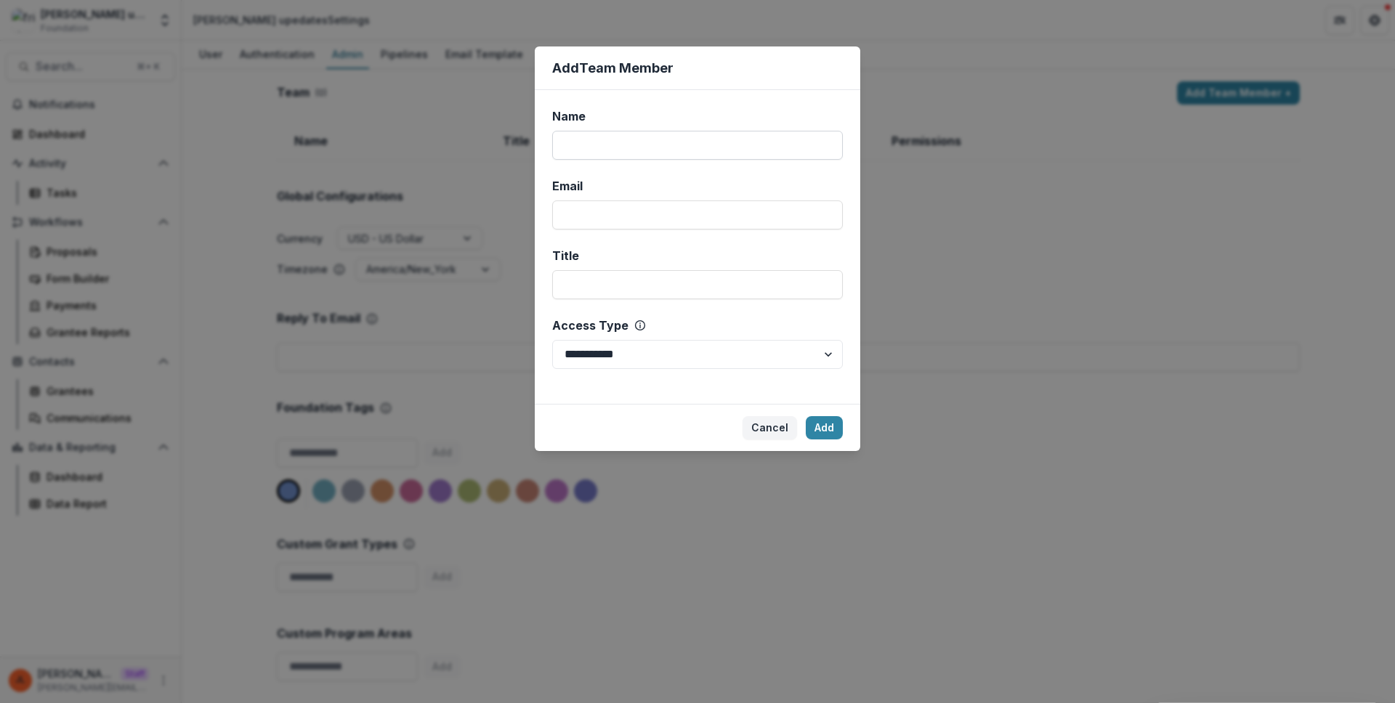
click at [714, 151] on input "Name" at bounding box center [697, 145] width 291 height 29
type input "****"
type input "**********"
select select "*****"
click button "Add" at bounding box center [824, 427] width 37 height 23
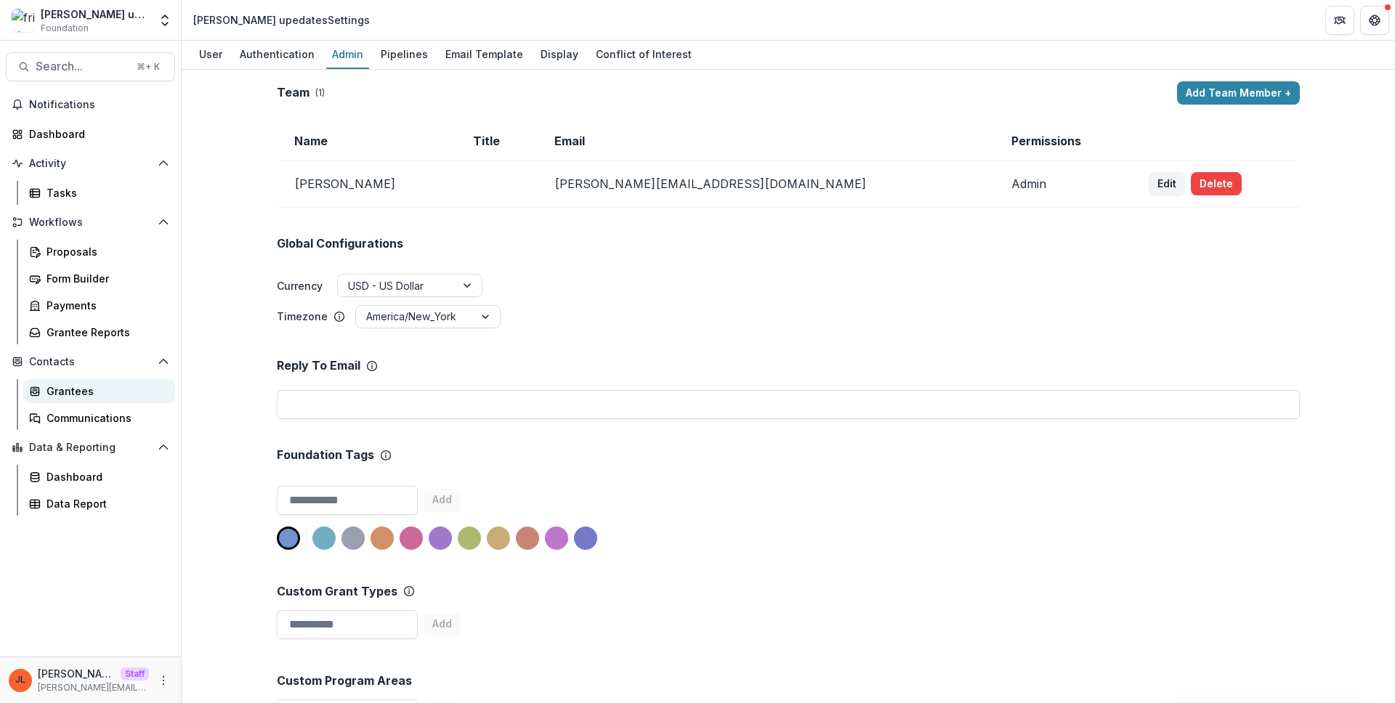
click at [134, 389] on div "Grantees" at bounding box center [105, 391] width 117 height 15
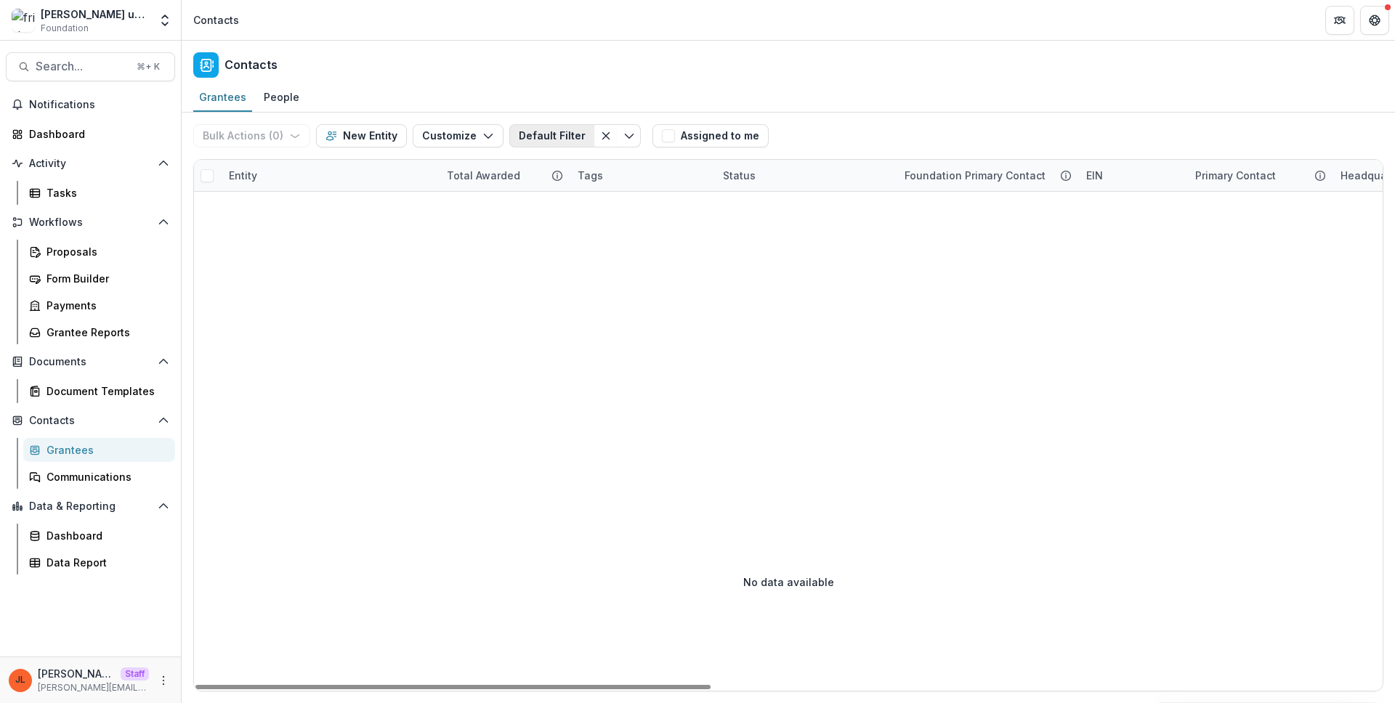
click at [512, 133] on button "Default Filter" at bounding box center [551, 135] width 85 height 23
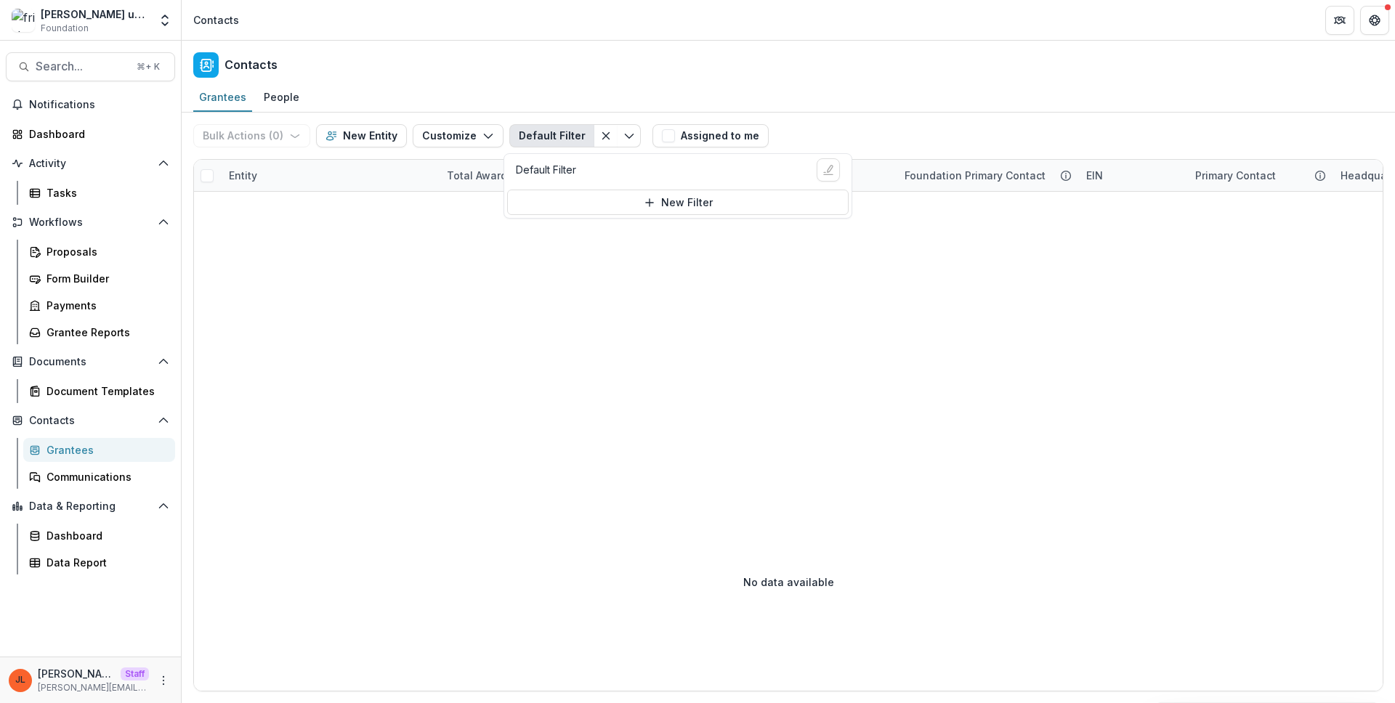
click at [589, 64] on div "Contacts" at bounding box center [788, 62] width 1213 height 43
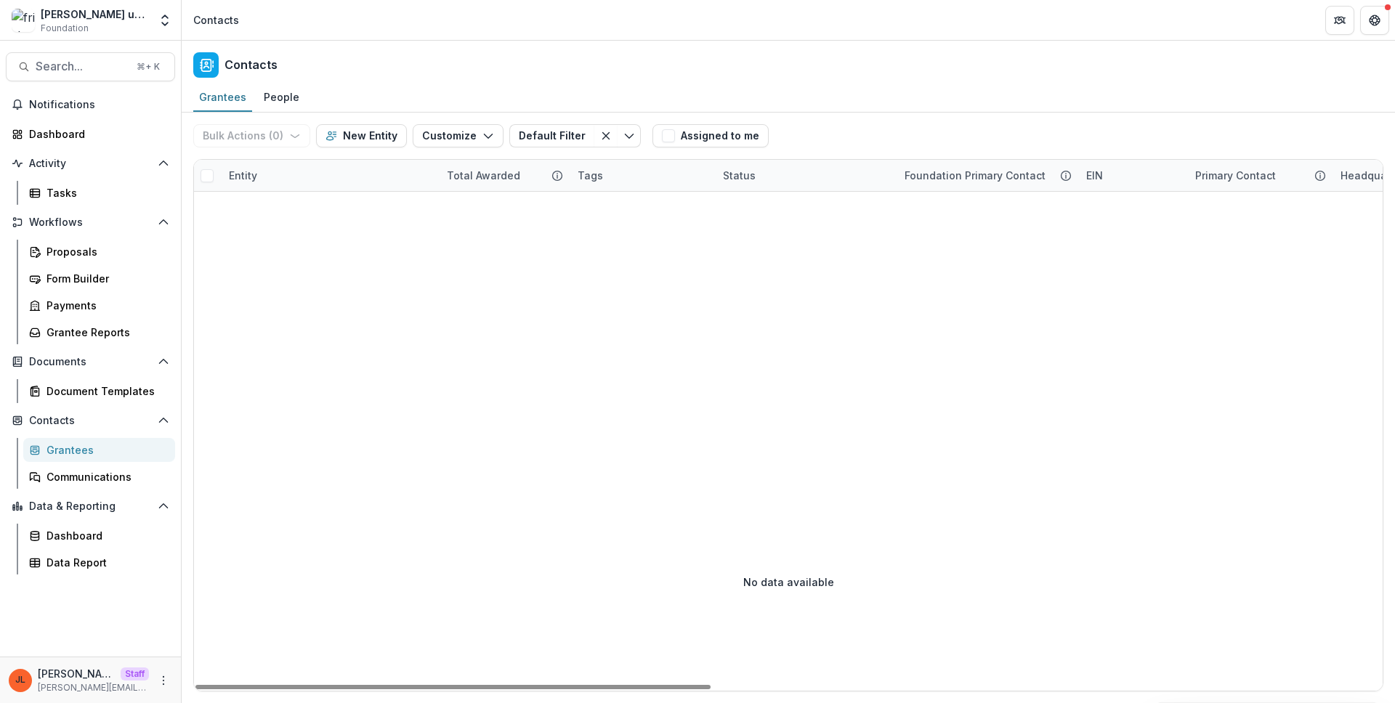
click at [443, 148] on div "Bulk Actions ( 0 ) Send Email Create Proposals Create Tasks New Entity Customiz…" at bounding box center [419, 136] width 453 height 47
click at [441, 142] on button "Customize" at bounding box center [458, 135] width 91 height 23
click at [450, 193] on button "Manage Custom Fields" at bounding box center [414, 193] width 160 height 24
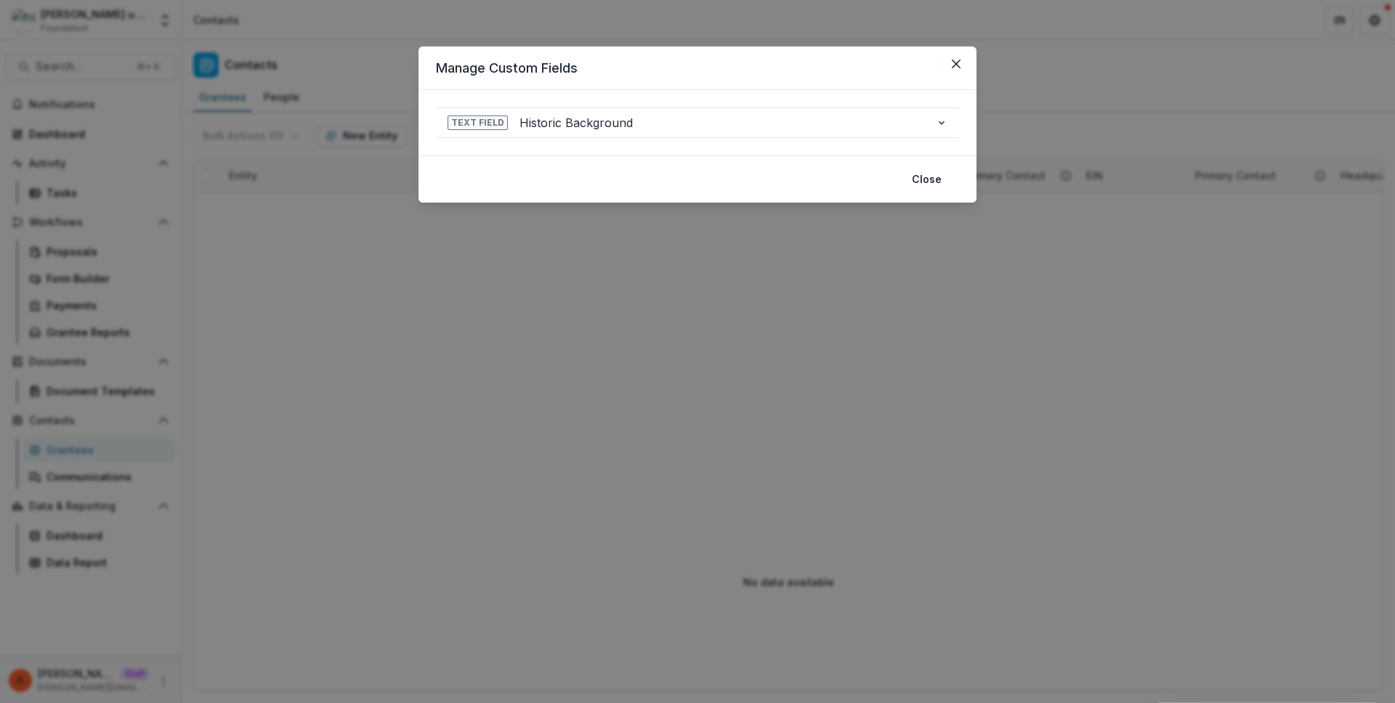
click at [862, 140] on div "**********" at bounding box center [698, 122] width 558 height 65
click at [858, 124] on span "Historic Background" at bounding box center [722, 122] width 405 height 17
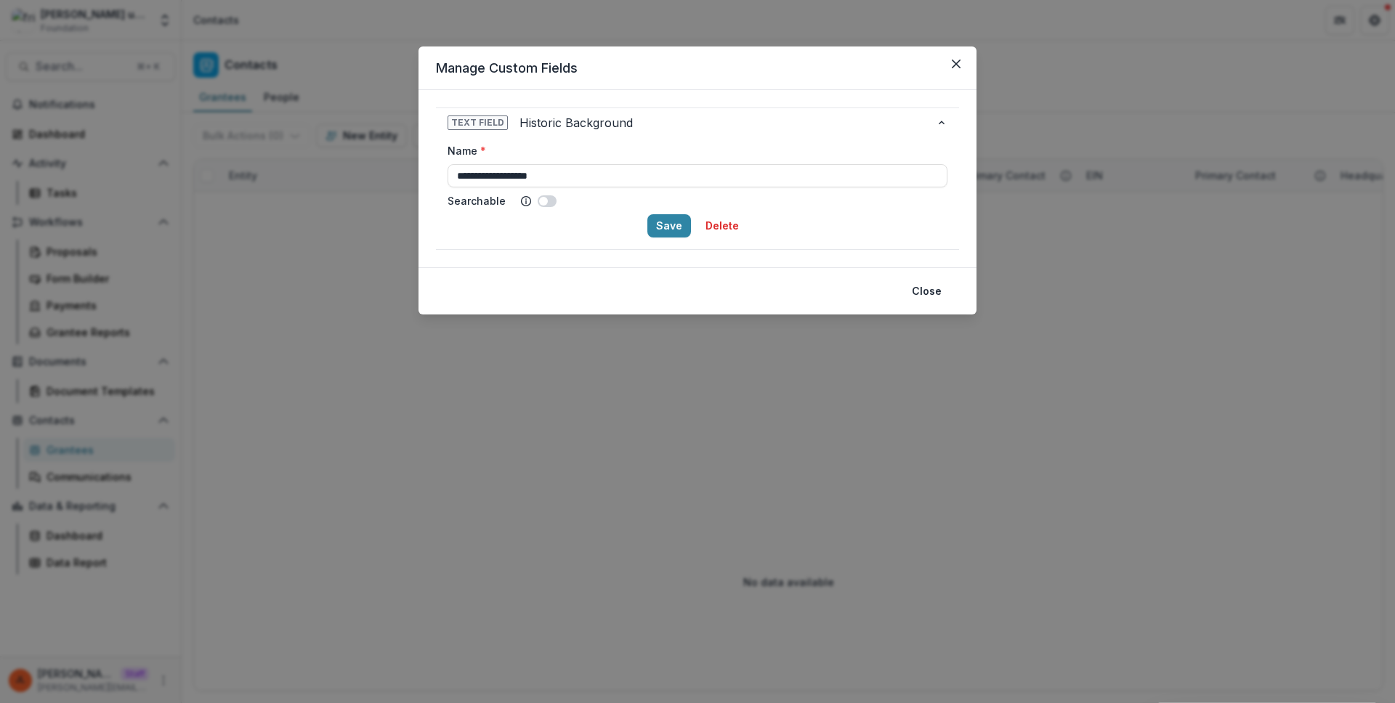
drag, startPoint x: 558, startPoint y: 179, endPoint x: 413, endPoint y: 182, distance: 144.6
click at [413, 182] on div "**********" at bounding box center [697, 351] width 1395 height 703
type input "**********"
click at [678, 221] on button "Save" at bounding box center [669, 225] width 44 height 23
click at [658, 217] on button "Save" at bounding box center [669, 225] width 44 height 23
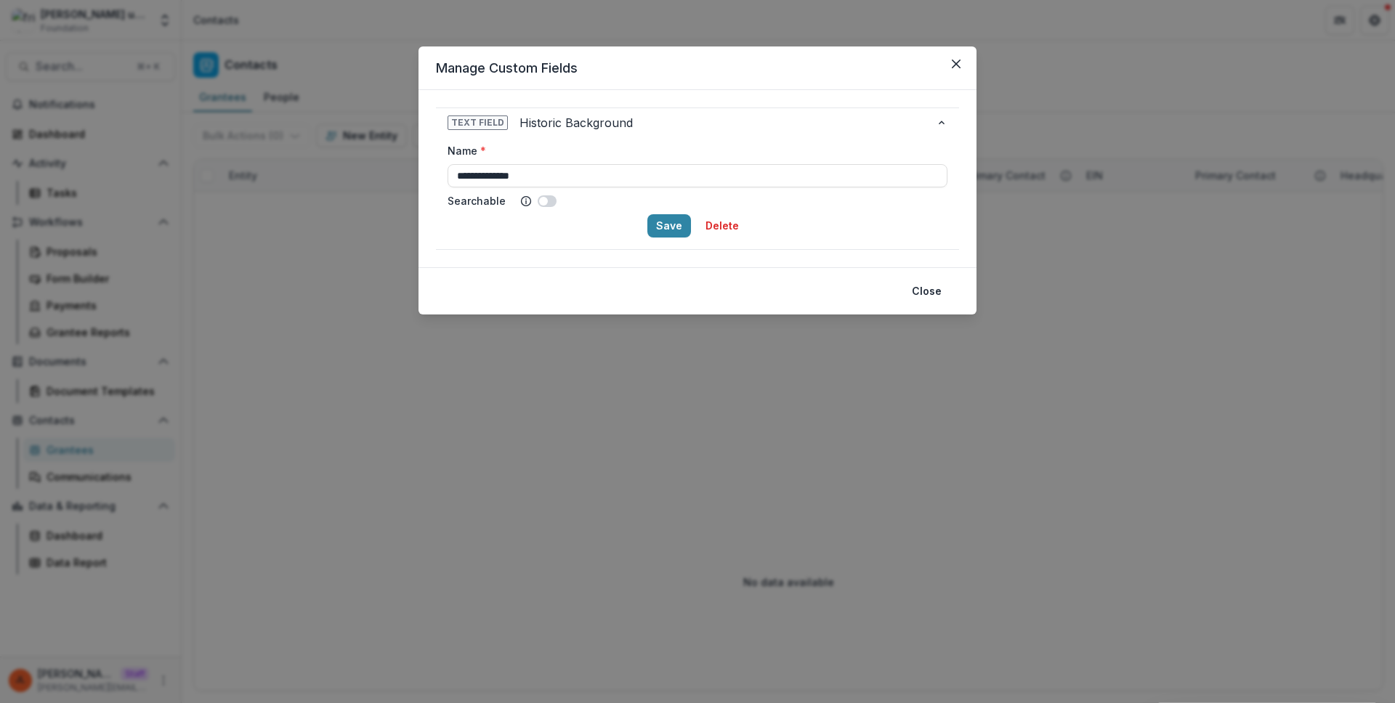
click at [740, 365] on div "**********" at bounding box center [697, 351] width 1395 height 703
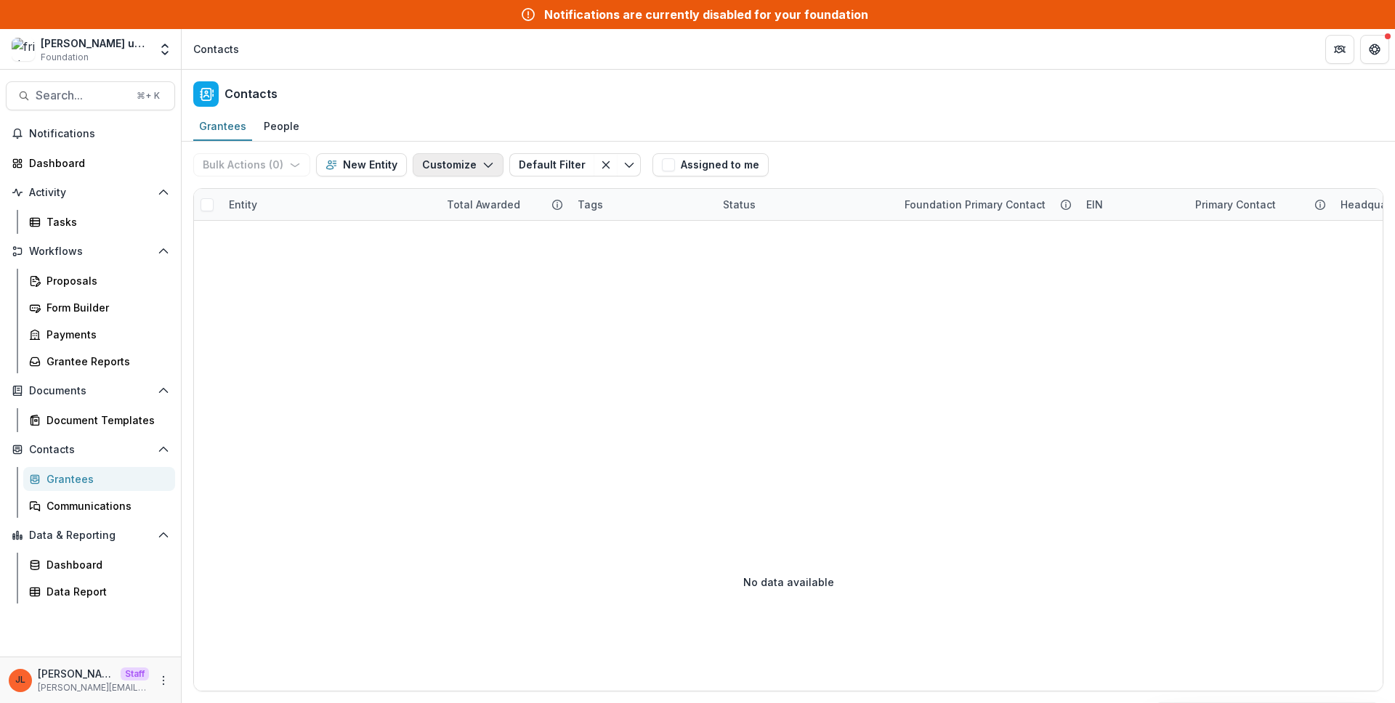
click at [472, 161] on button "Customize" at bounding box center [458, 164] width 91 height 23
click at [466, 225] on button "Manage Custom Fields" at bounding box center [414, 222] width 160 height 24
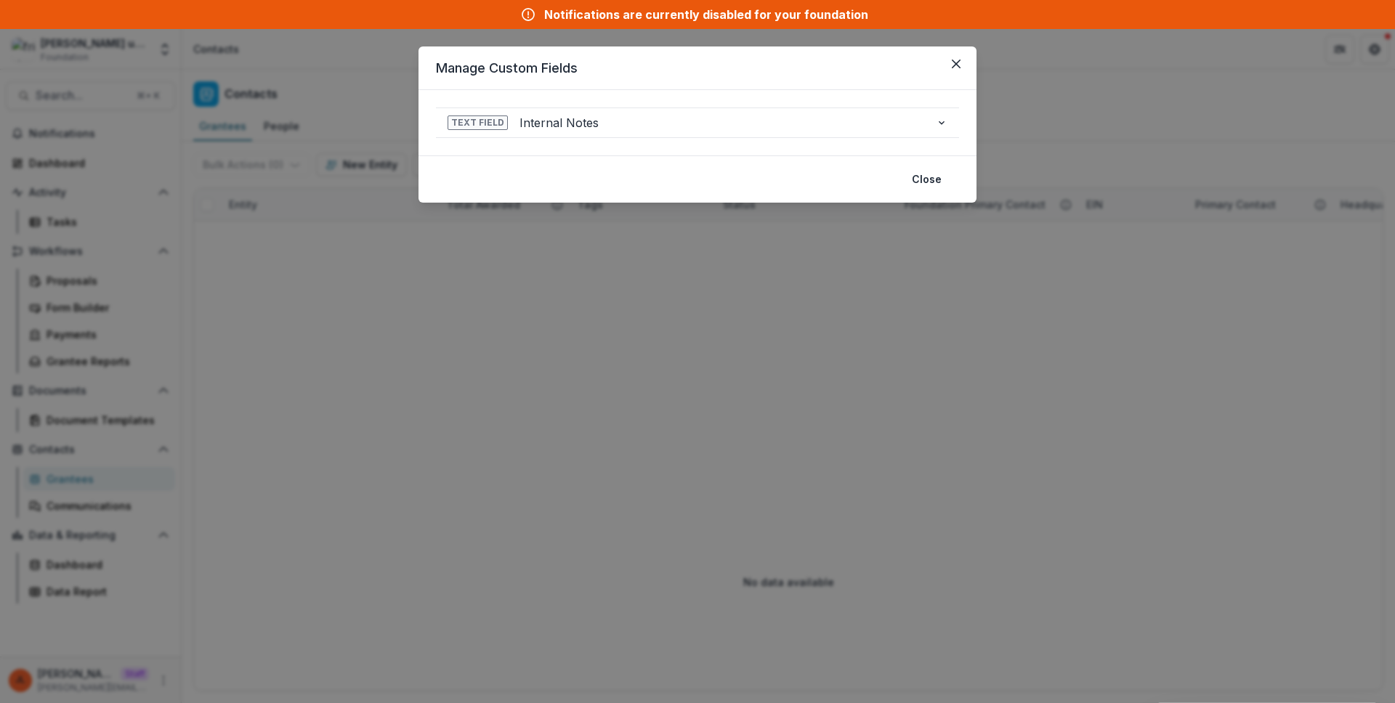
click at [1014, 312] on div "**********" at bounding box center [697, 351] width 1395 height 703
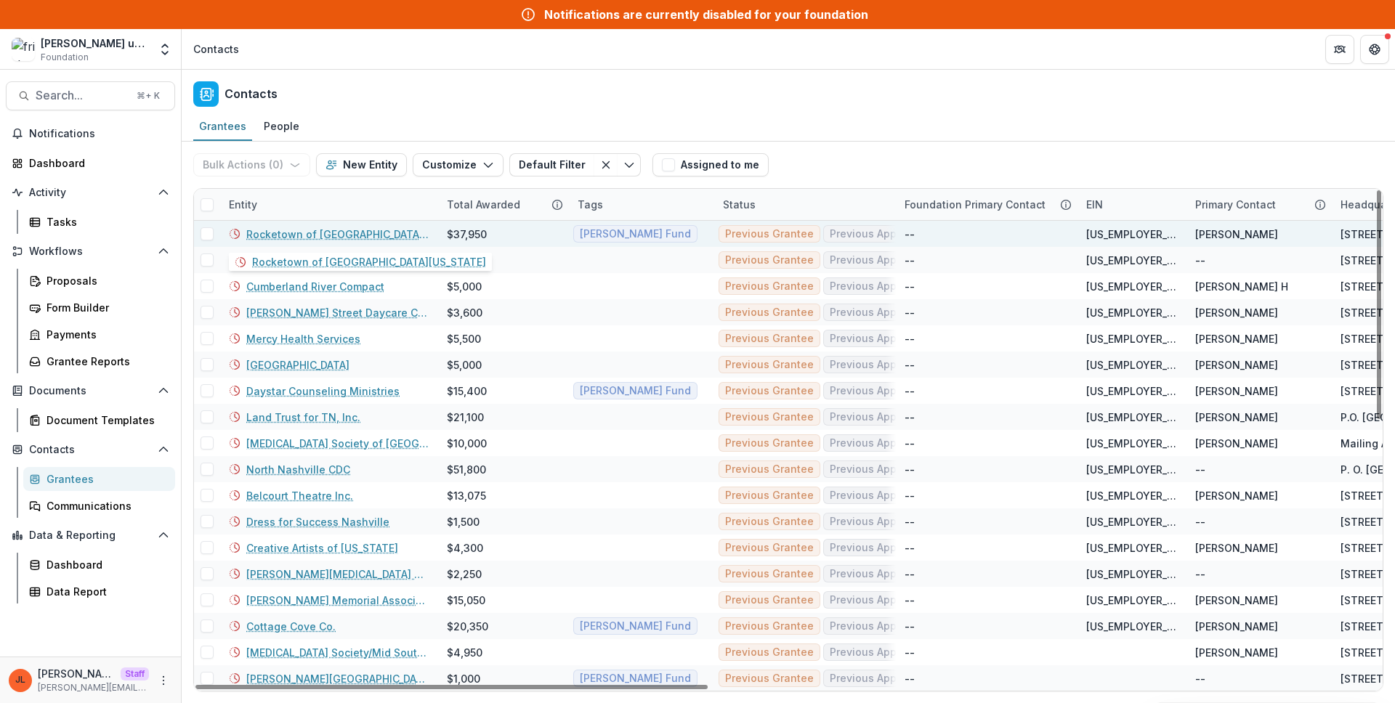
click at [315, 236] on link "Rocketown of [GEOGRAPHIC_DATA][US_STATE]" at bounding box center [337, 234] width 183 height 15
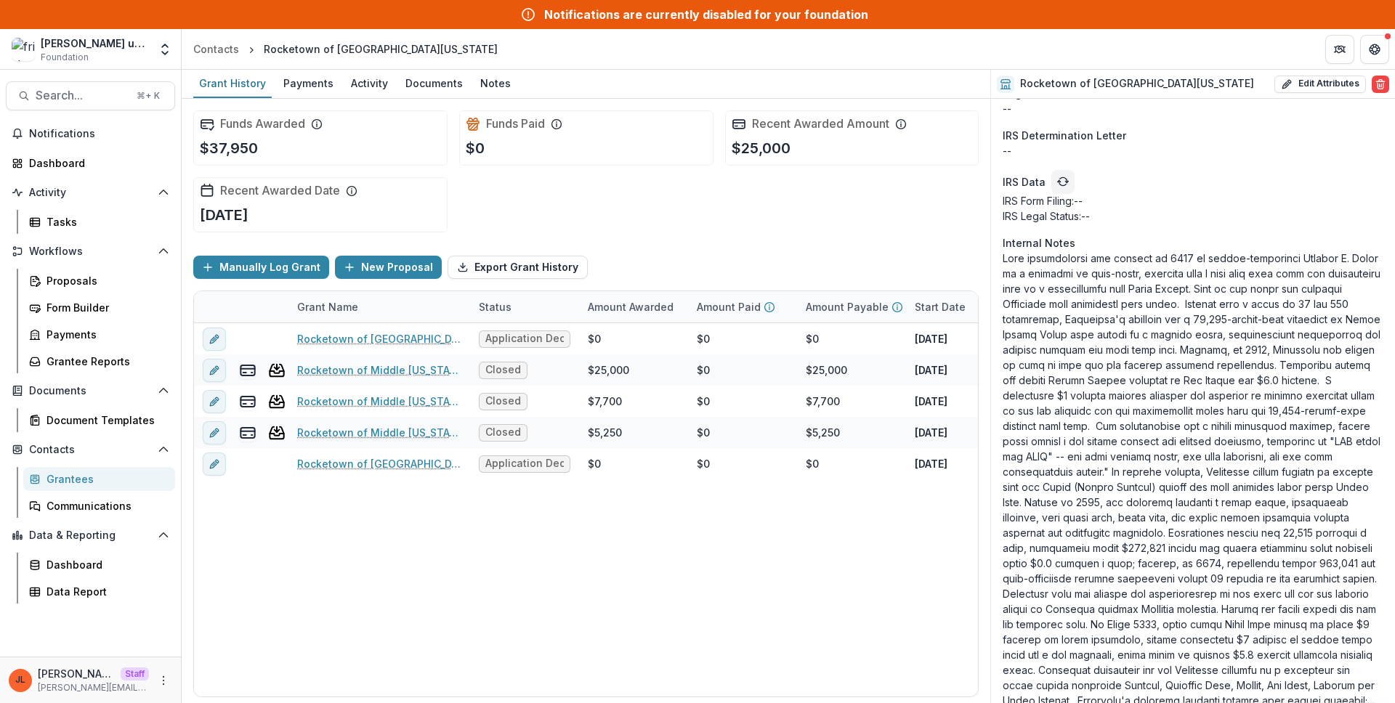
scroll to position [1595, 0]
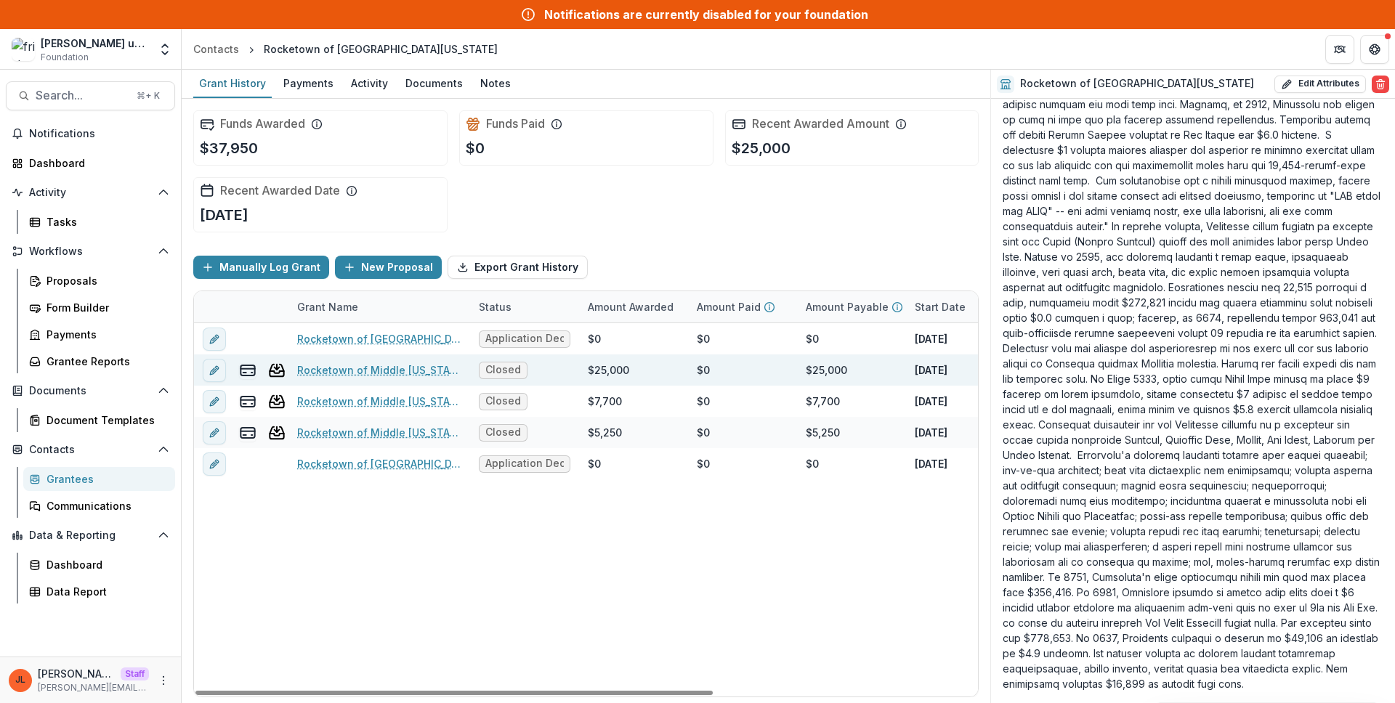
click at [397, 366] on link "Rocketown of Middle Tennessee - 2003-09-10" at bounding box center [379, 370] width 164 height 15
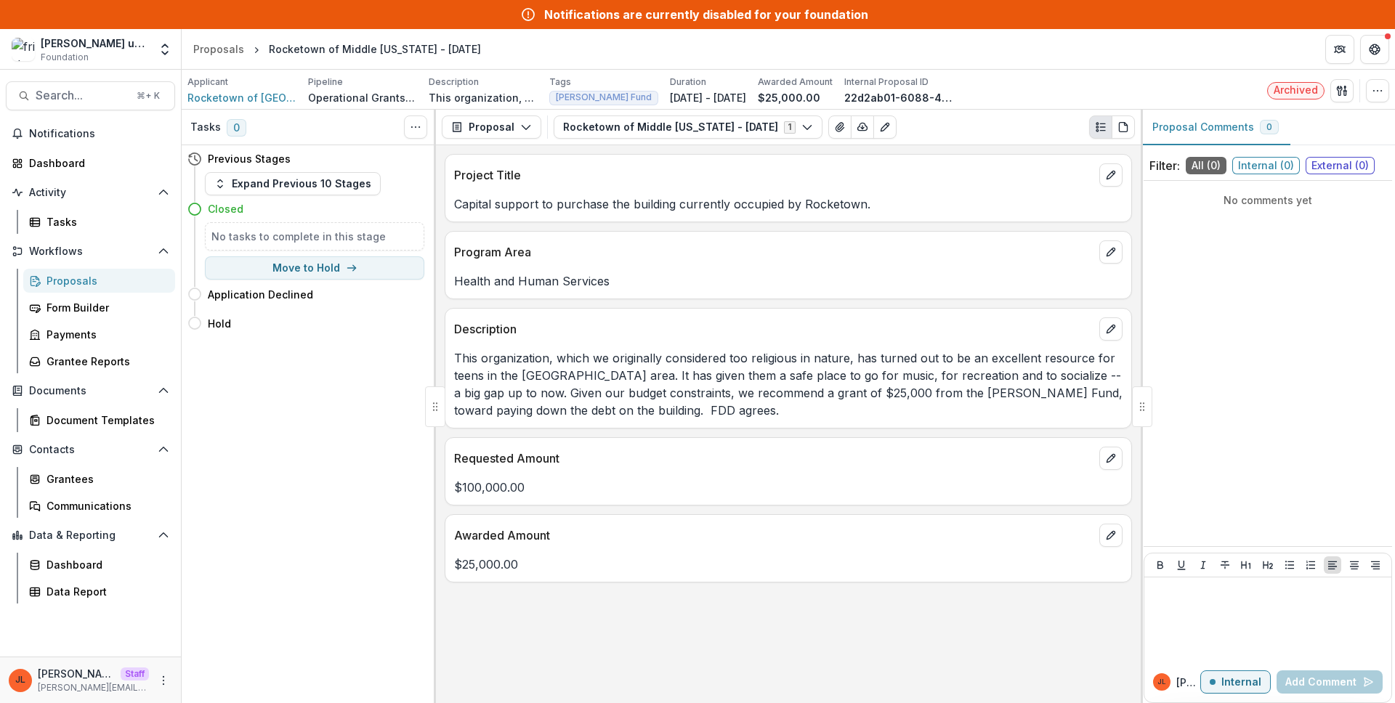
click at [89, 284] on div "Proposals" at bounding box center [105, 280] width 117 height 15
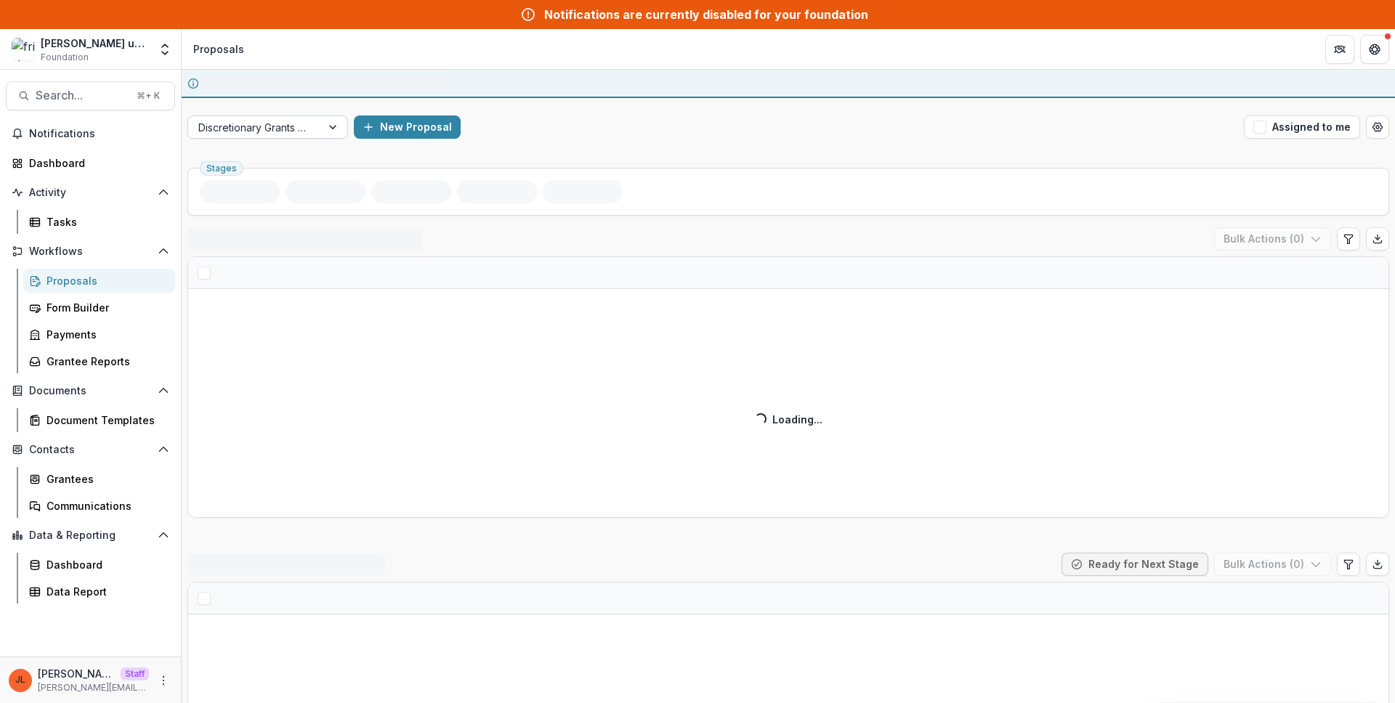
click at [290, 118] on div at bounding box center [254, 127] width 113 height 18
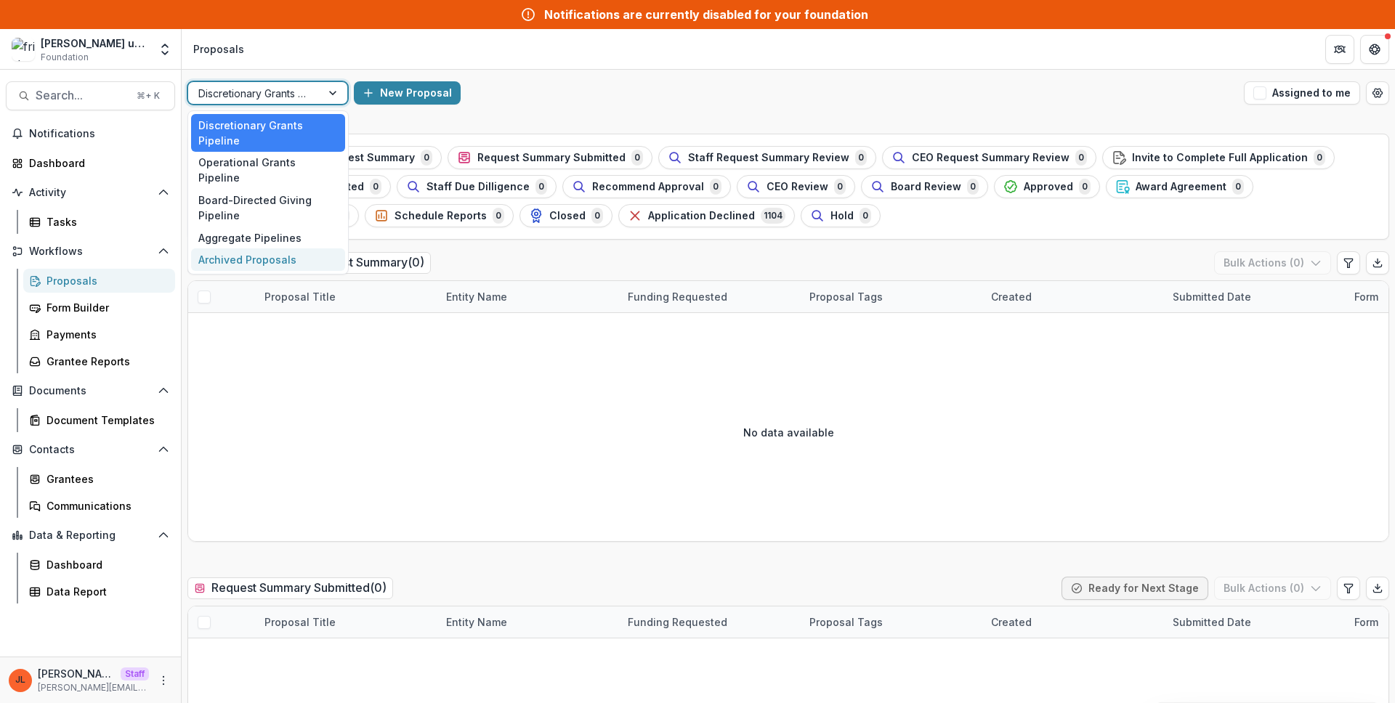
click at [256, 251] on div "Archived Proposals" at bounding box center [268, 259] width 154 height 23
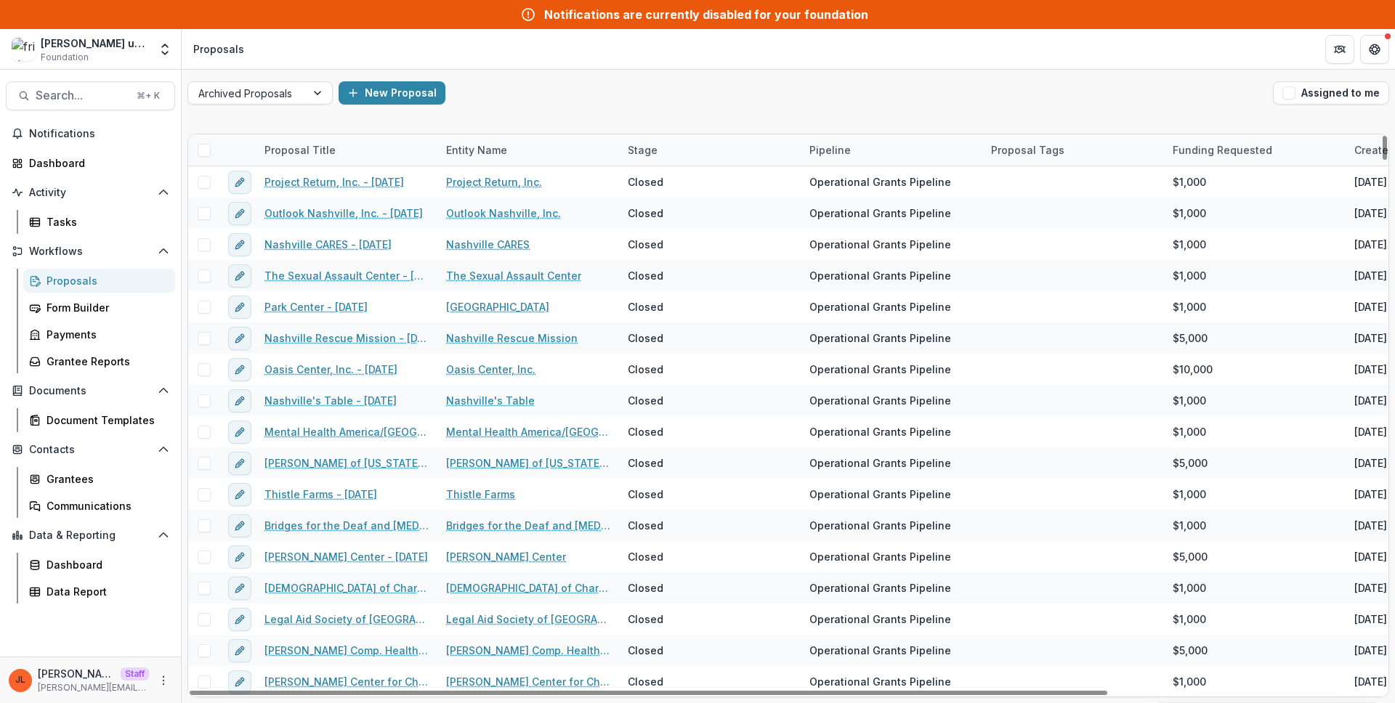
click at [850, 152] on div "Pipeline" at bounding box center [830, 149] width 59 height 15
click at [862, 186] on input at bounding box center [891, 182] width 174 height 23
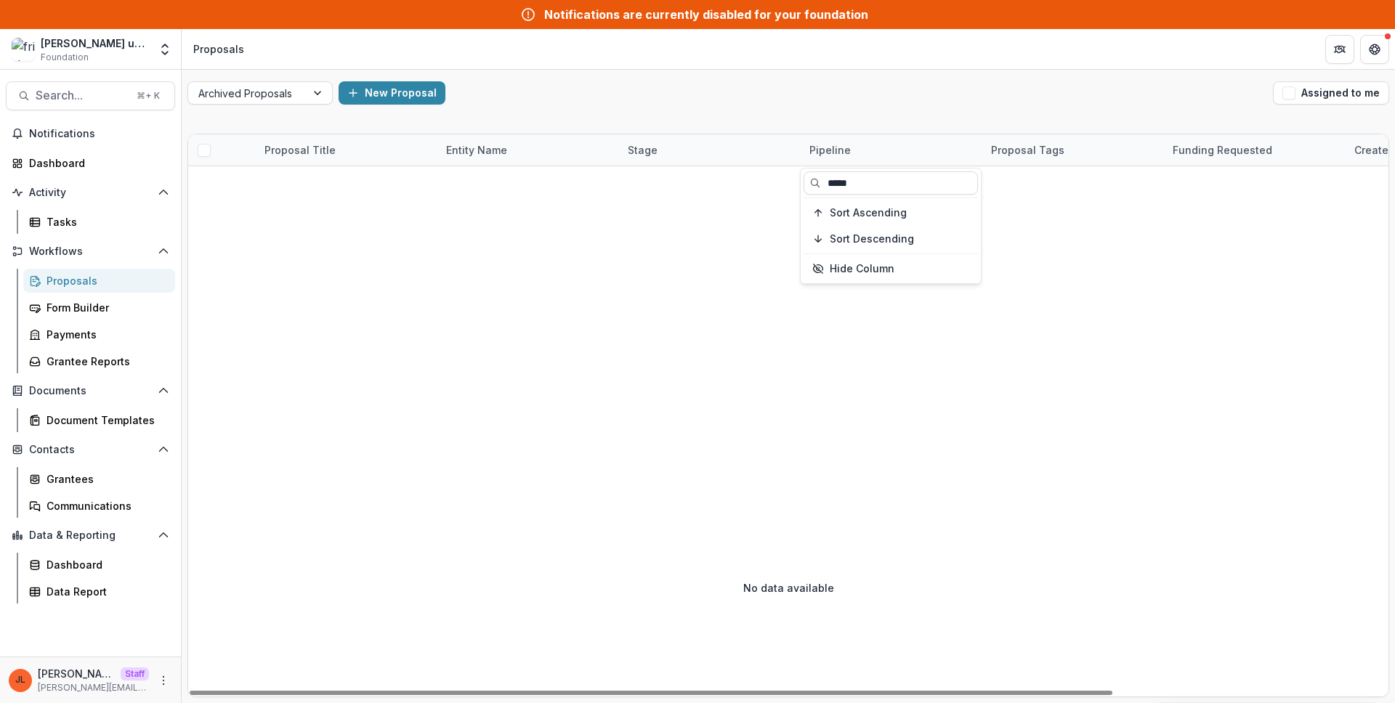
type input "*****"
click at [909, 103] on div "New Proposal" at bounding box center [803, 92] width 929 height 23
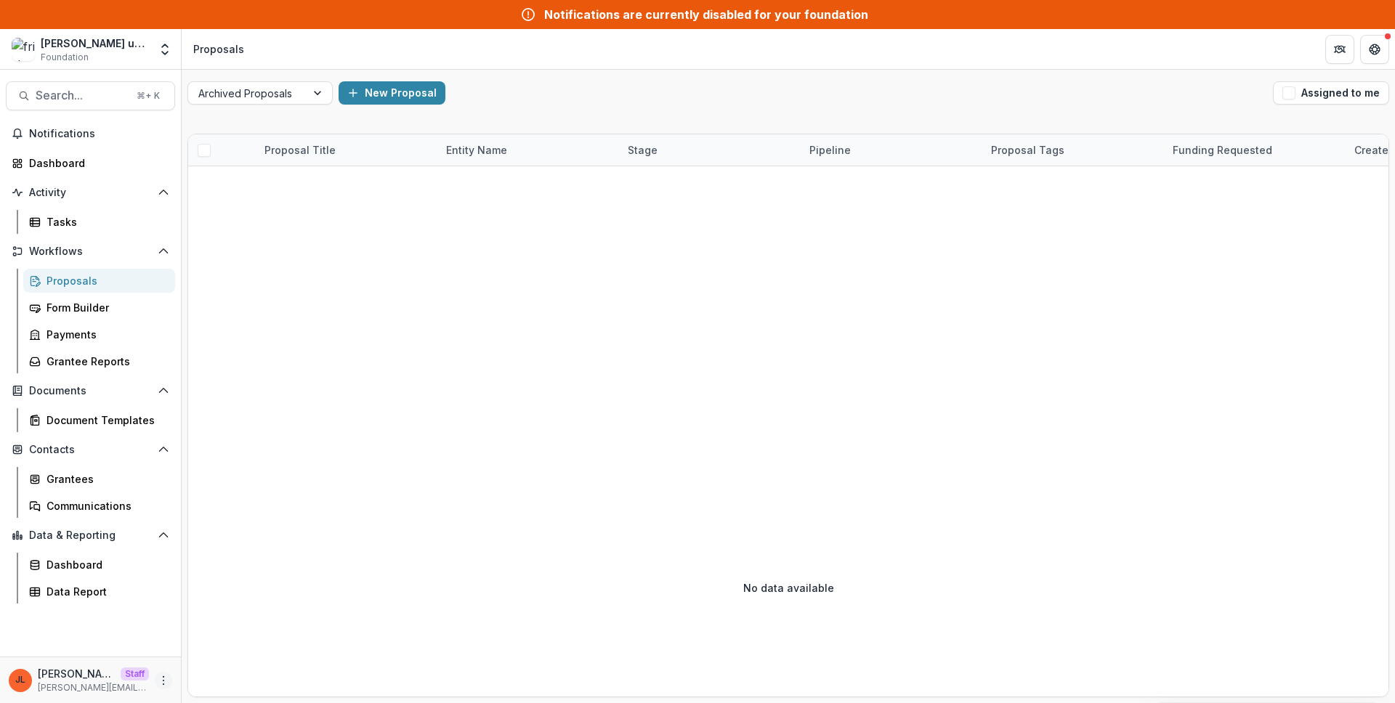
click at [169, 679] on button "More" at bounding box center [163, 680] width 17 height 17
click at [207, 650] on link "User Settings" at bounding box center [259, 650] width 155 height 24
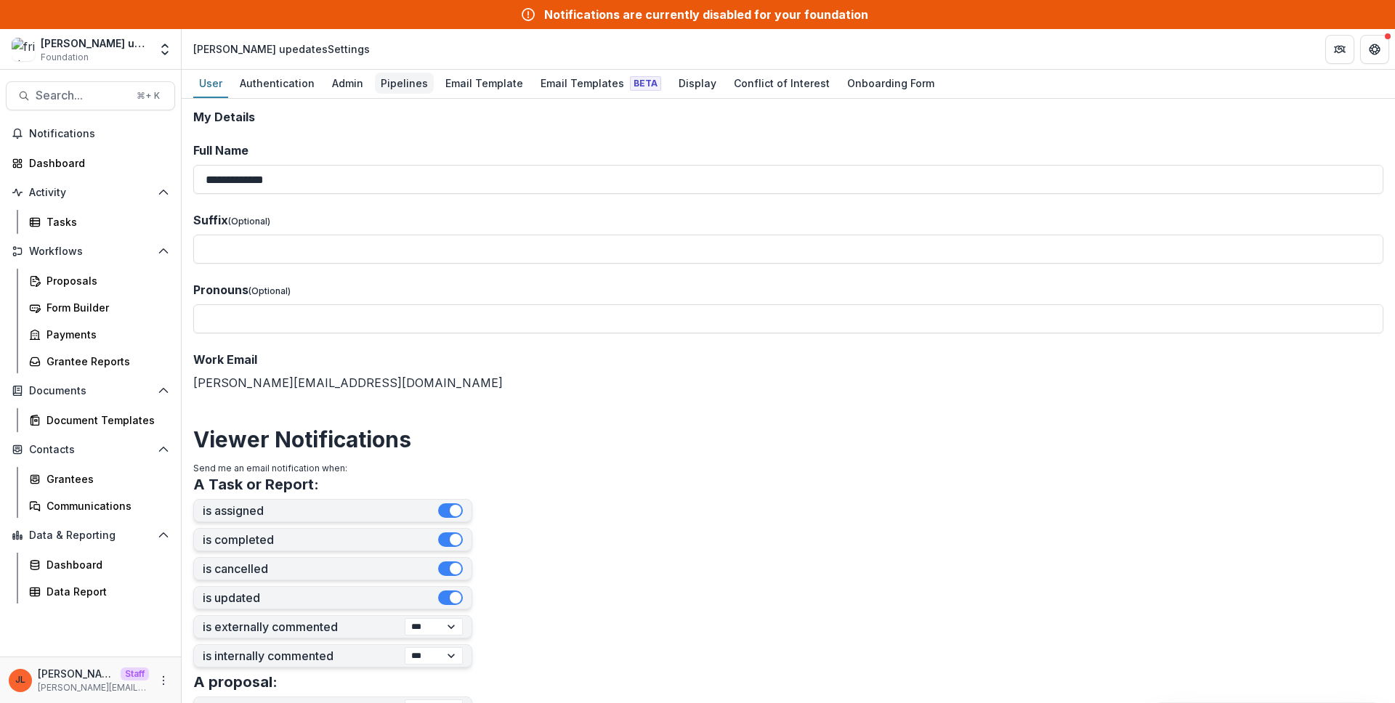
click at [386, 90] on div "Pipelines" at bounding box center [404, 83] width 59 height 21
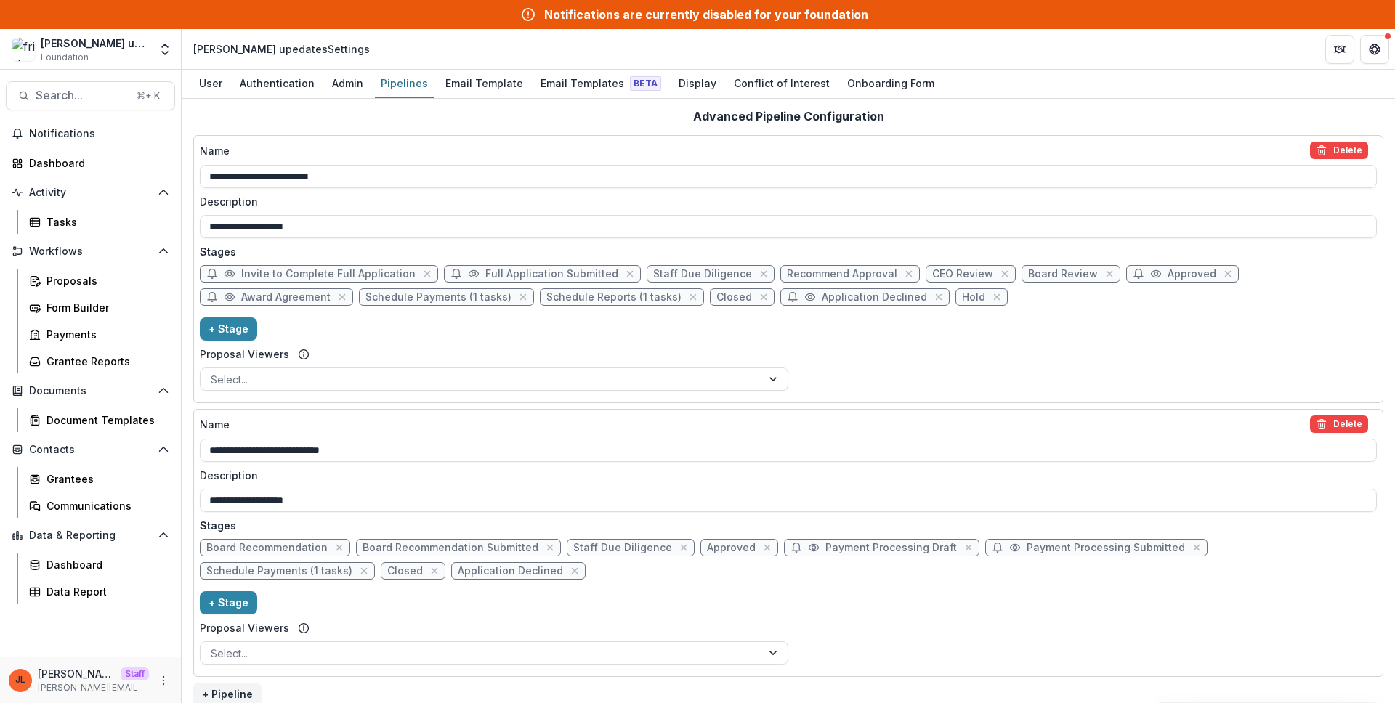
scroll to position [274, 0]
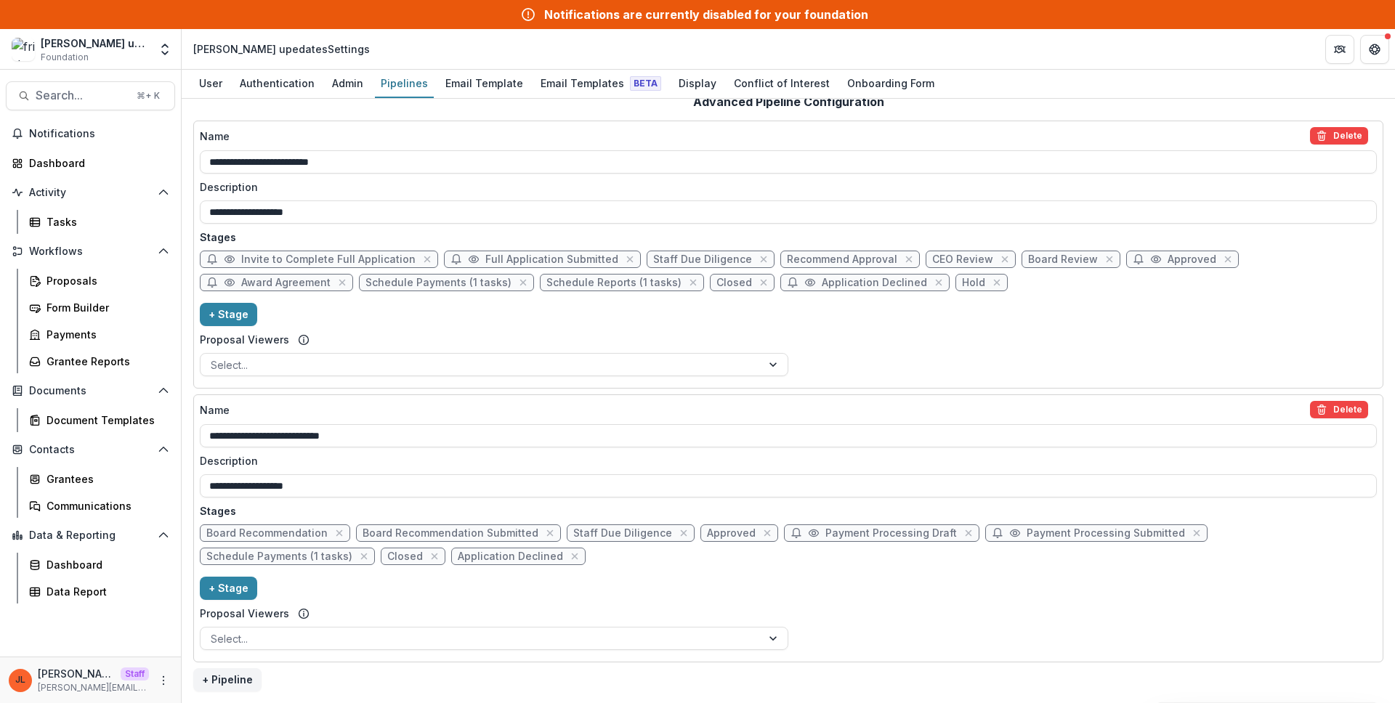
drag, startPoint x: 525, startPoint y: 440, endPoint x: 119, endPoint y: 405, distance: 406.9
click at [119, 405] on main "**********" at bounding box center [697, 387] width 1395 height 634
click at [1060, 405] on div "Name Delete" at bounding box center [784, 409] width 1168 height 17
click at [1060, 424] on input "**********" at bounding box center [788, 435] width 1177 height 23
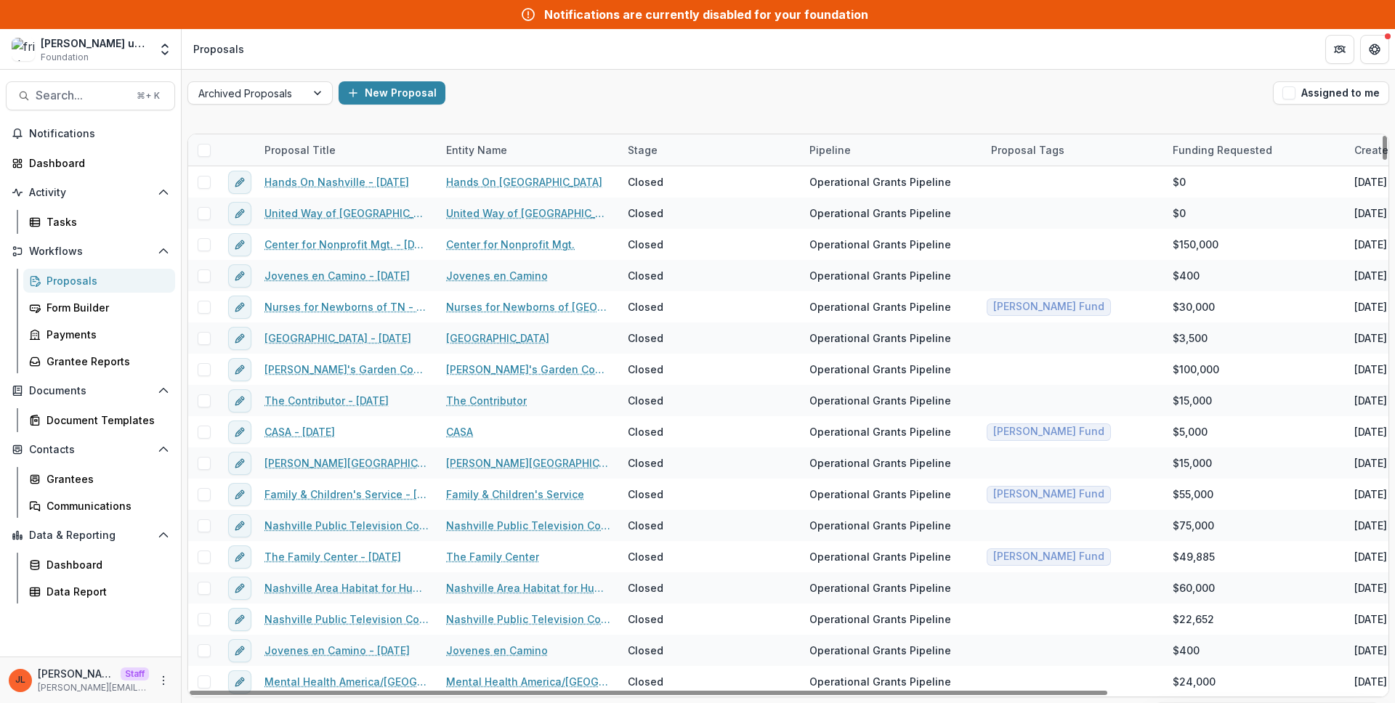
click at [838, 152] on div "Pipeline" at bounding box center [830, 149] width 59 height 15
click at [824, 181] on input at bounding box center [891, 182] width 174 height 23
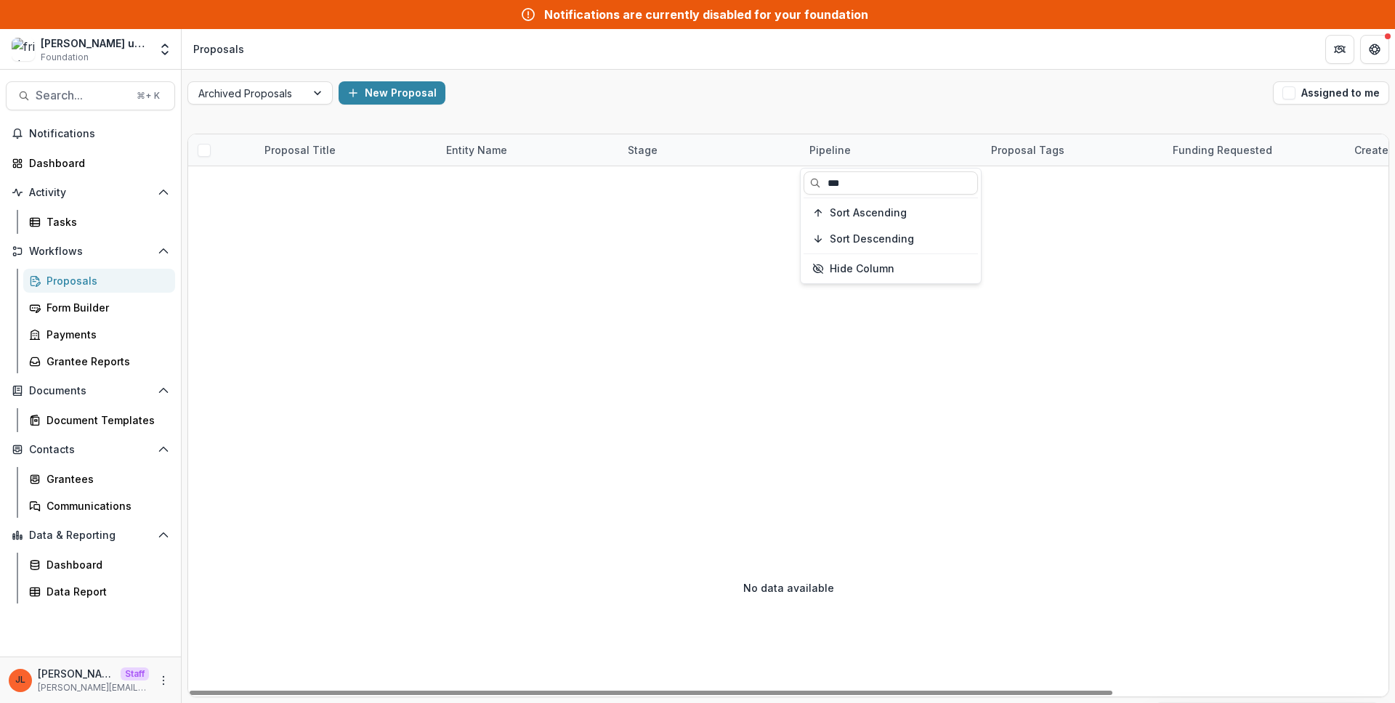
type input "***"
click at [686, 53] on header "Proposals" at bounding box center [788, 49] width 1213 height 40
click at [315, 97] on div at bounding box center [319, 93] width 26 height 22
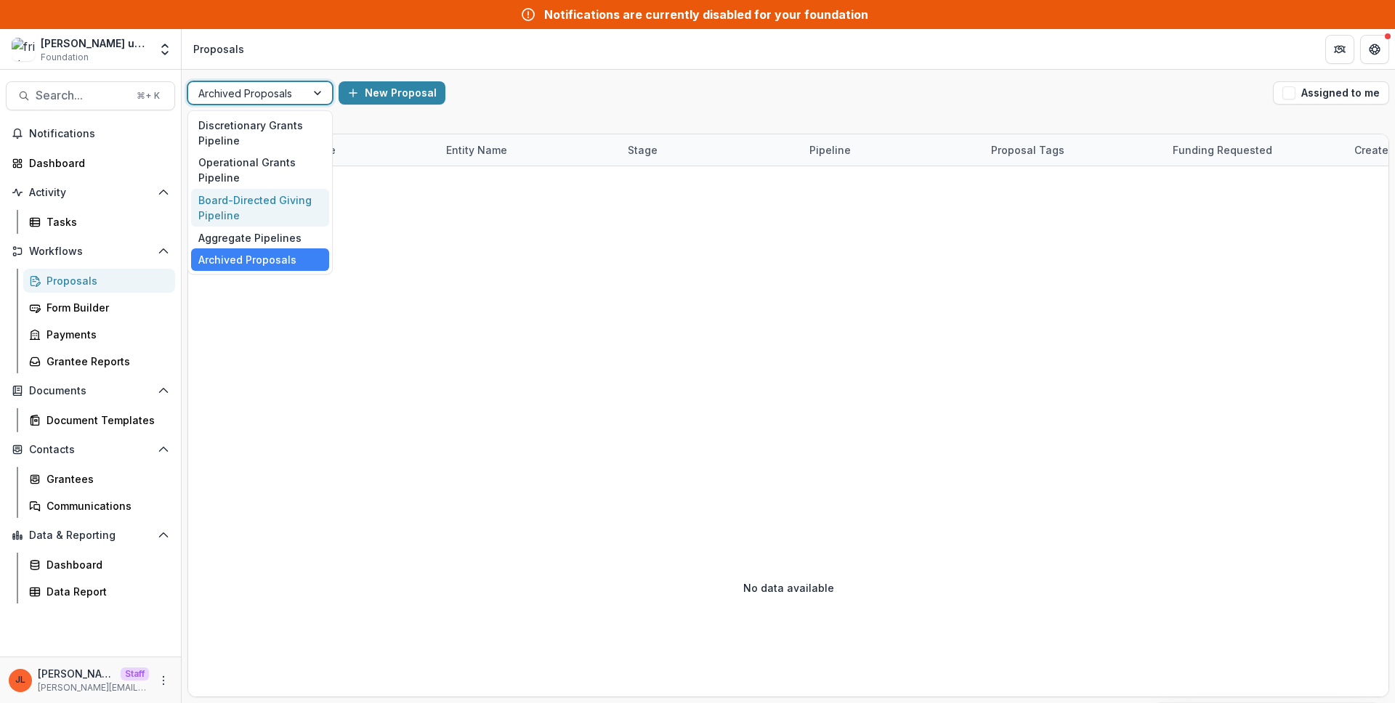
click at [263, 194] on div "Board-Directed Giving Pipeline" at bounding box center [260, 208] width 138 height 38
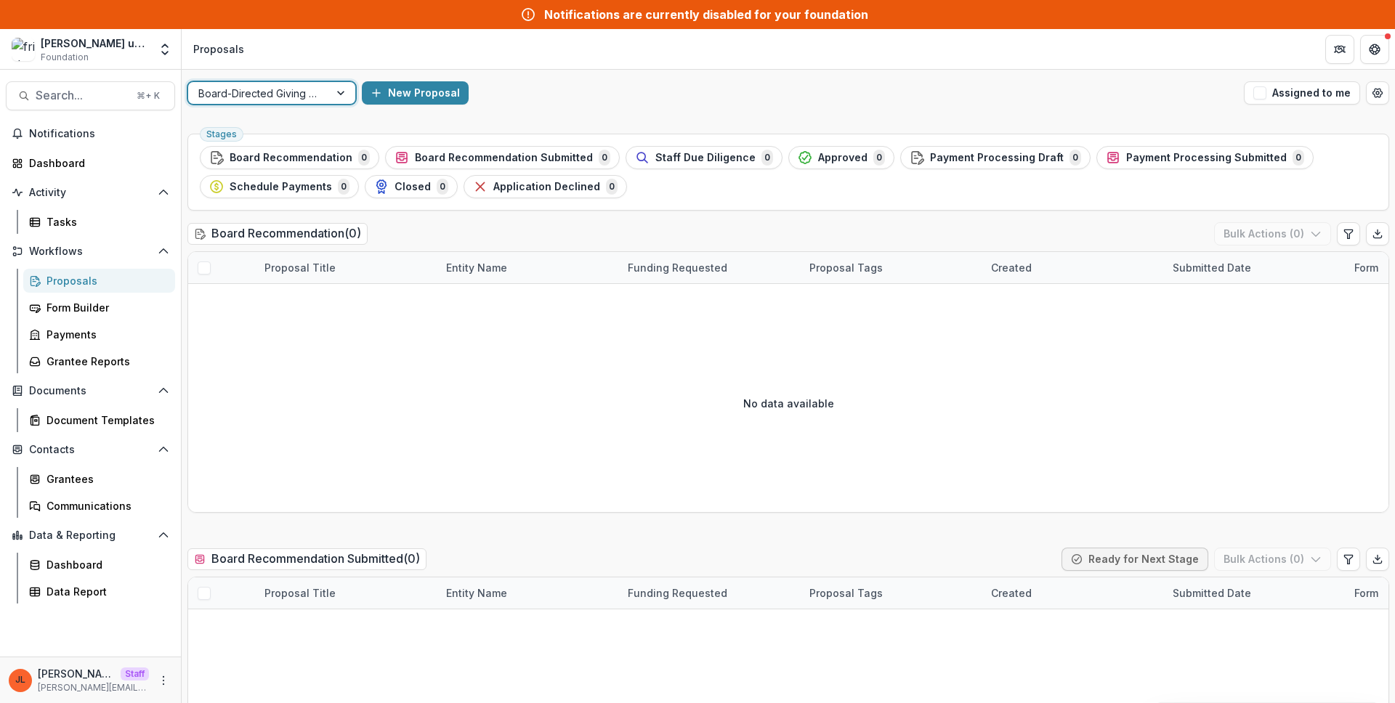
click at [315, 97] on div at bounding box center [258, 93] width 121 height 18
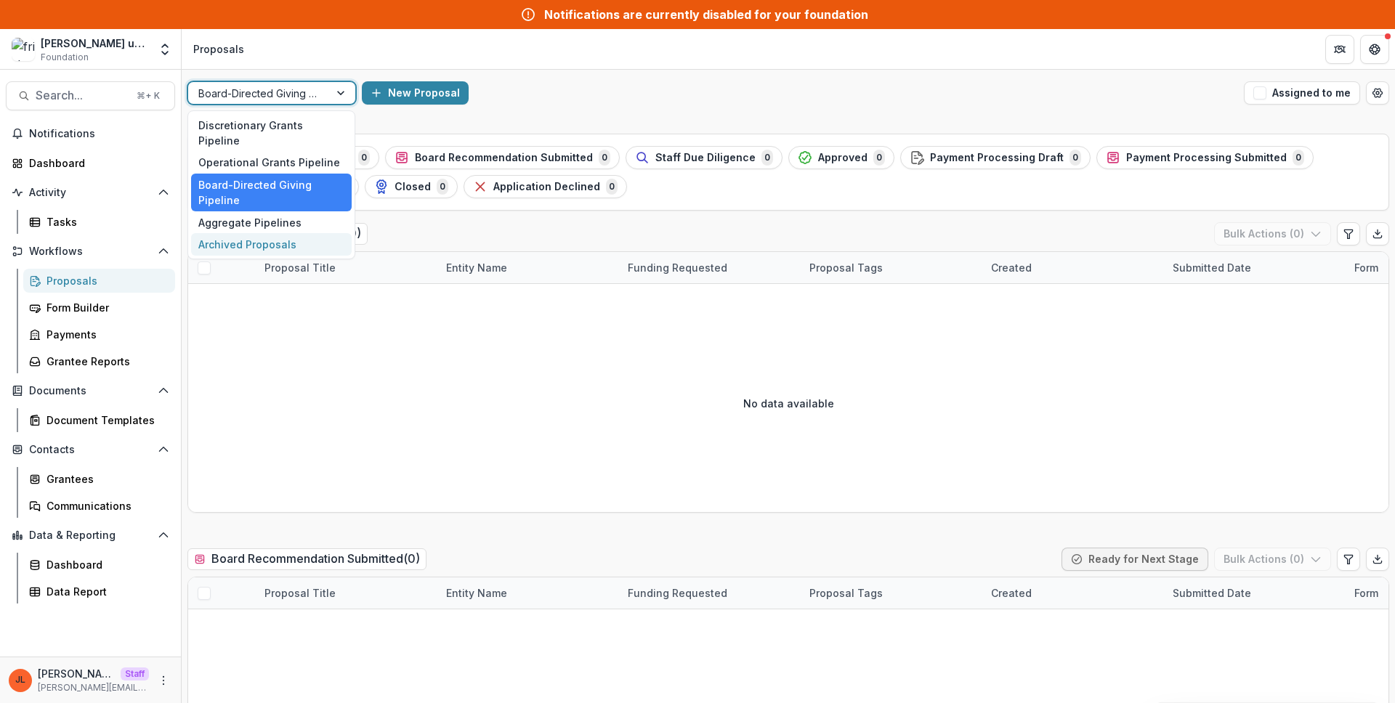
click at [286, 233] on div "Archived Proposals" at bounding box center [271, 244] width 161 height 23
